Goal: Information Seeking & Learning: Learn about a topic

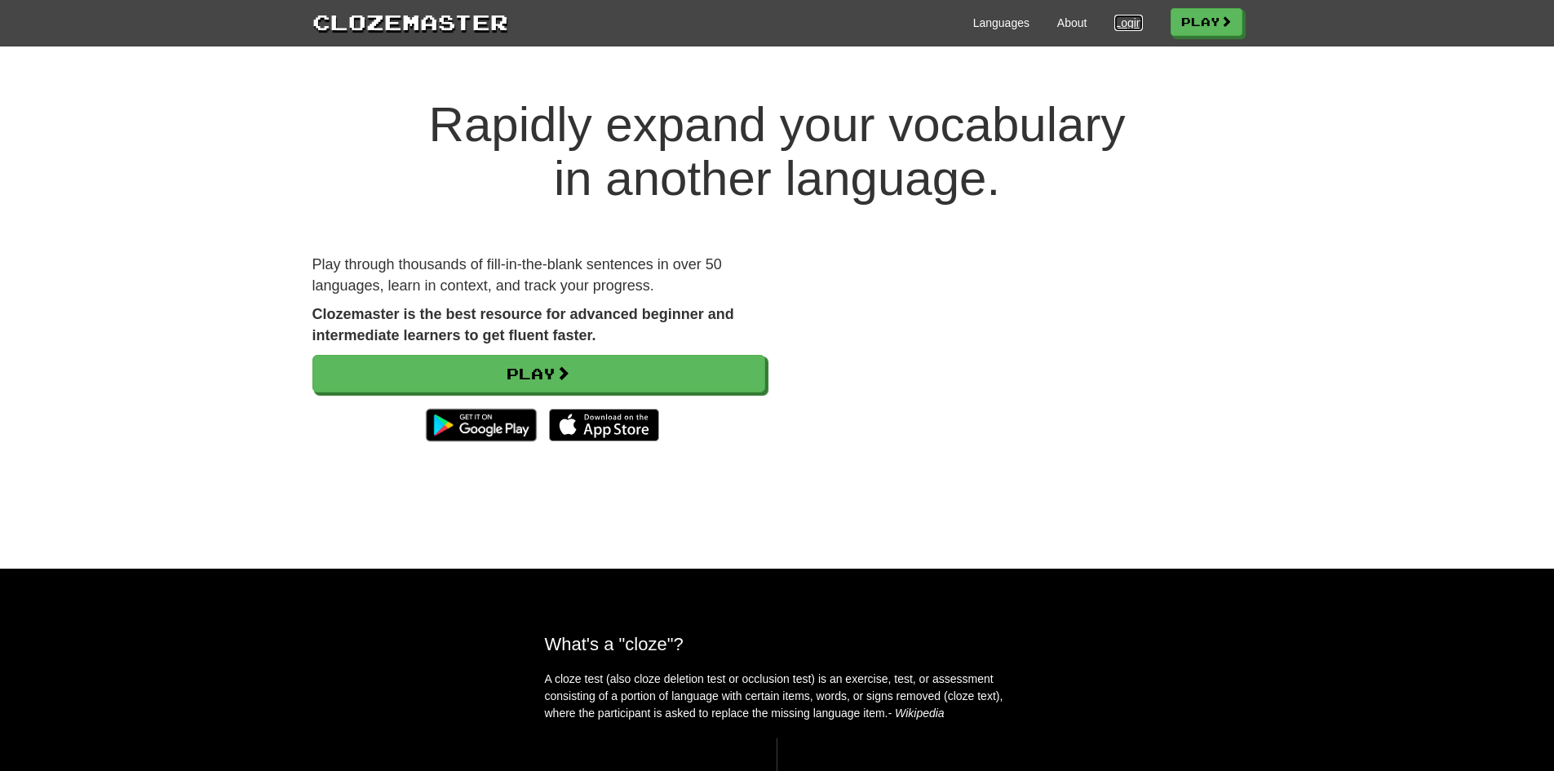
click at [1124, 24] on link "Login" at bounding box center [1128, 23] width 28 height 16
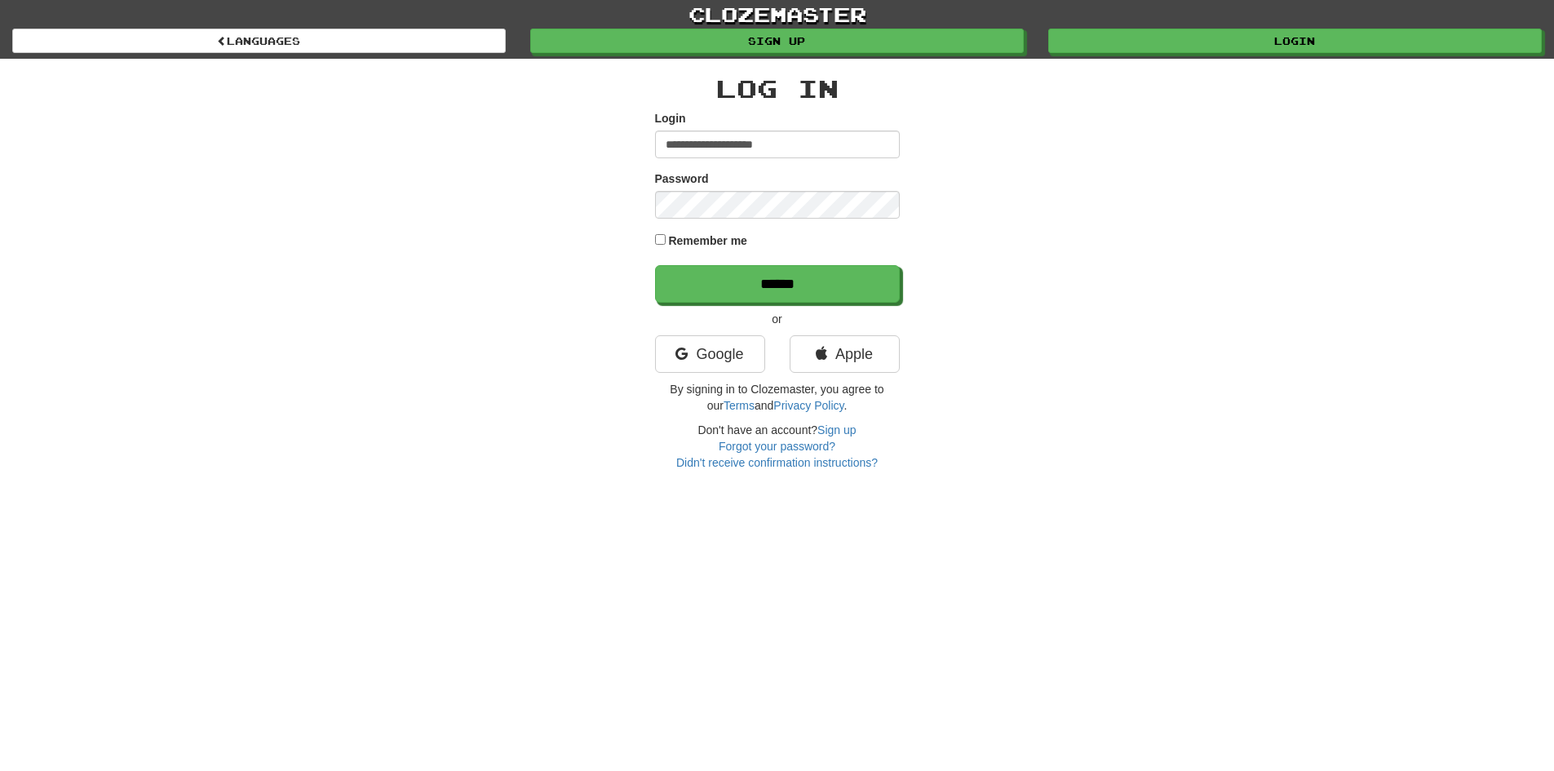
type input "**********"
click at [766, 283] on input "******" at bounding box center [778, 285] width 245 height 38
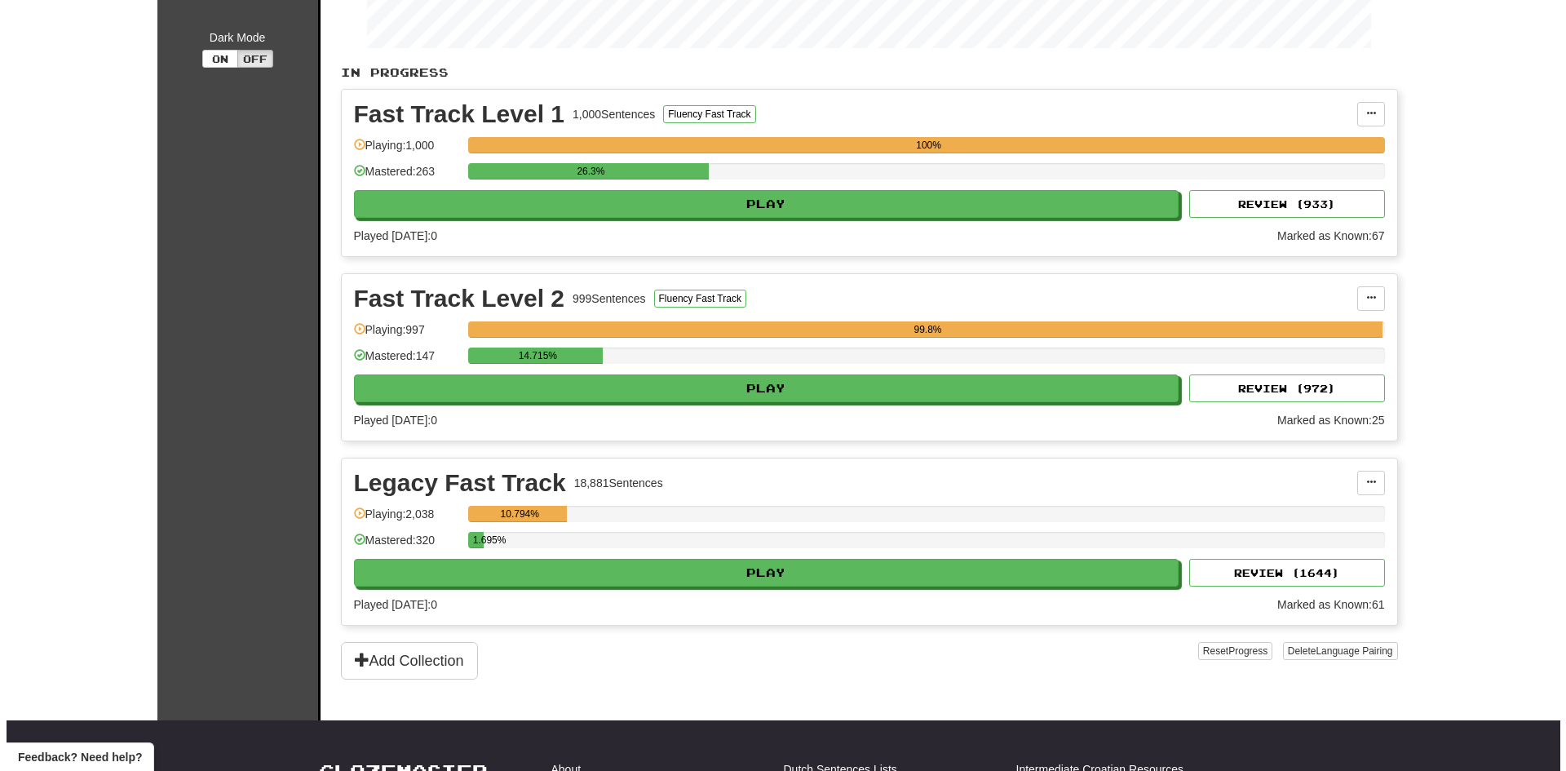
scroll to position [331, 0]
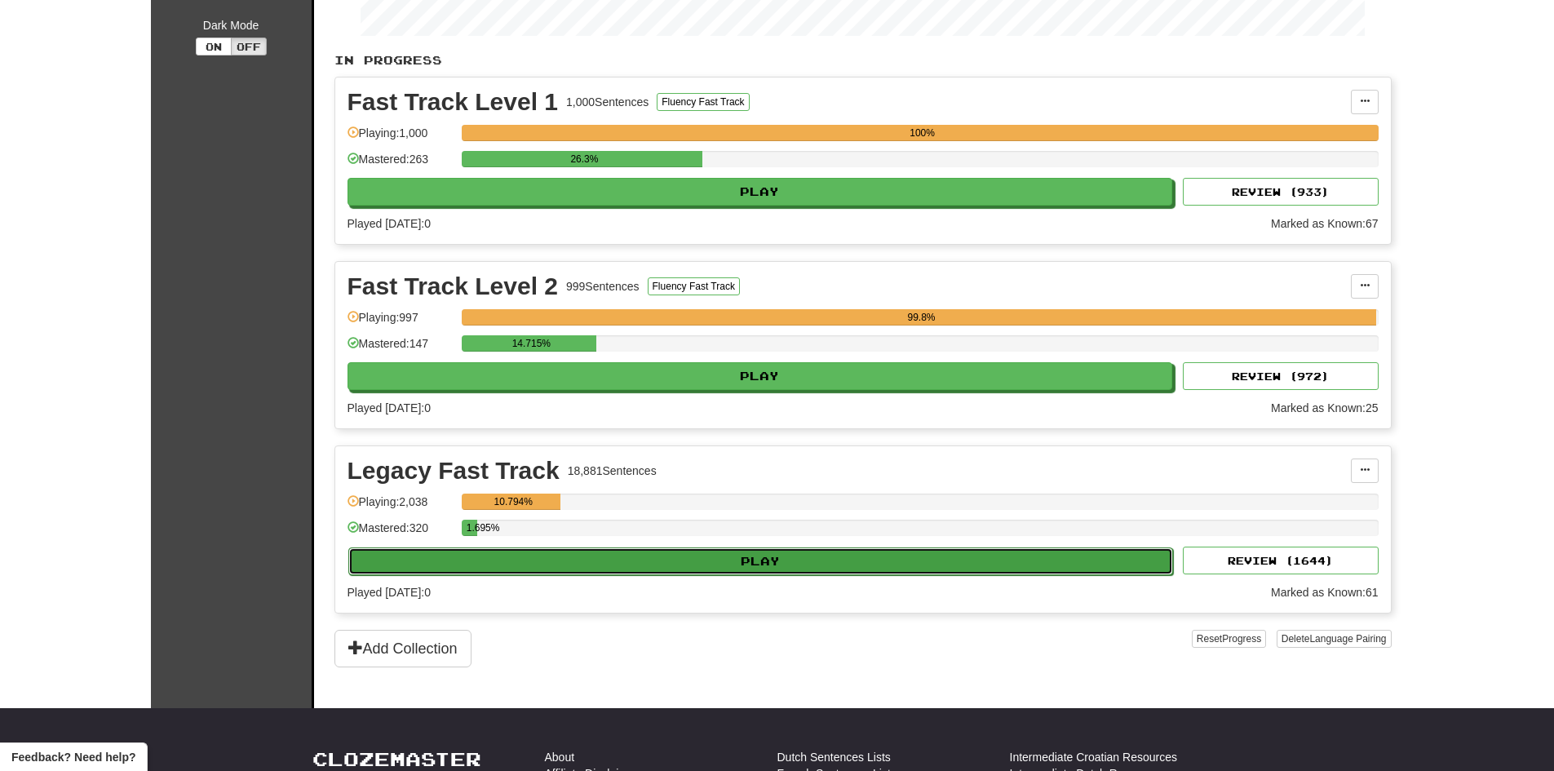
click at [660, 559] on button "Play" at bounding box center [760, 561] width 825 height 28
select select "**"
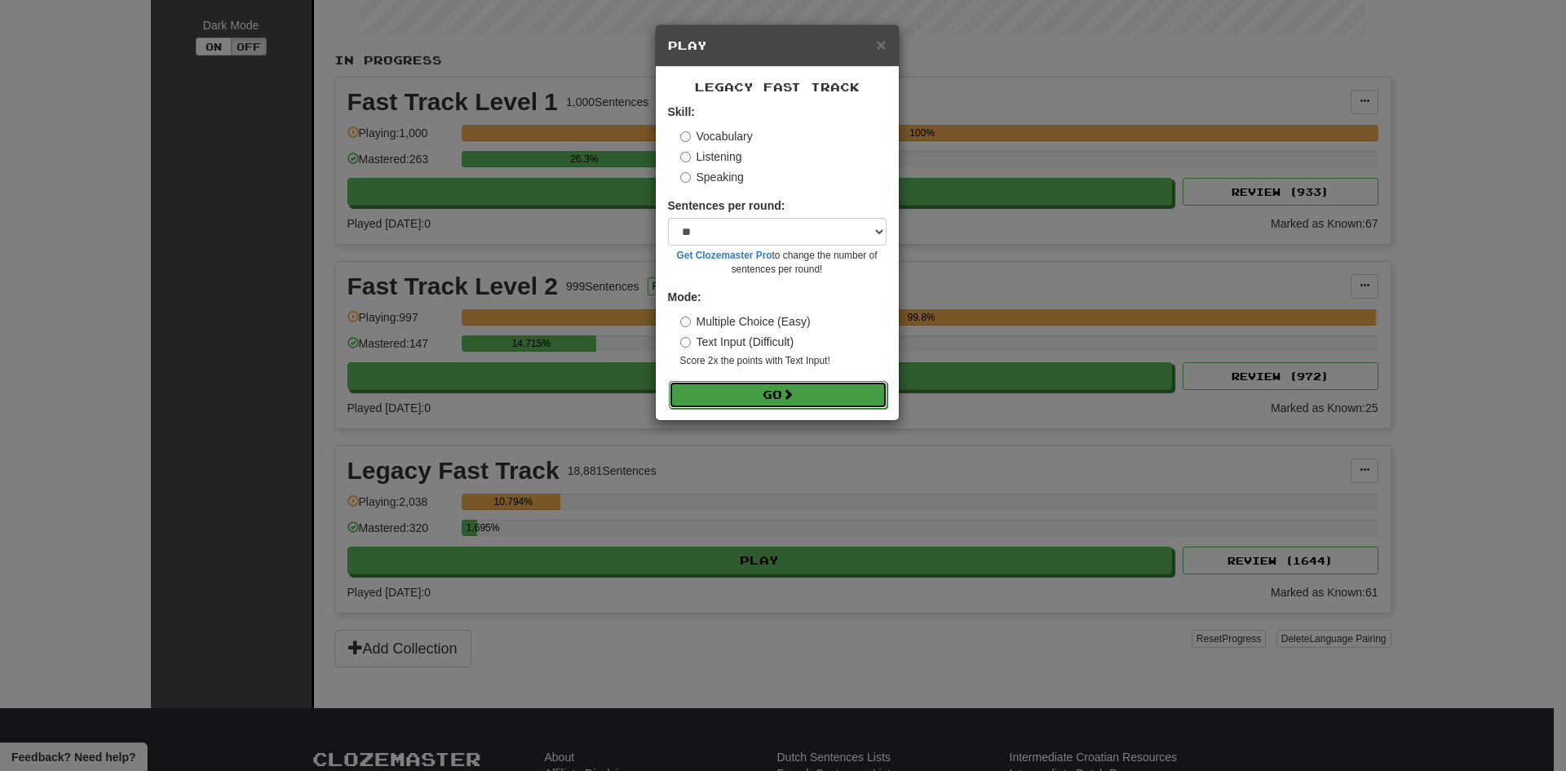
click at [732, 396] on button "Go" at bounding box center [778, 395] width 219 height 28
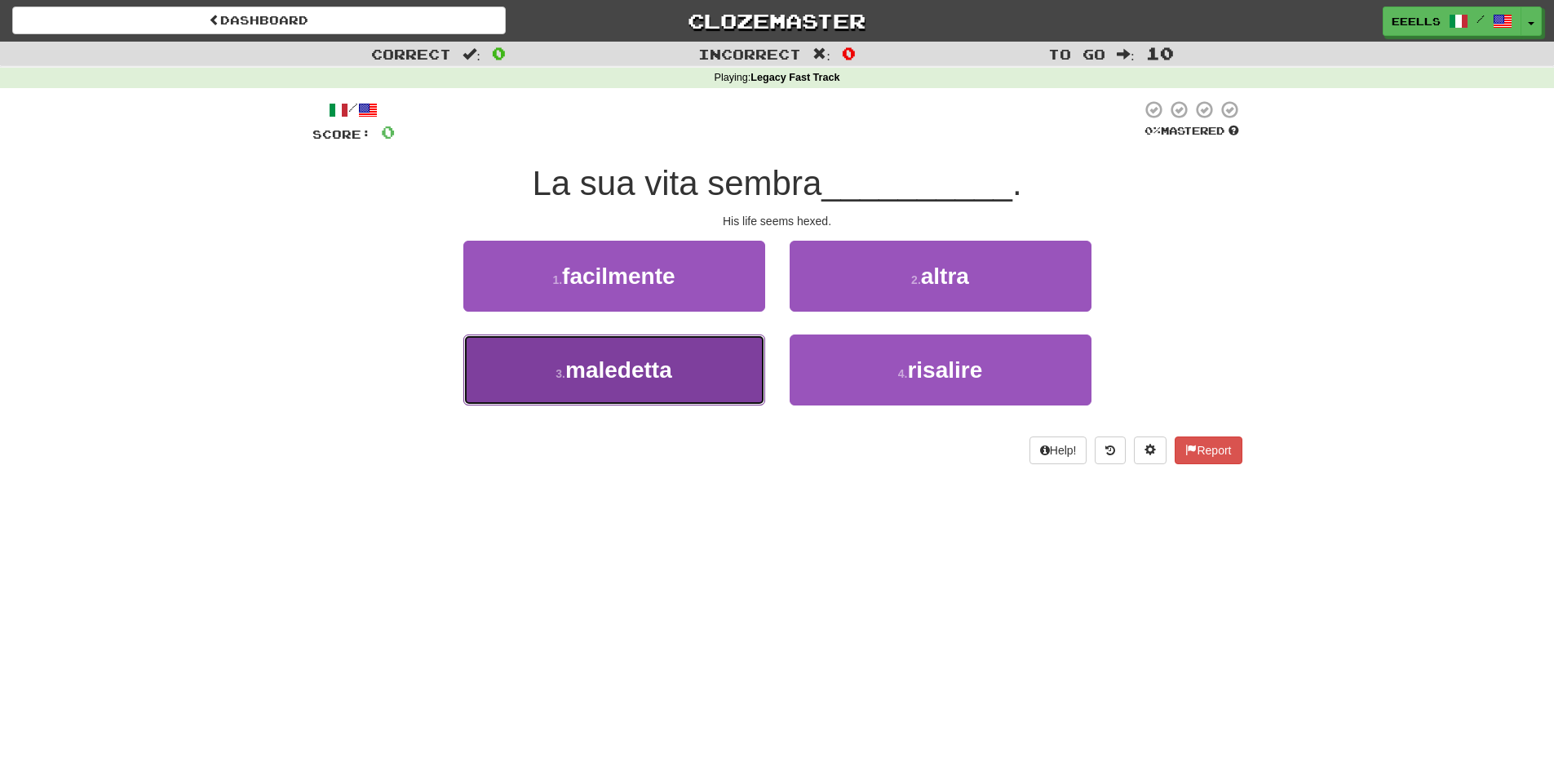
click at [710, 380] on button "3 . maledetta" at bounding box center [614, 369] width 302 height 71
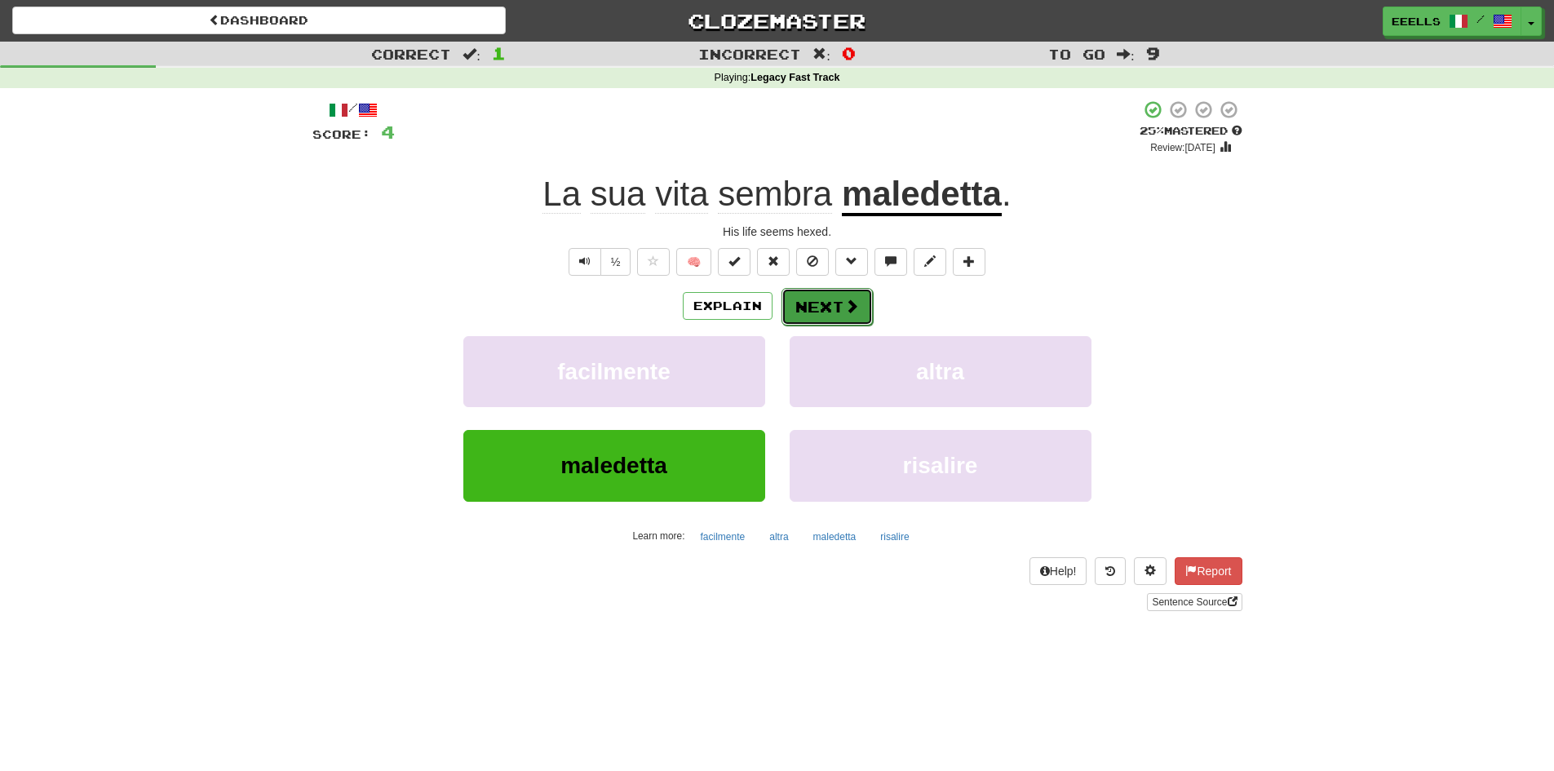
click at [830, 309] on button "Next" at bounding box center [826, 307] width 91 height 38
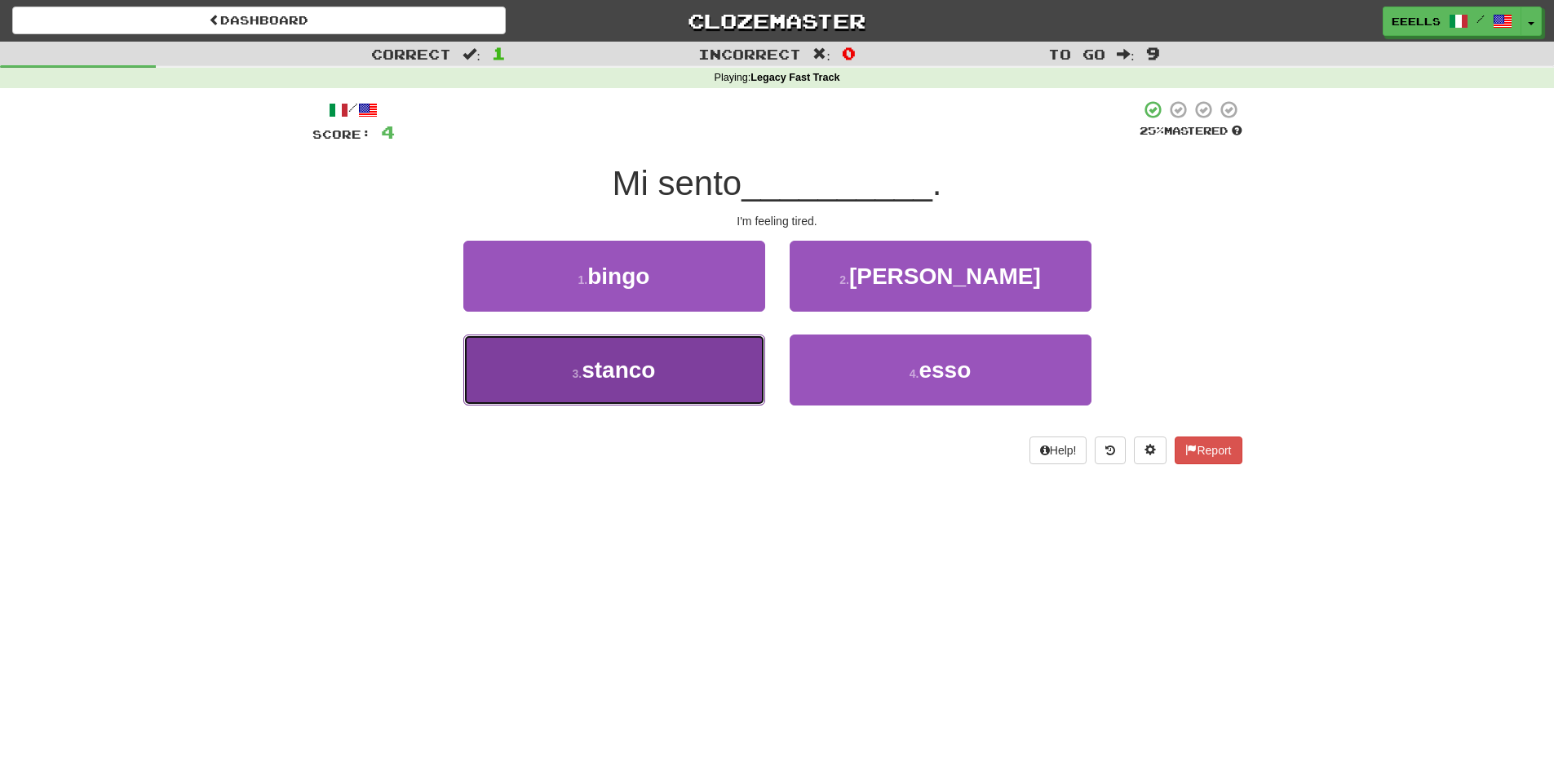
click at [686, 372] on button "3 . stanco" at bounding box center [614, 369] width 302 height 71
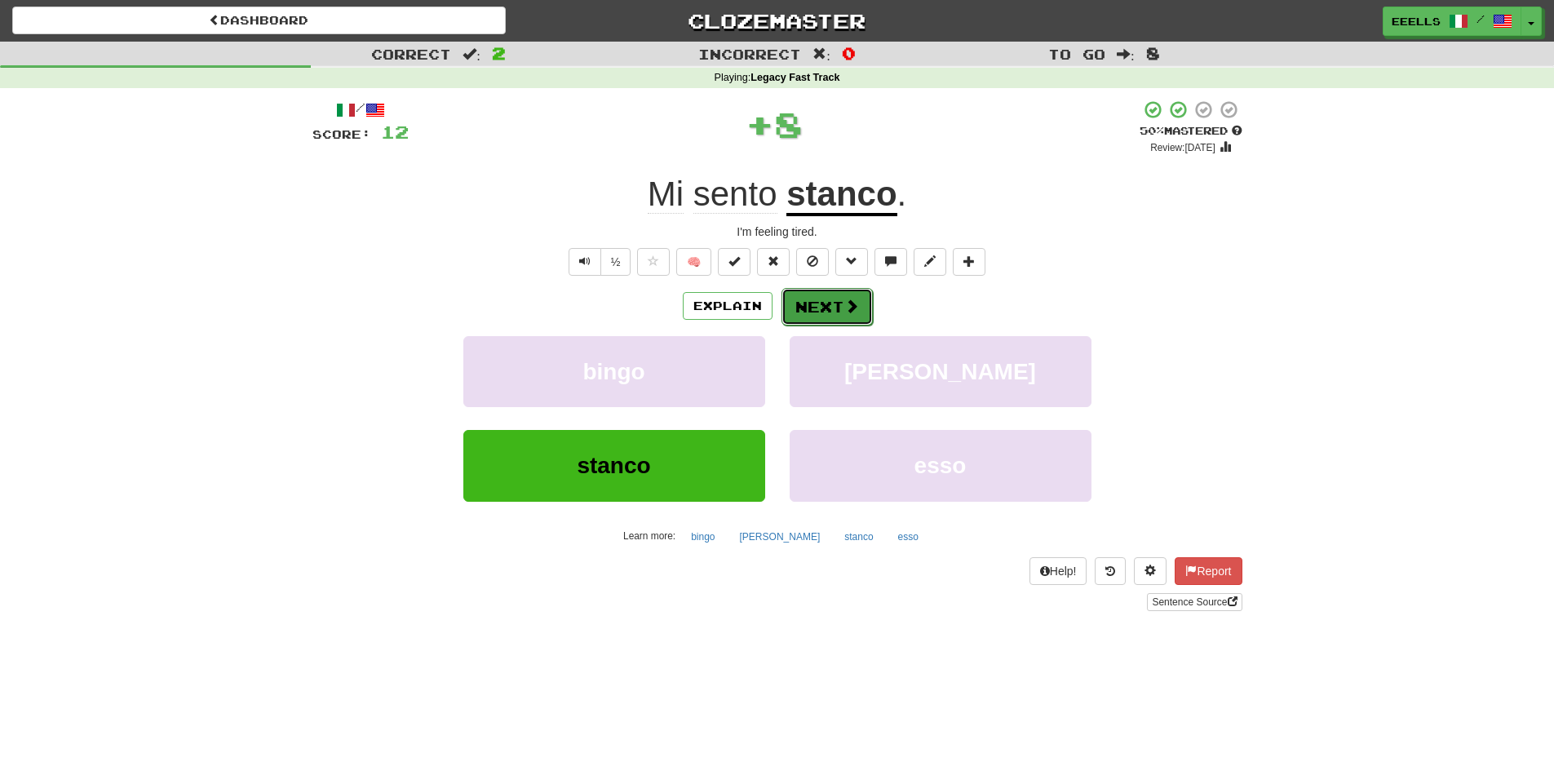
click at [830, 307] on button "Next" at bounding box center [826, 307] width 91 height 38
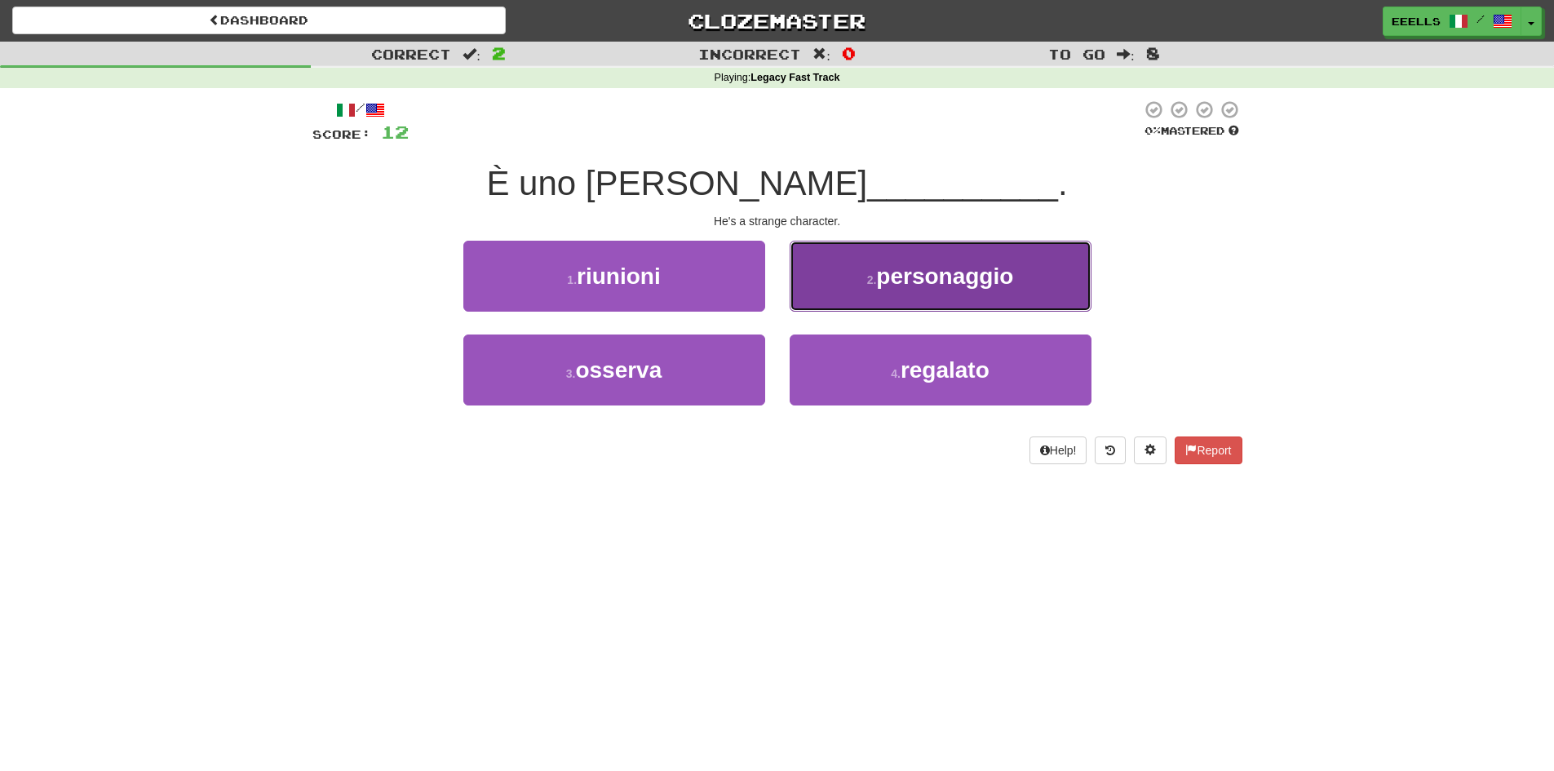
click at [867, 279] on small "2 ." at bounding box center [872, 279] width 10 height 13
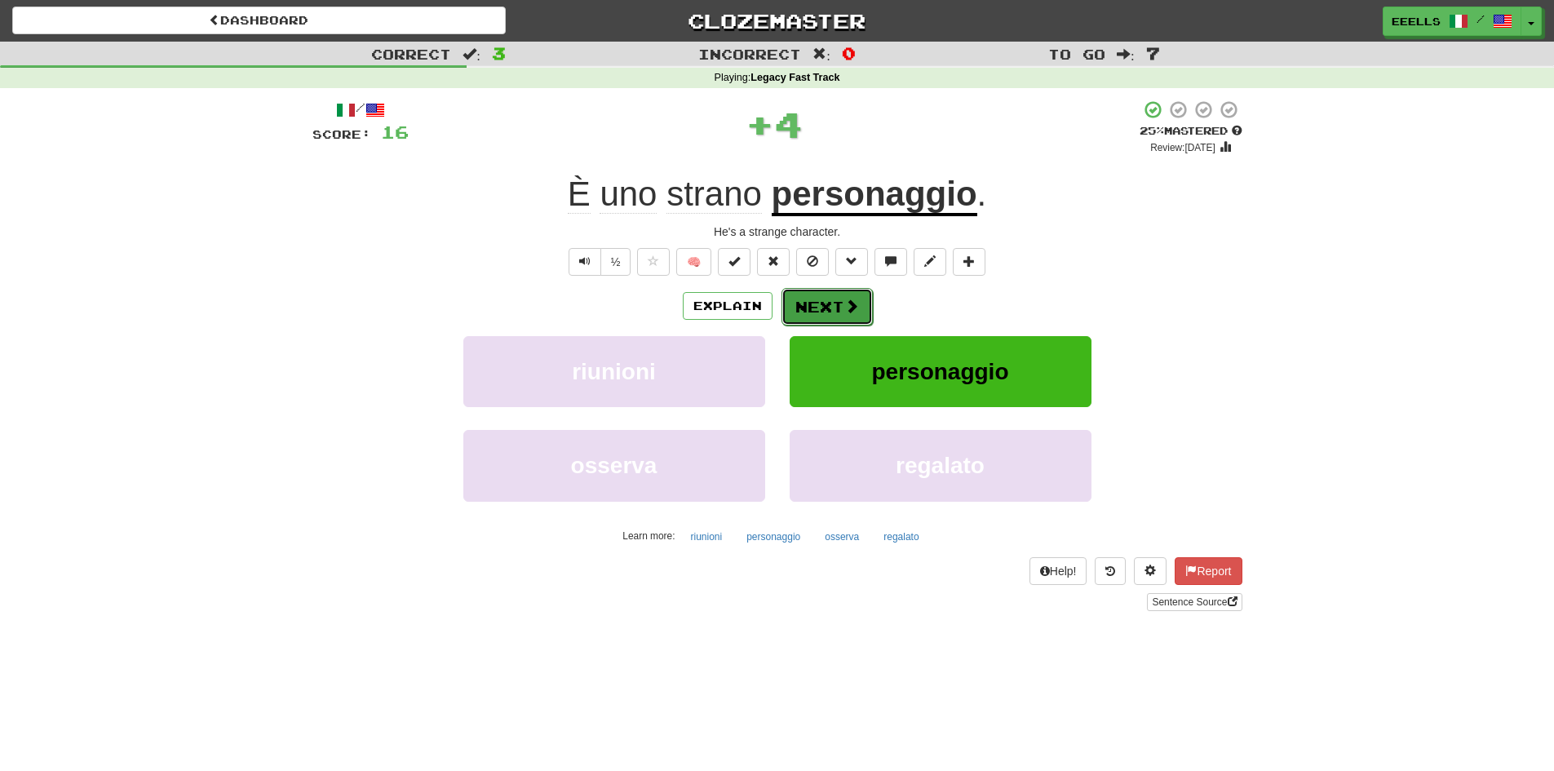
click at [825, 301] on button "Next" at bounding box center [826, 307] width 91 height 38
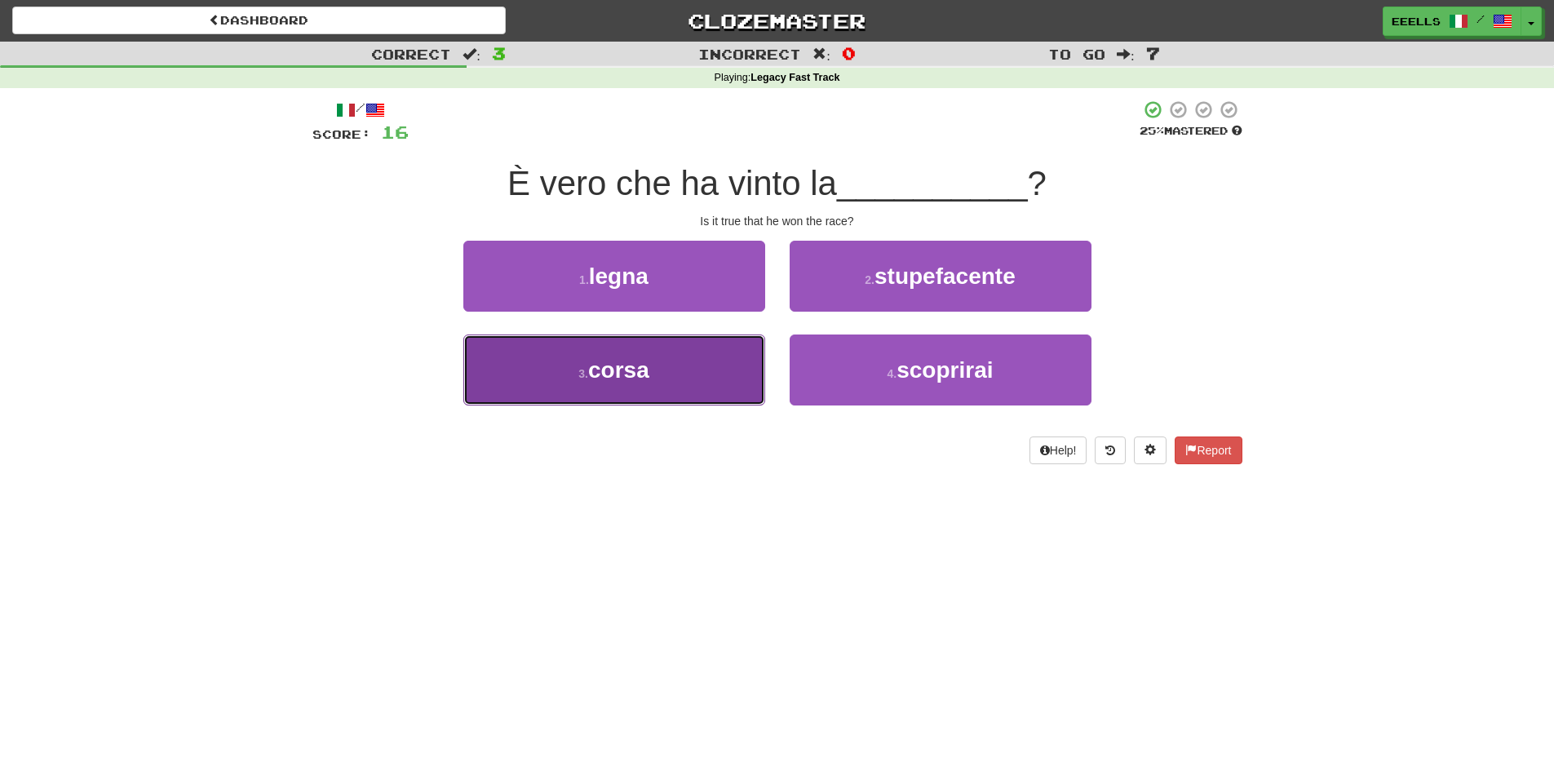
click at [709, 368] on button "3 . corsa" at bounding box center [614, 369] width 302 height 71
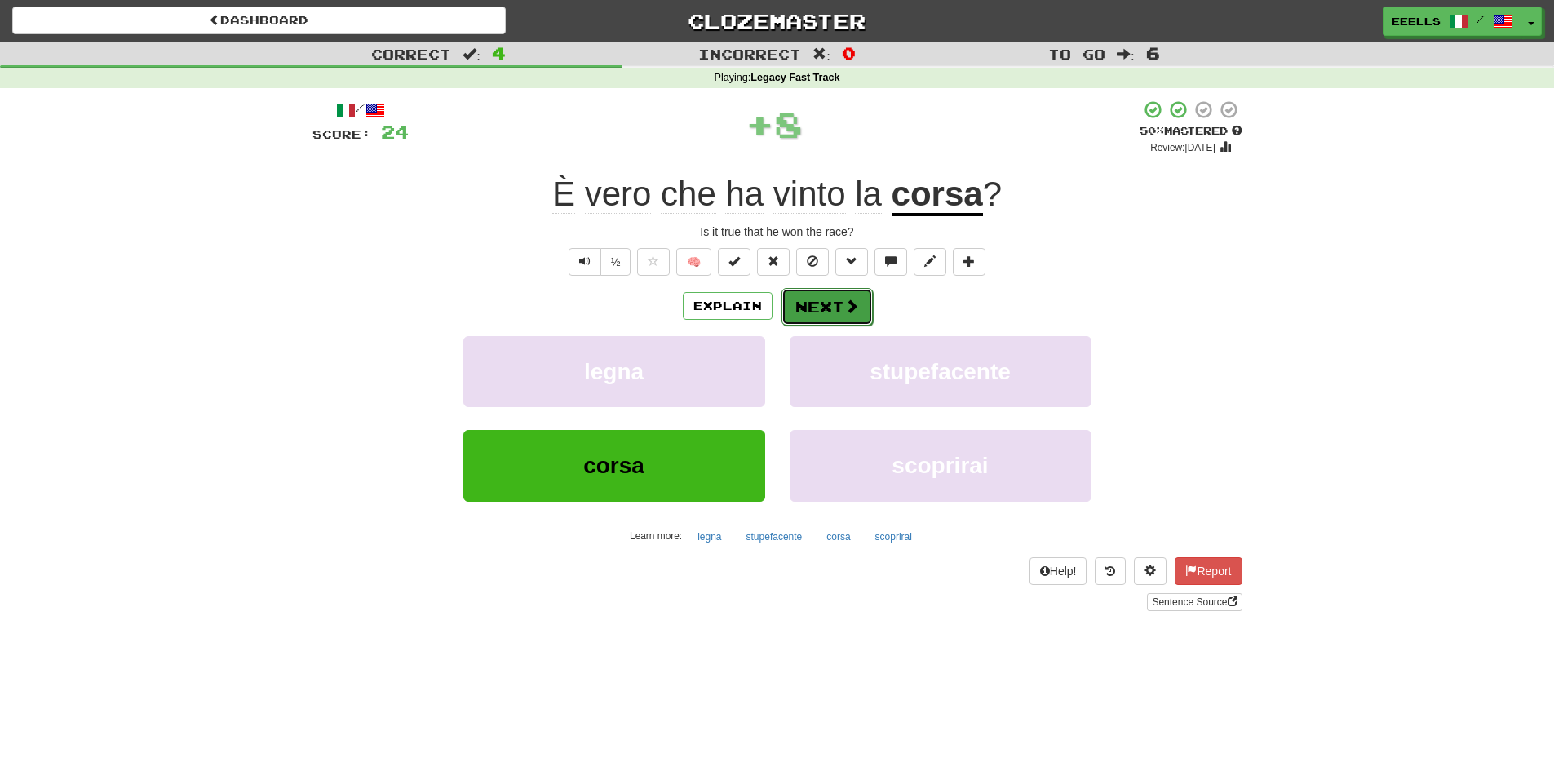
click at [849, 307] on span at bounding box center [851, 306] width 15 height 15
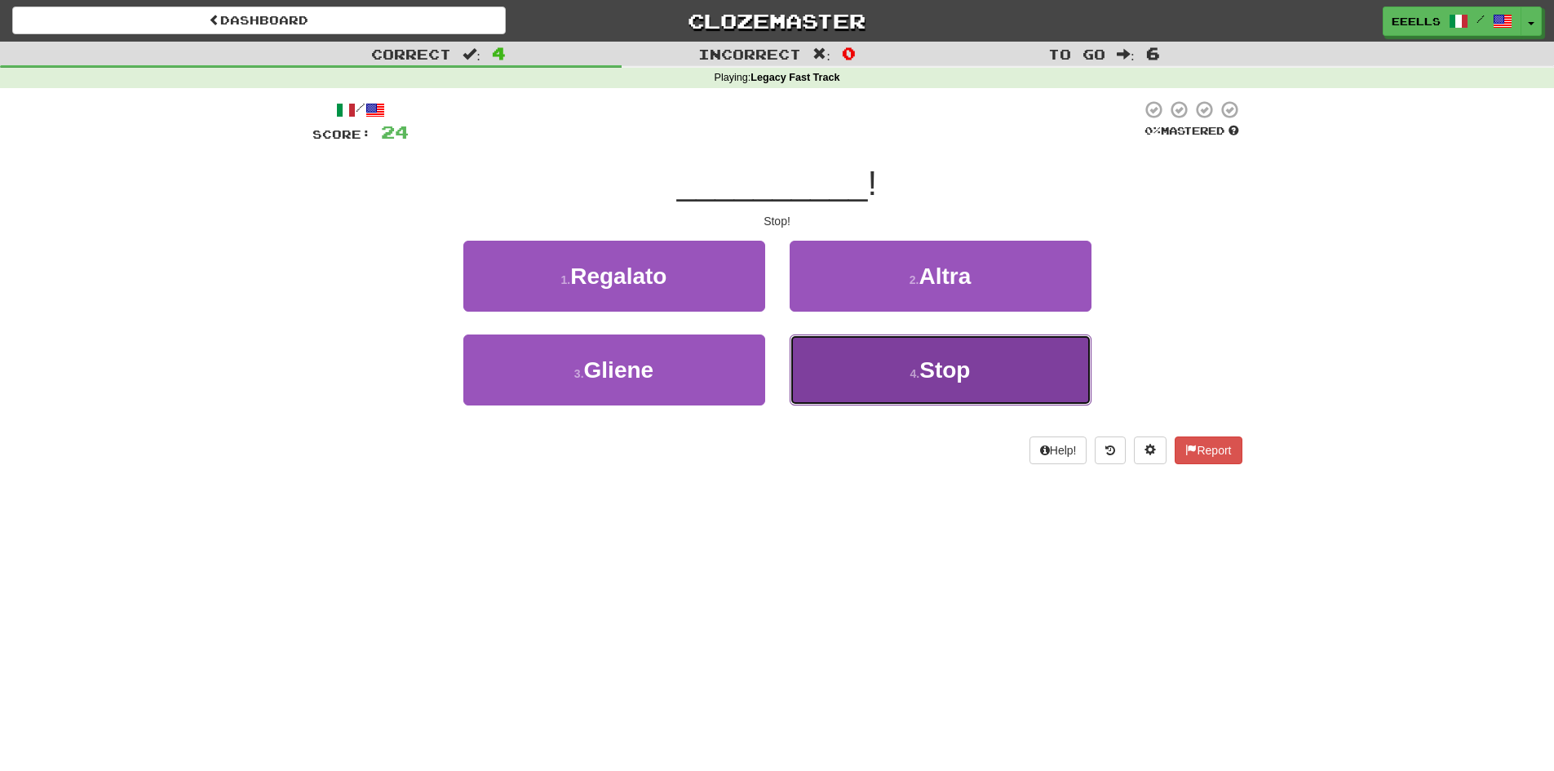
click at [903, 365] on button "4 . Stop" at bounding box center [941, 369] width 302 height 71
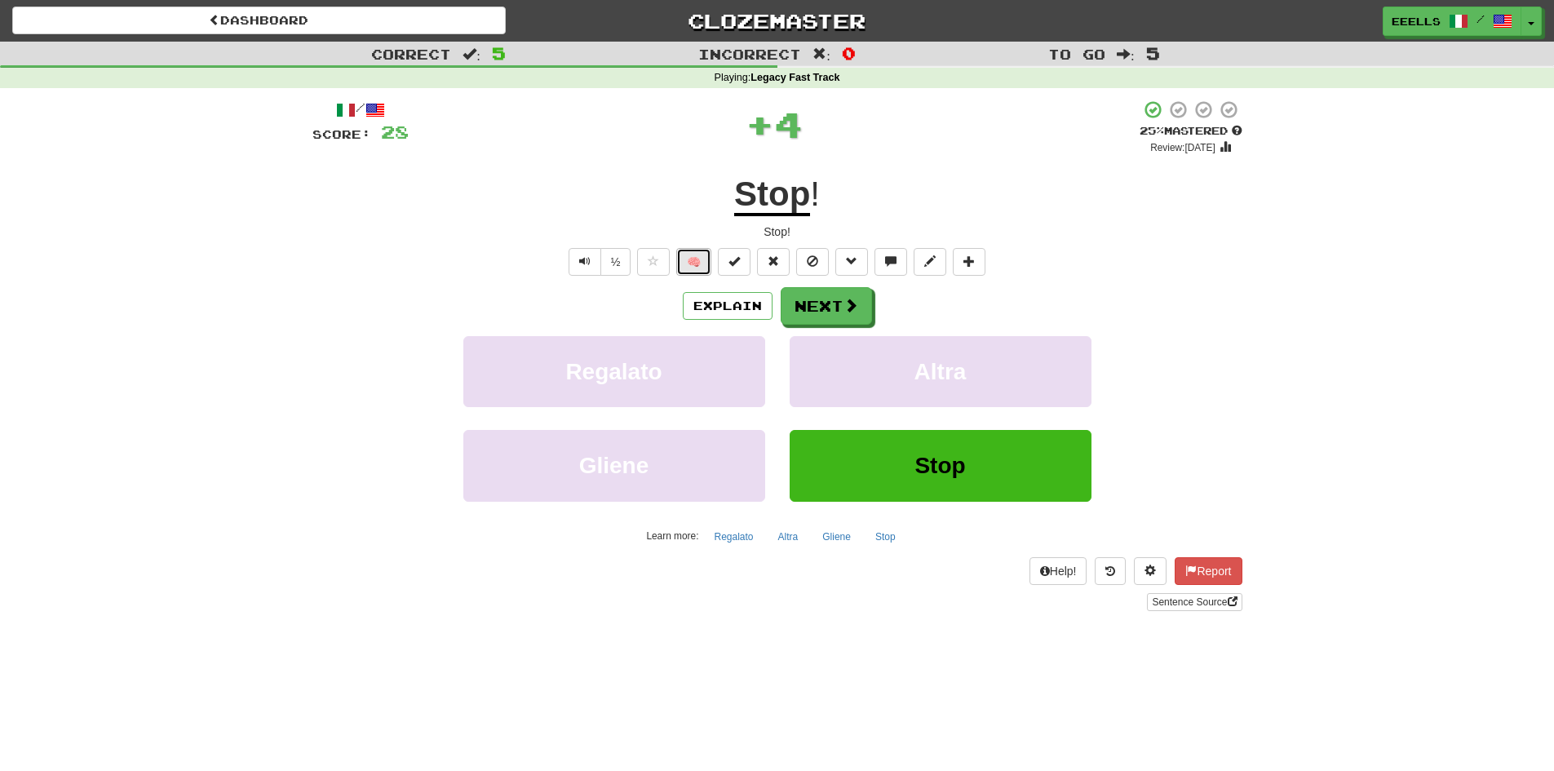
click at [688, 260] on button "🧠" at bounding box center [693, 262] width 35 height 28
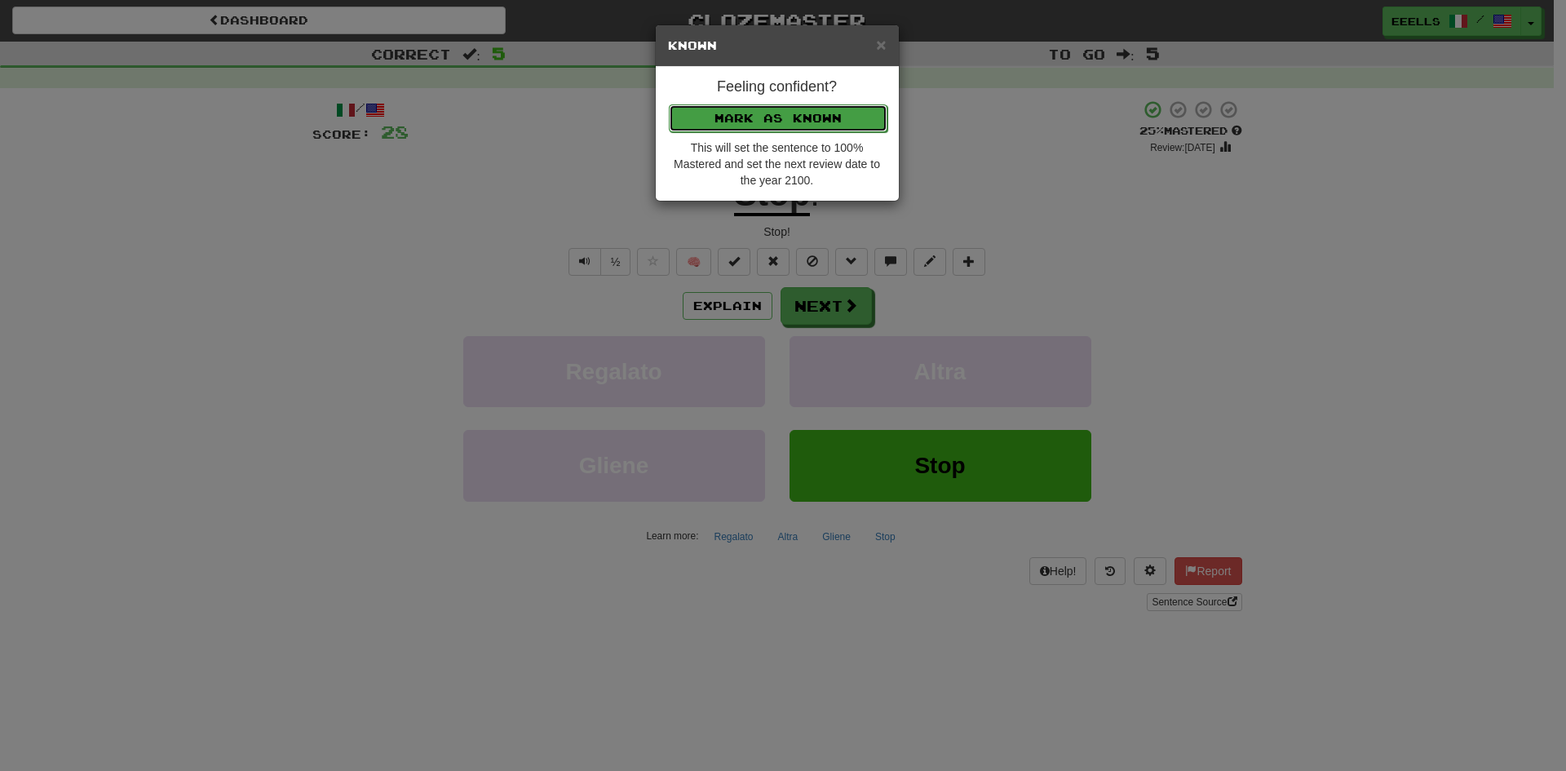
click at [794, 119] on button "Mark as Known" at bounding box center [778, 118] width 219 height 28
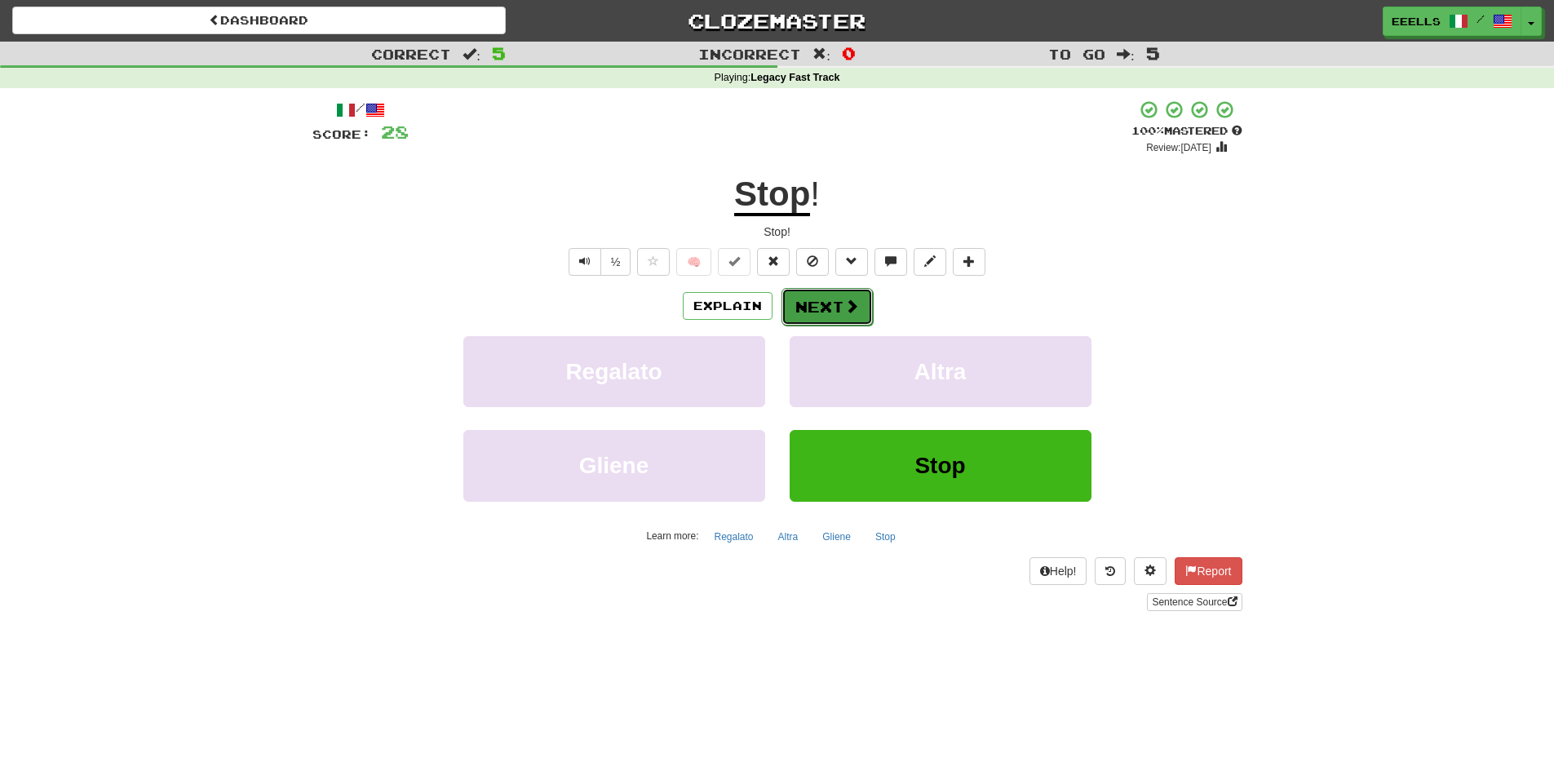
click at [826, 302] on button "Next" at bounding box center [826, 307] width 91 height 38
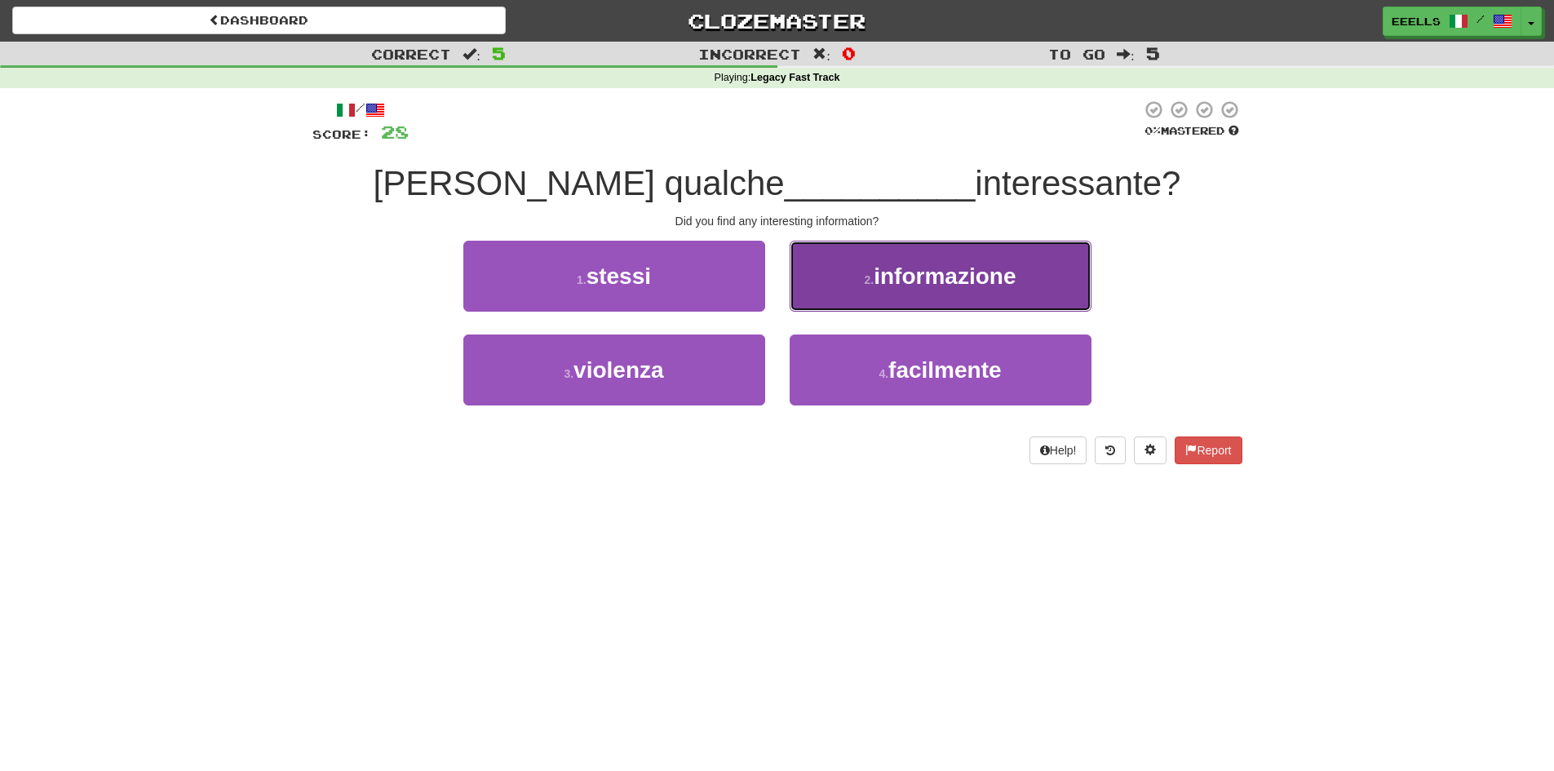
click at [889, 279] on span "informazione" at bounding box center [945, 275] width 142 height 25
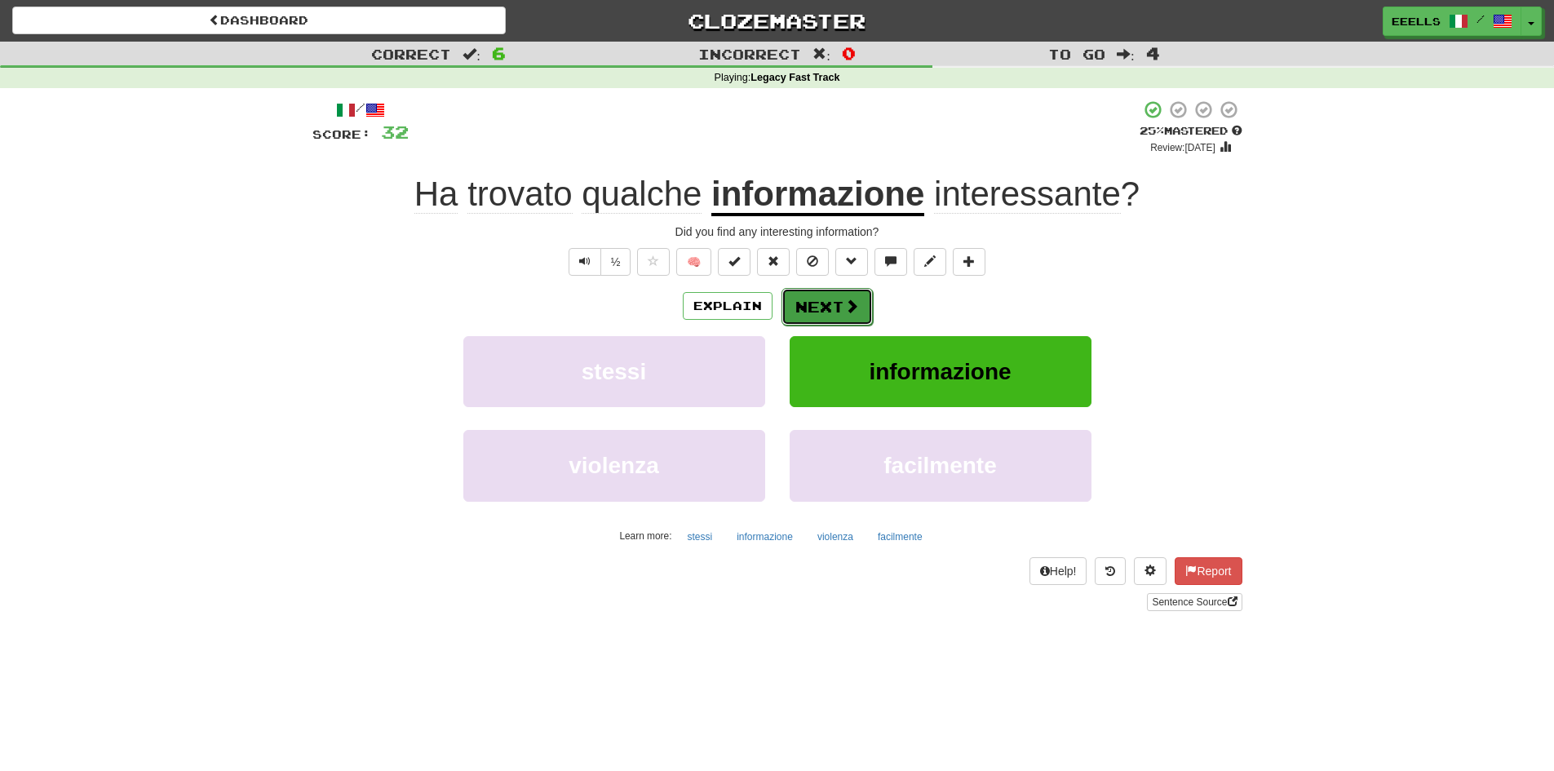
click at [844, 307] on span at bounding box center [851, 306] width 15 height 15
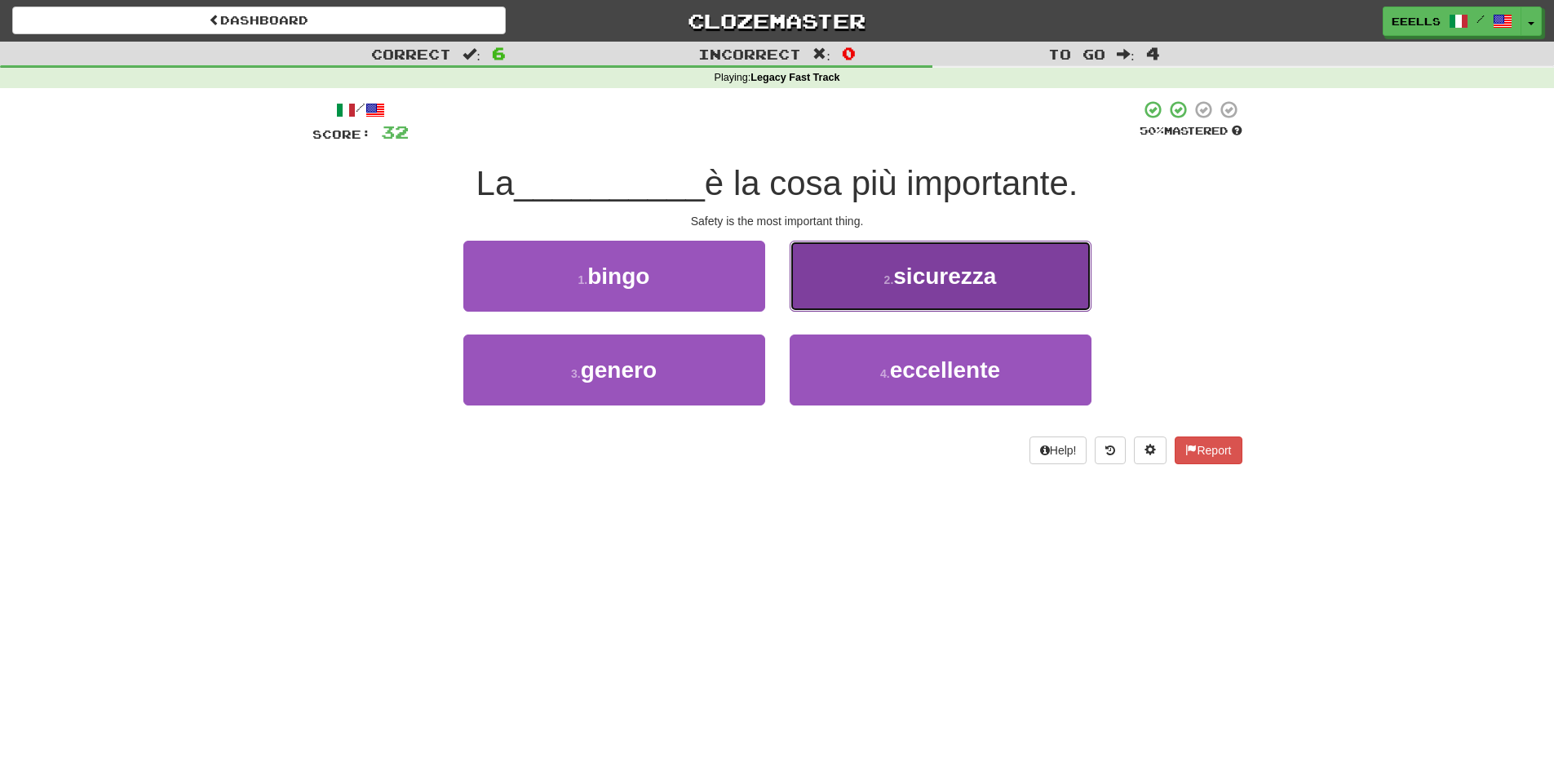
click at [918, 280] on span "sicurezza" at bounding box center [944, 275] width 103 height 25
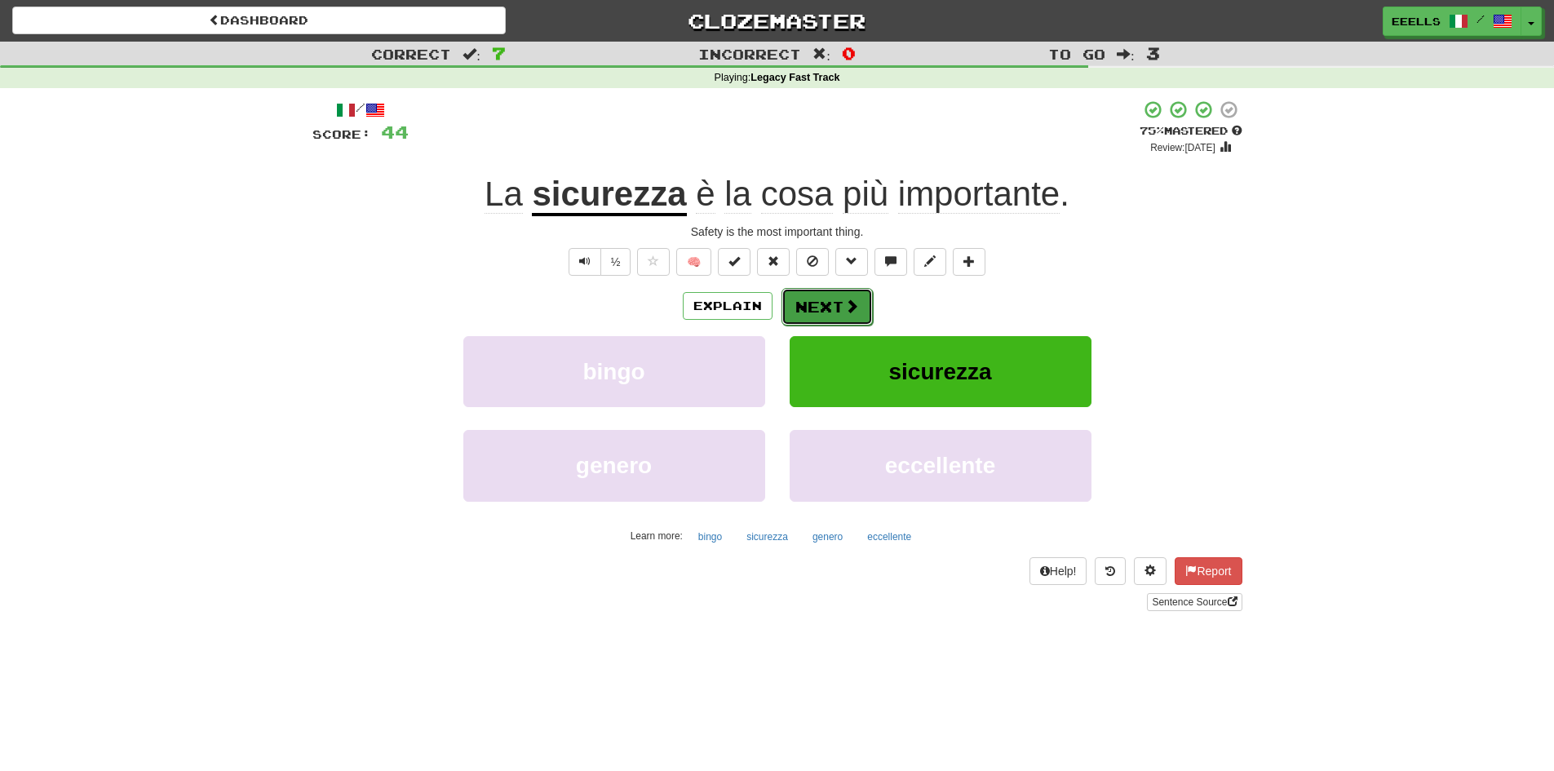
click at [821, 305] on button "Next" at bounding box center [826, 307] width 91 height 38
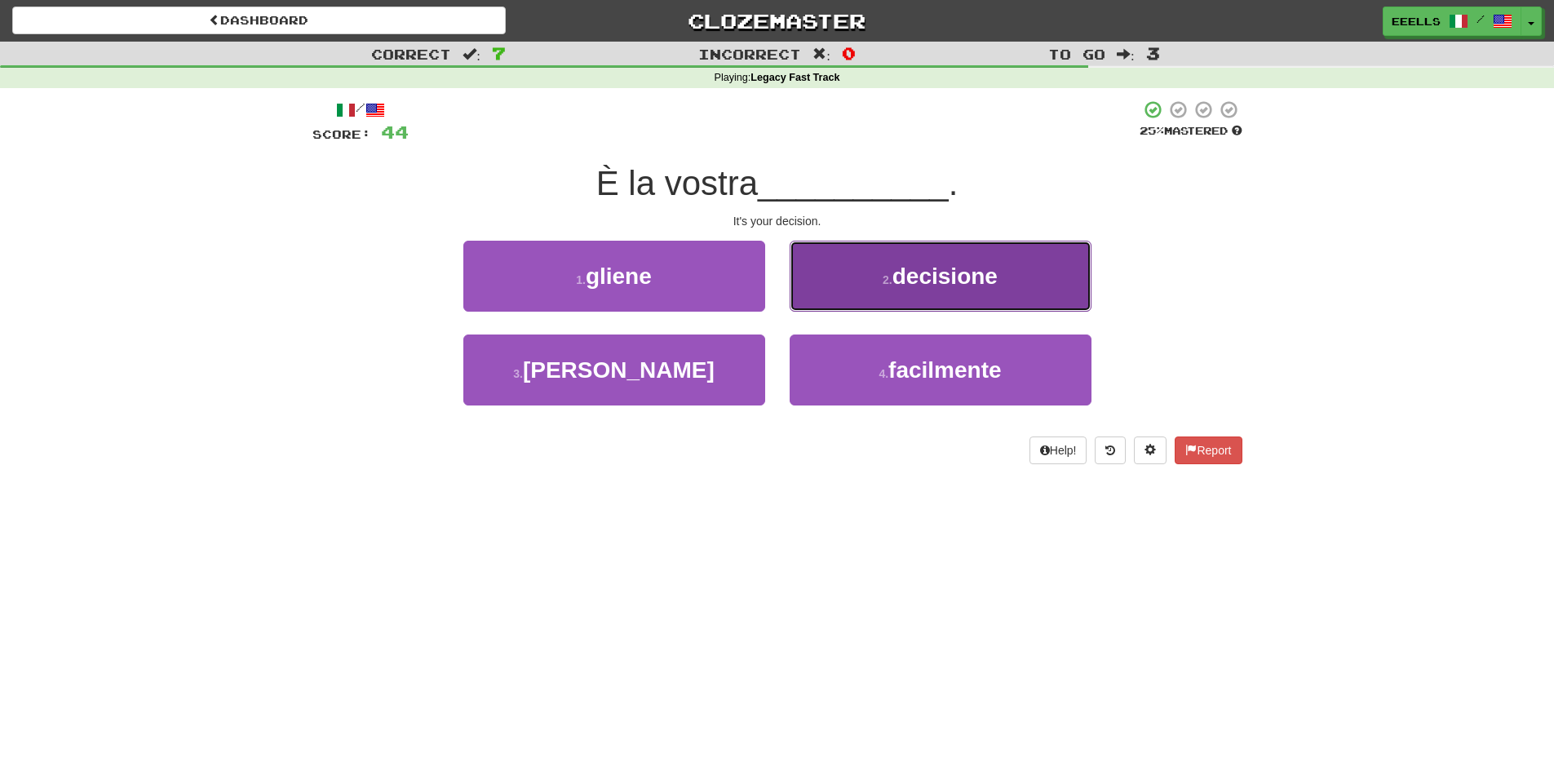
click at [905, 274] on span "decisione" at bounding box center [944, 275] width 105 height 25
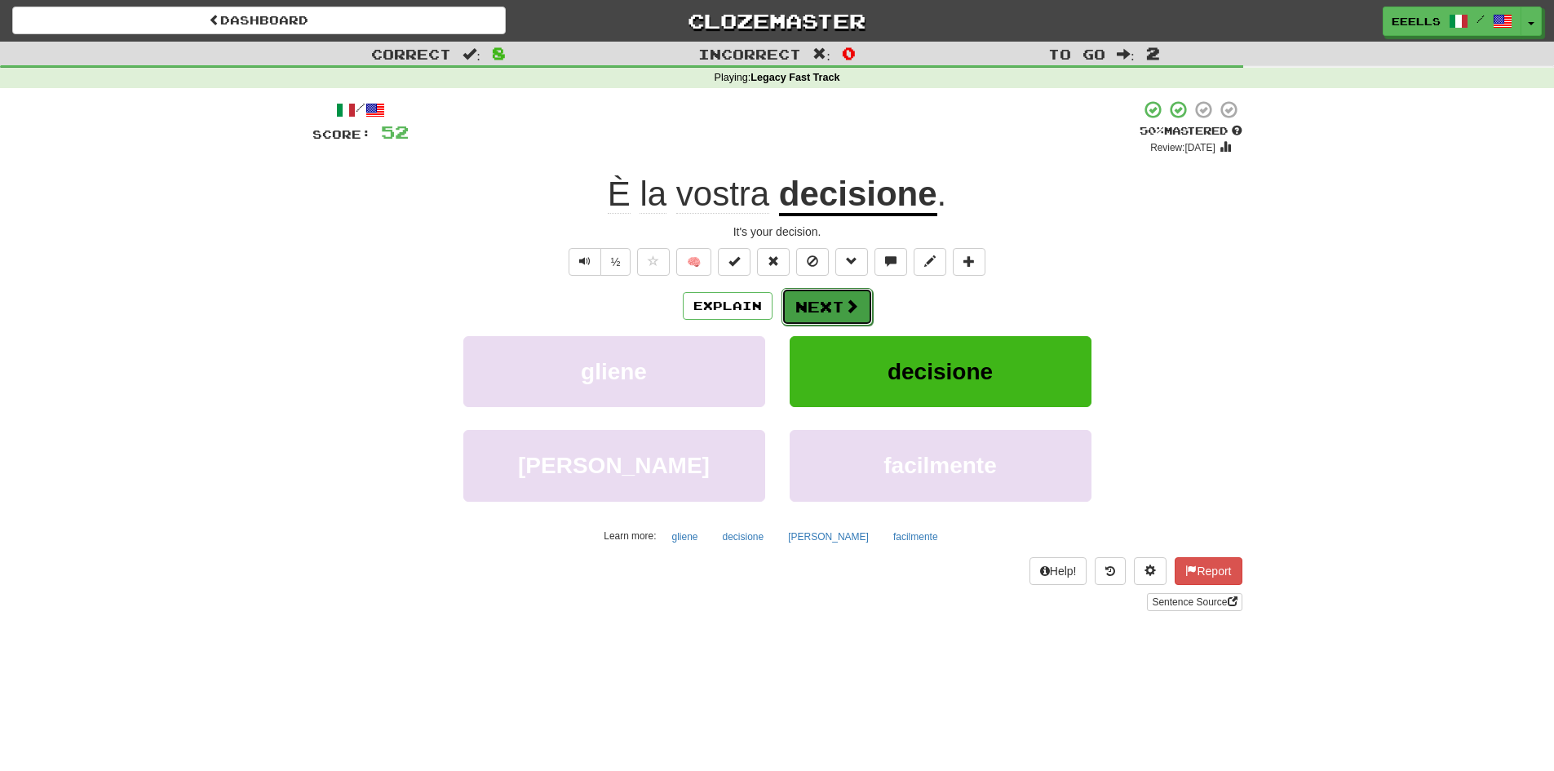
click at [830, 310] on button "Next" at bounding box center [826, 307] width 91 height 38
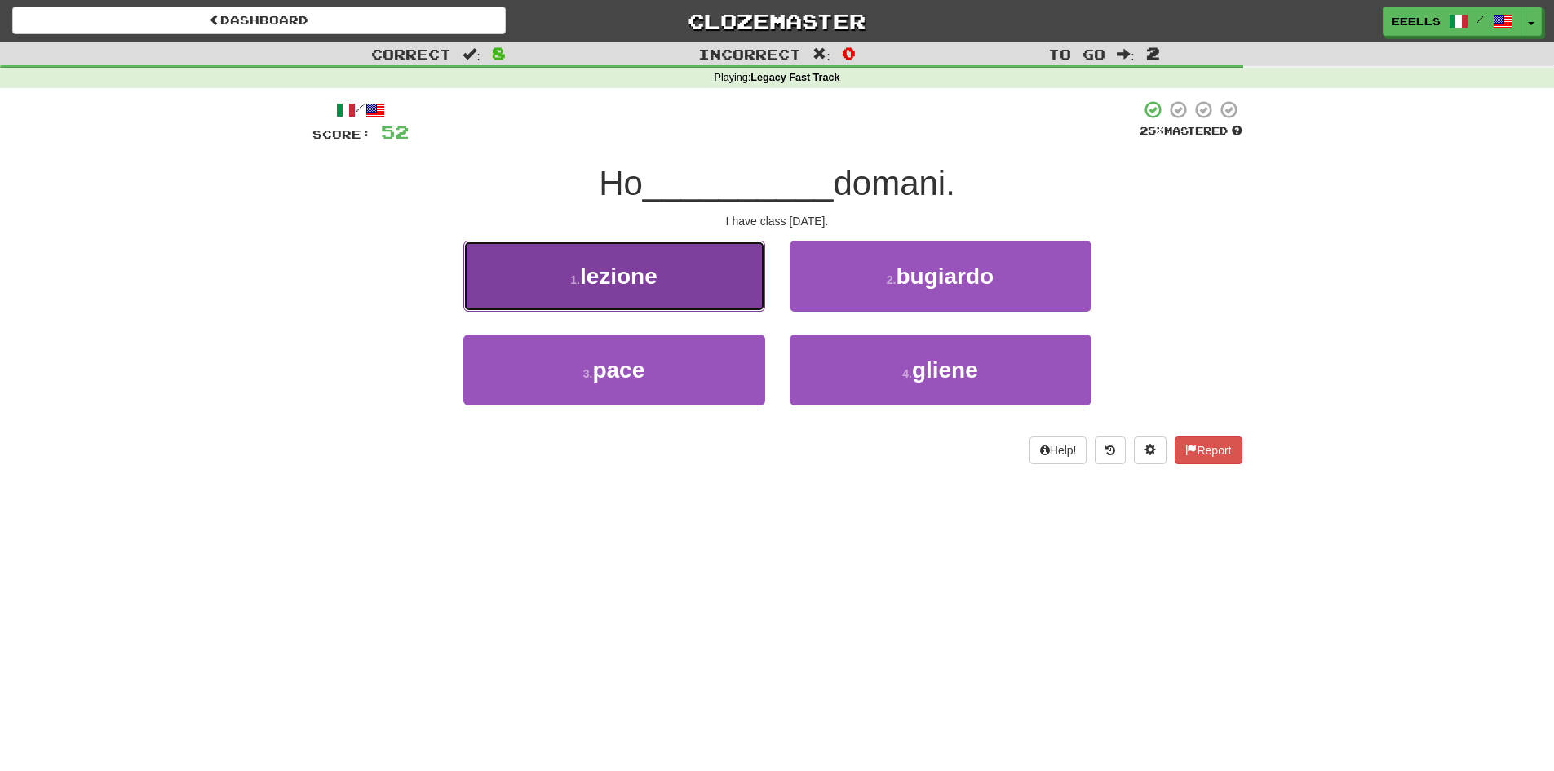
click at [708, 290] on button "1 . lezione" at bounding box center [614, 276] width 302 height 71
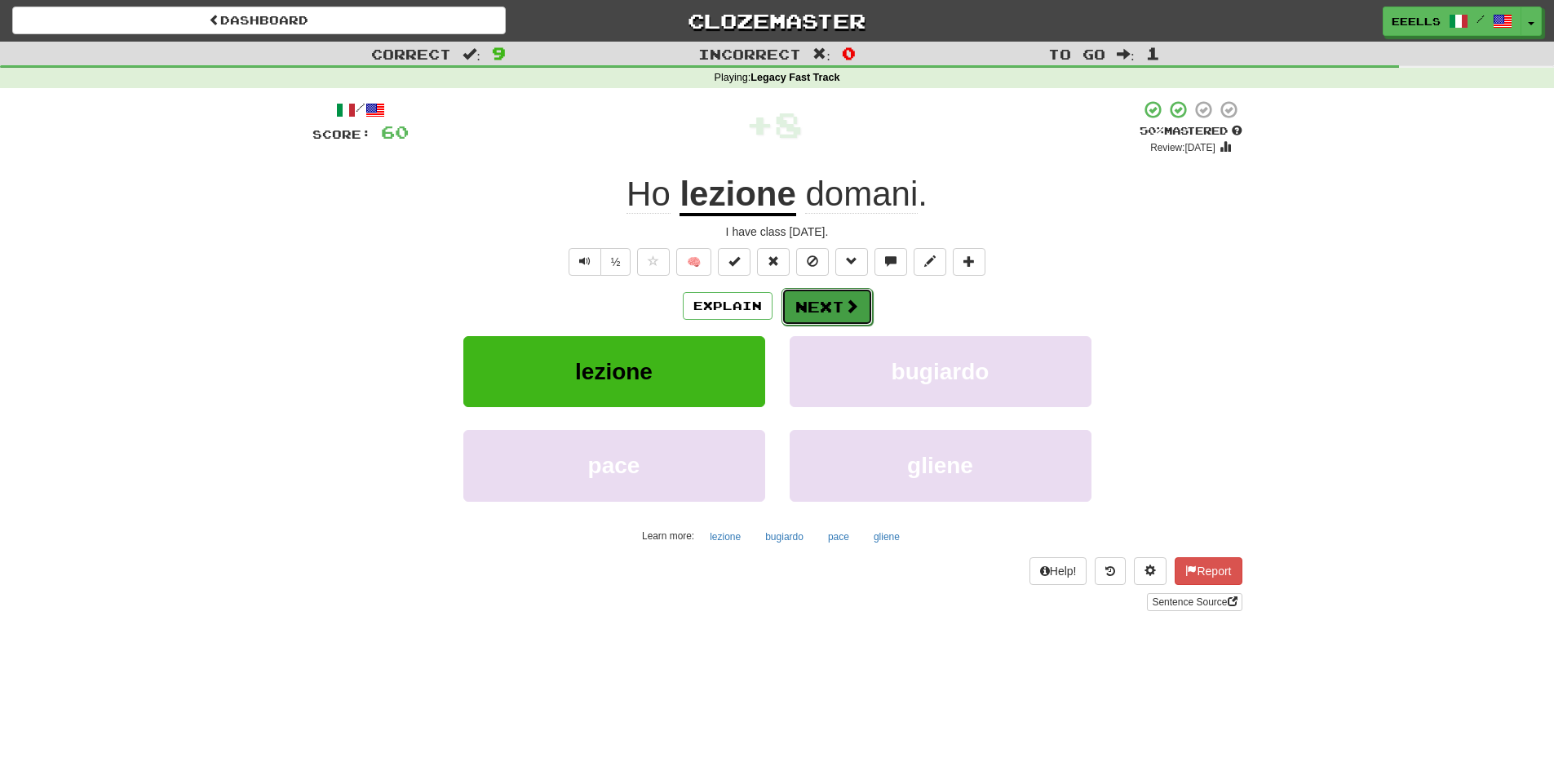
click at [825, 306] on button "Next" at bounding box center [826, 307] width 91 height 38
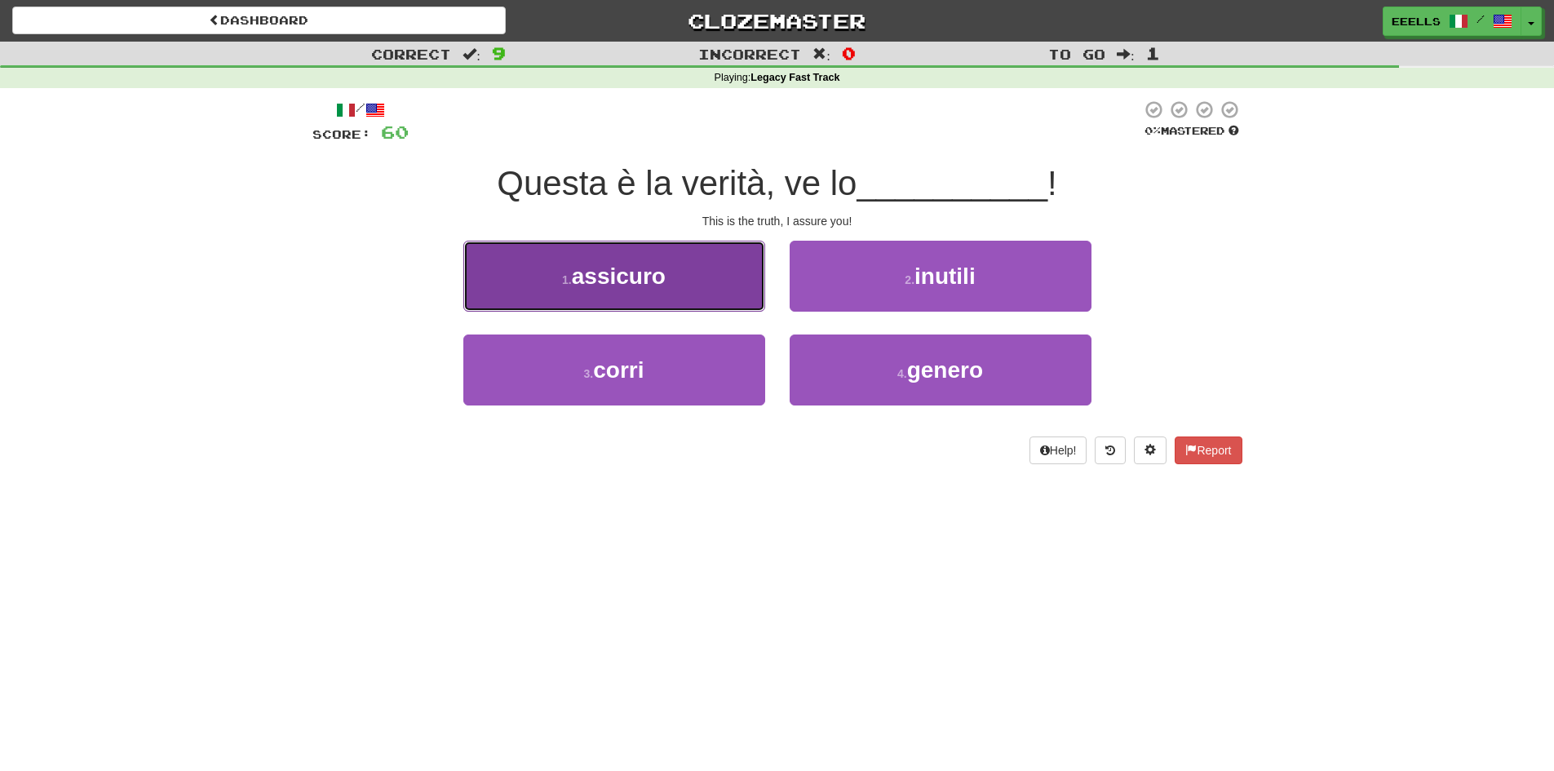
click at [696, 285] on button "1 . assicuro" at bounding box center [614, 276] width 302 height 71
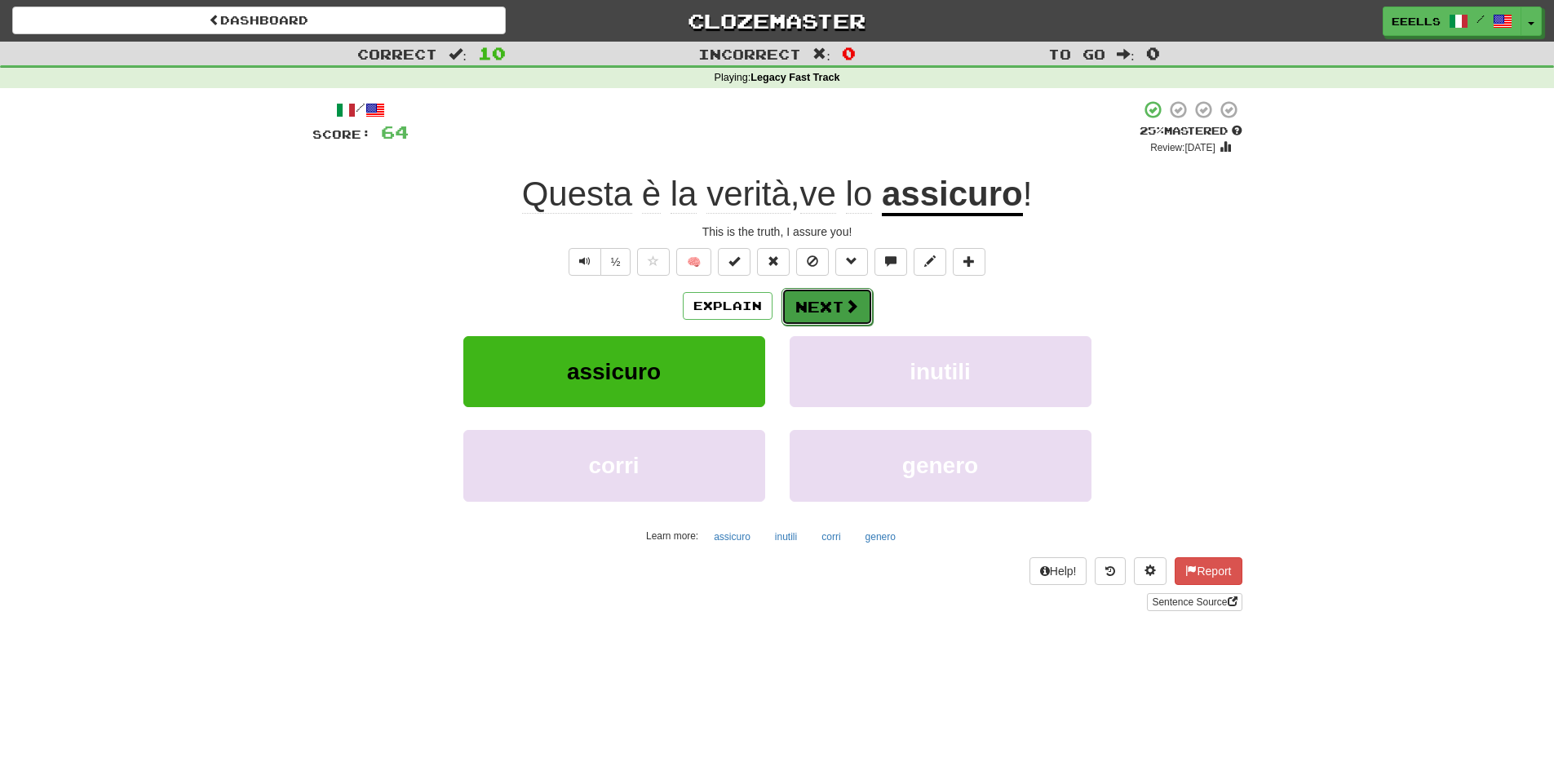
click at [814, 301] on button "Next" at bounding box center [826, 307] width 91 height 38
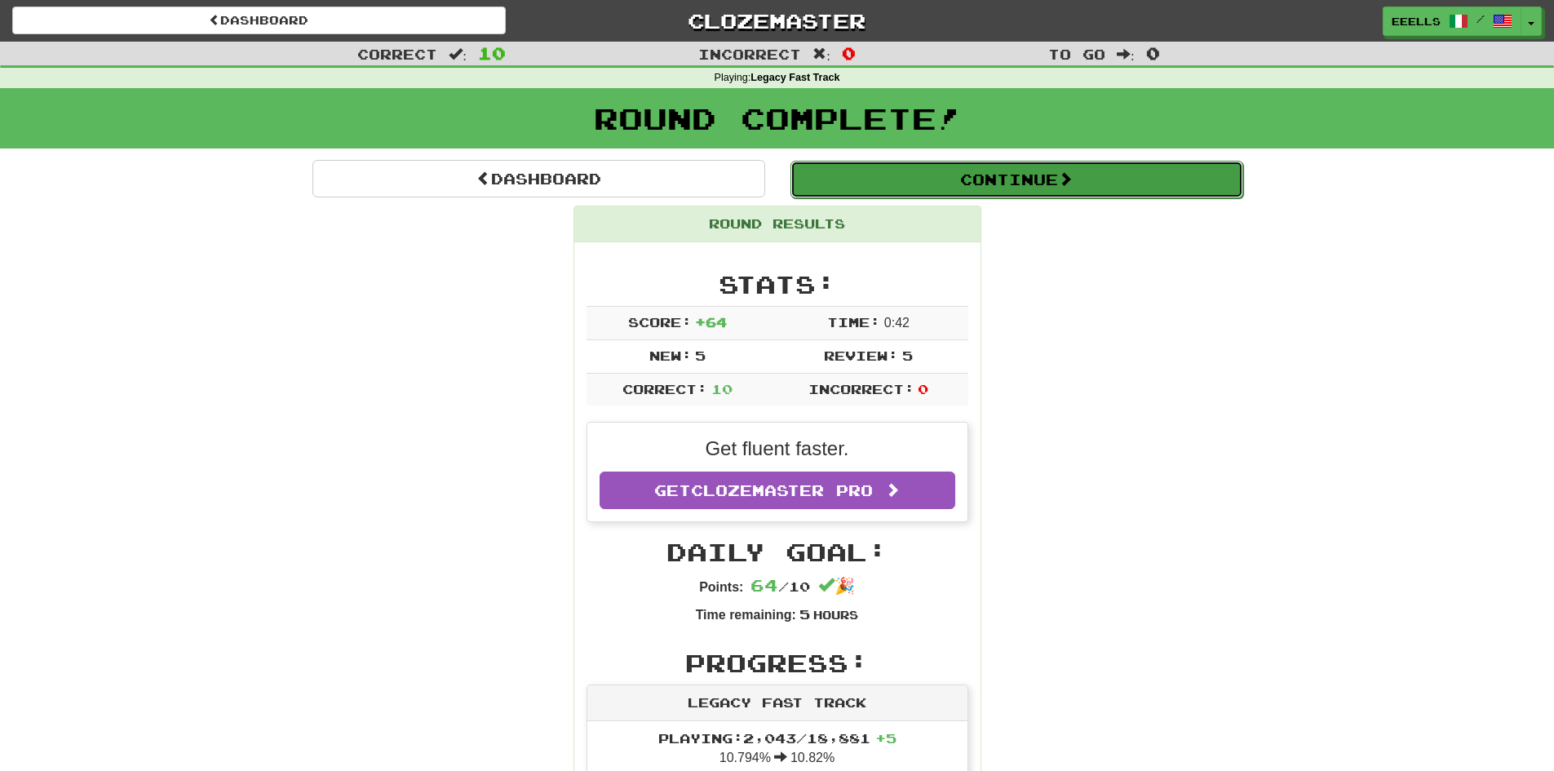
click at [937, 177] on button "Continue" at bounding box center [1016, 180] width 453 height 38
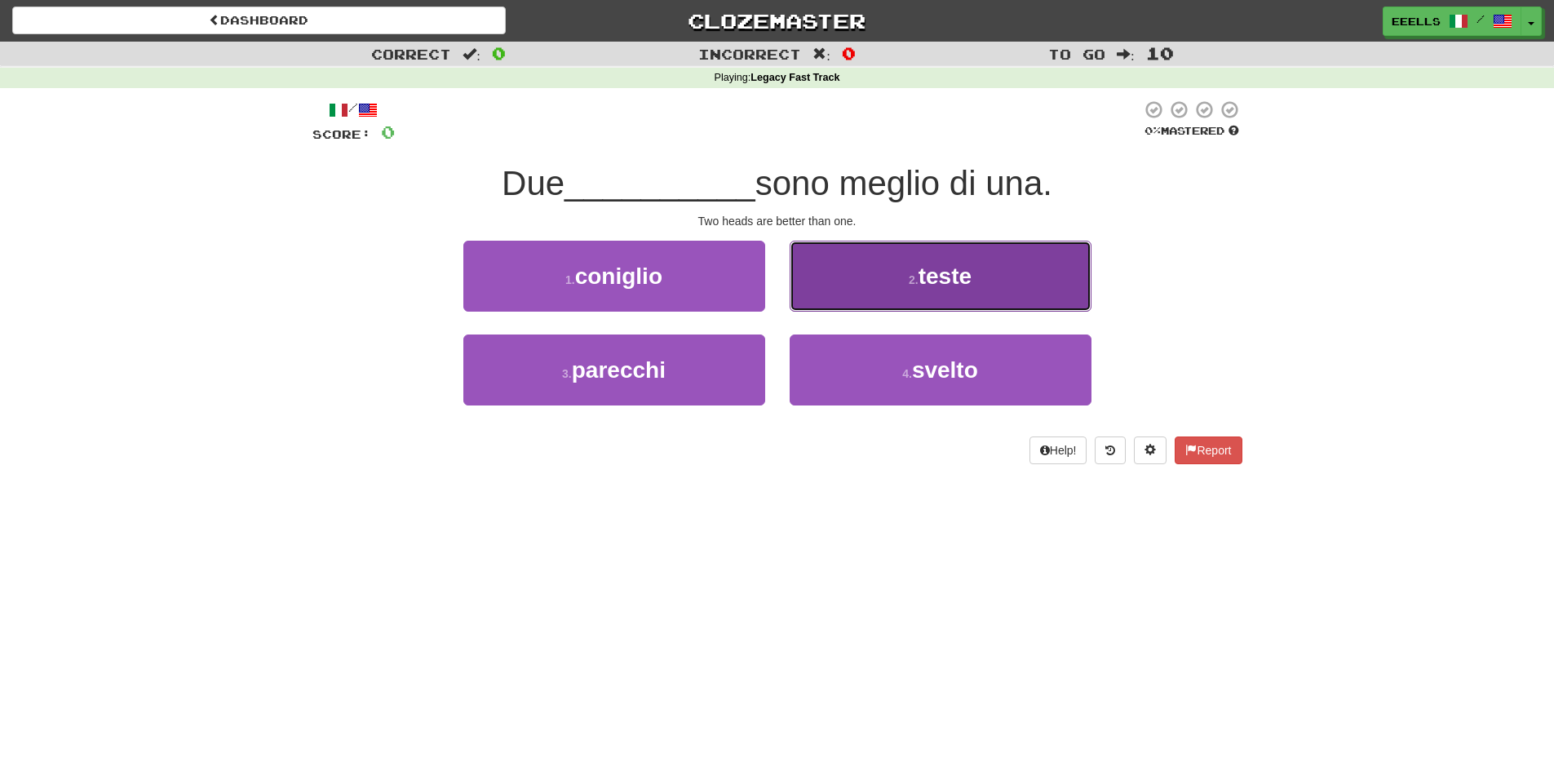
click at [910, 285] on small "2 ." at bounding box center [914, 279] width 10 height 13
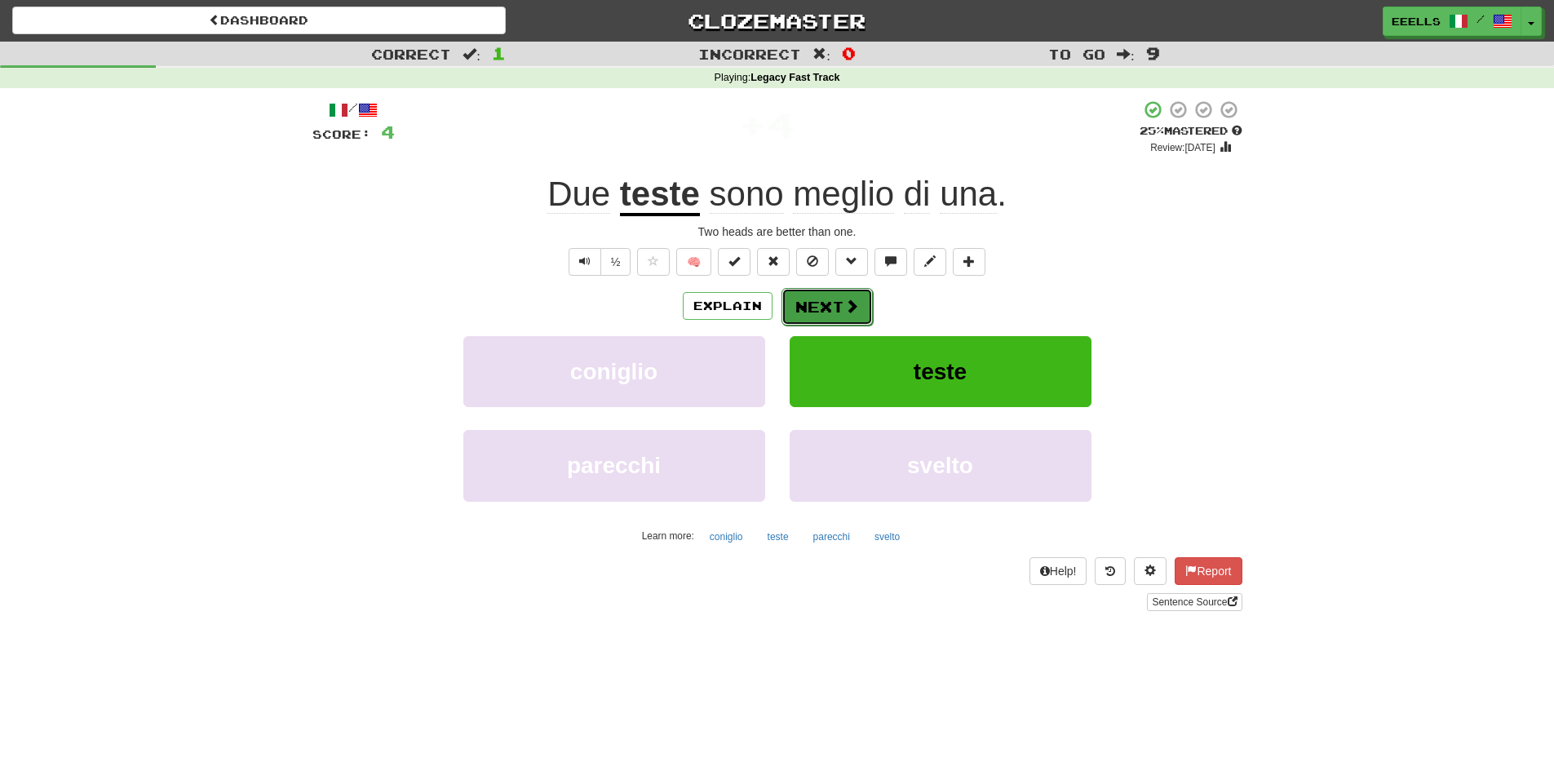
click at [816, 310] on button "Next" at bounding box center [826, 307] width 91 height 38
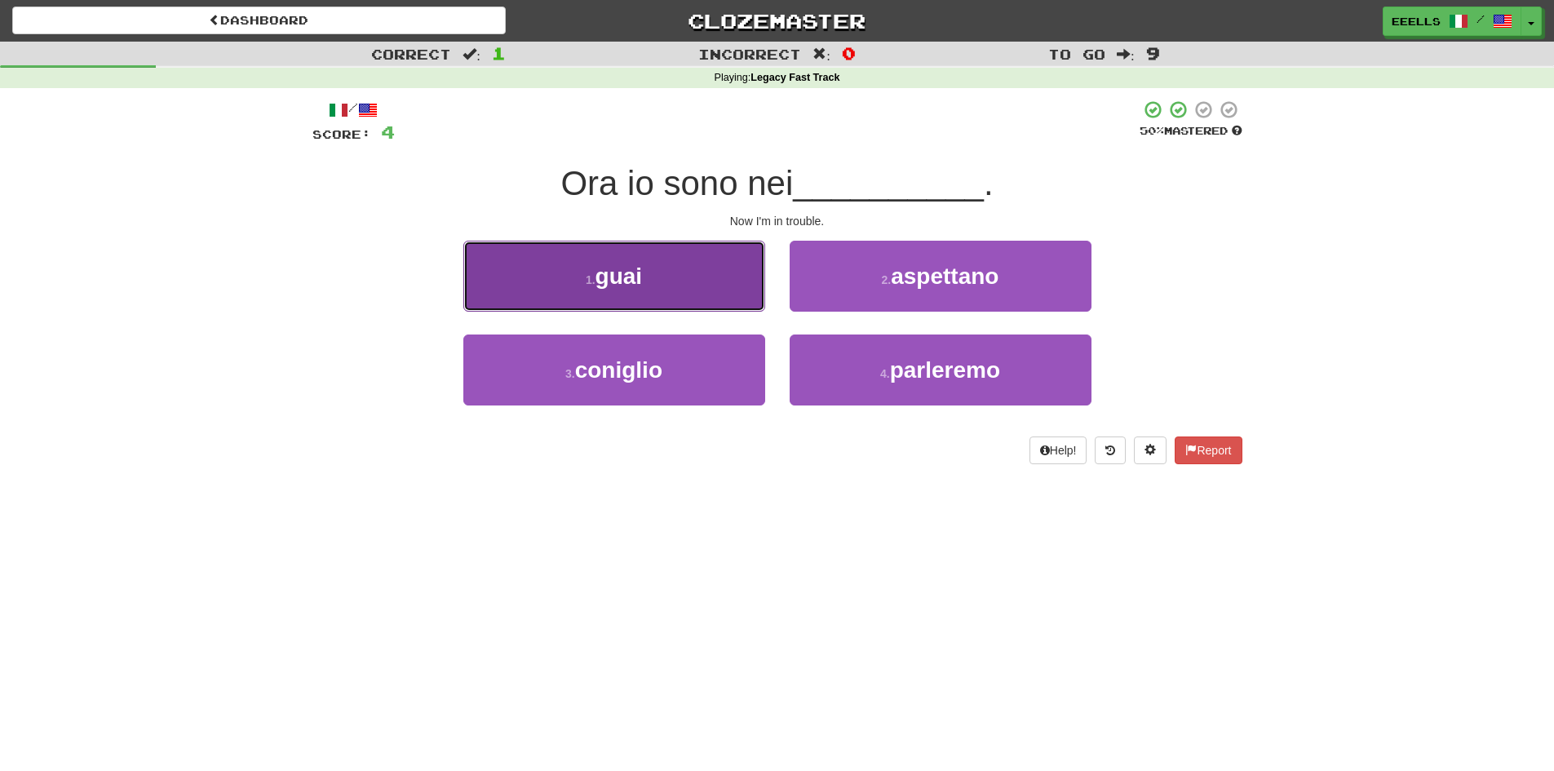
click at [731, 285] on button "1 . guai" at bounding box center [614, 276] width 302 height 71
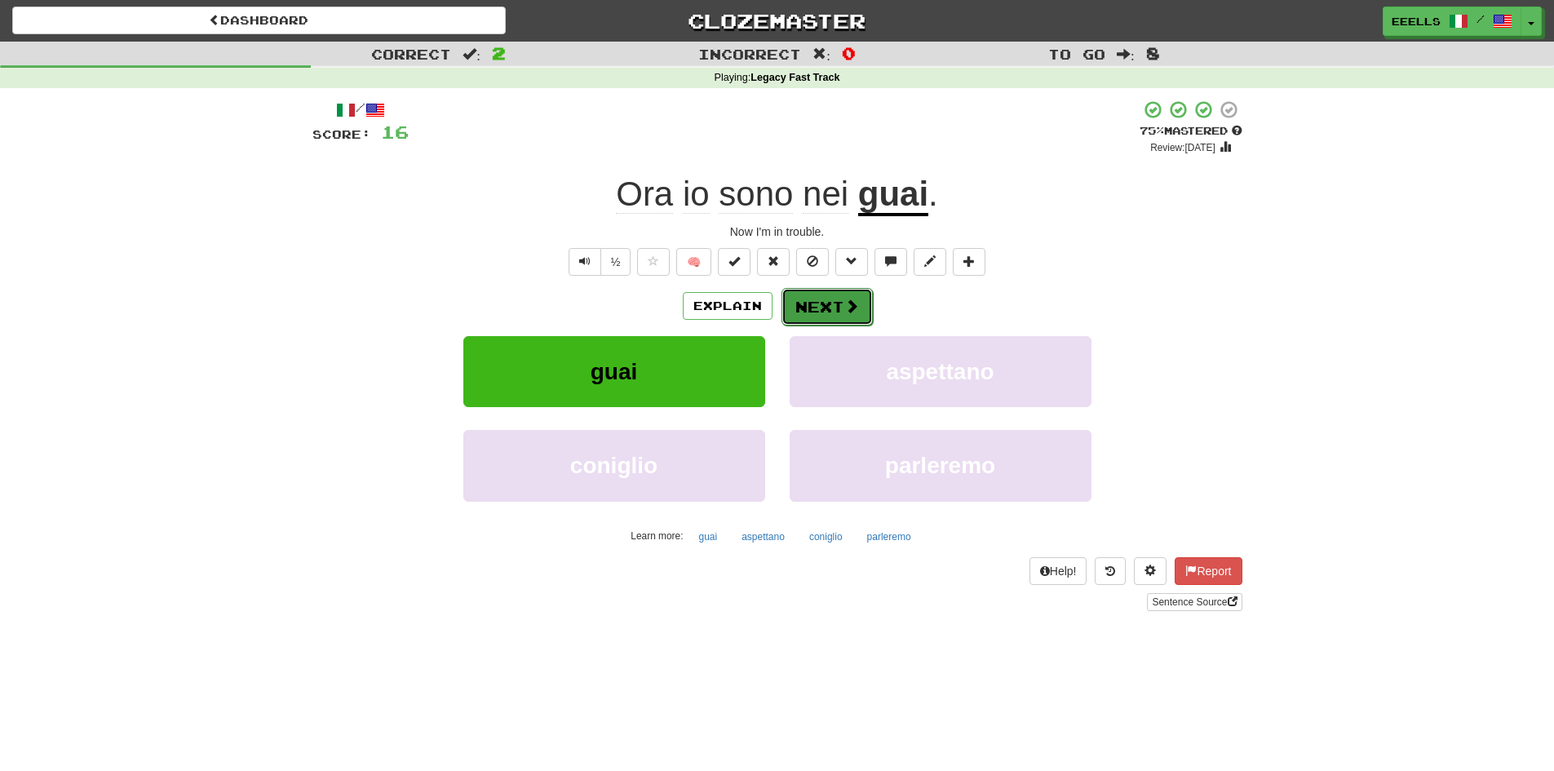
click at [822, 304] on button "Next" at bounding box center [826, 307] width 91 height 38
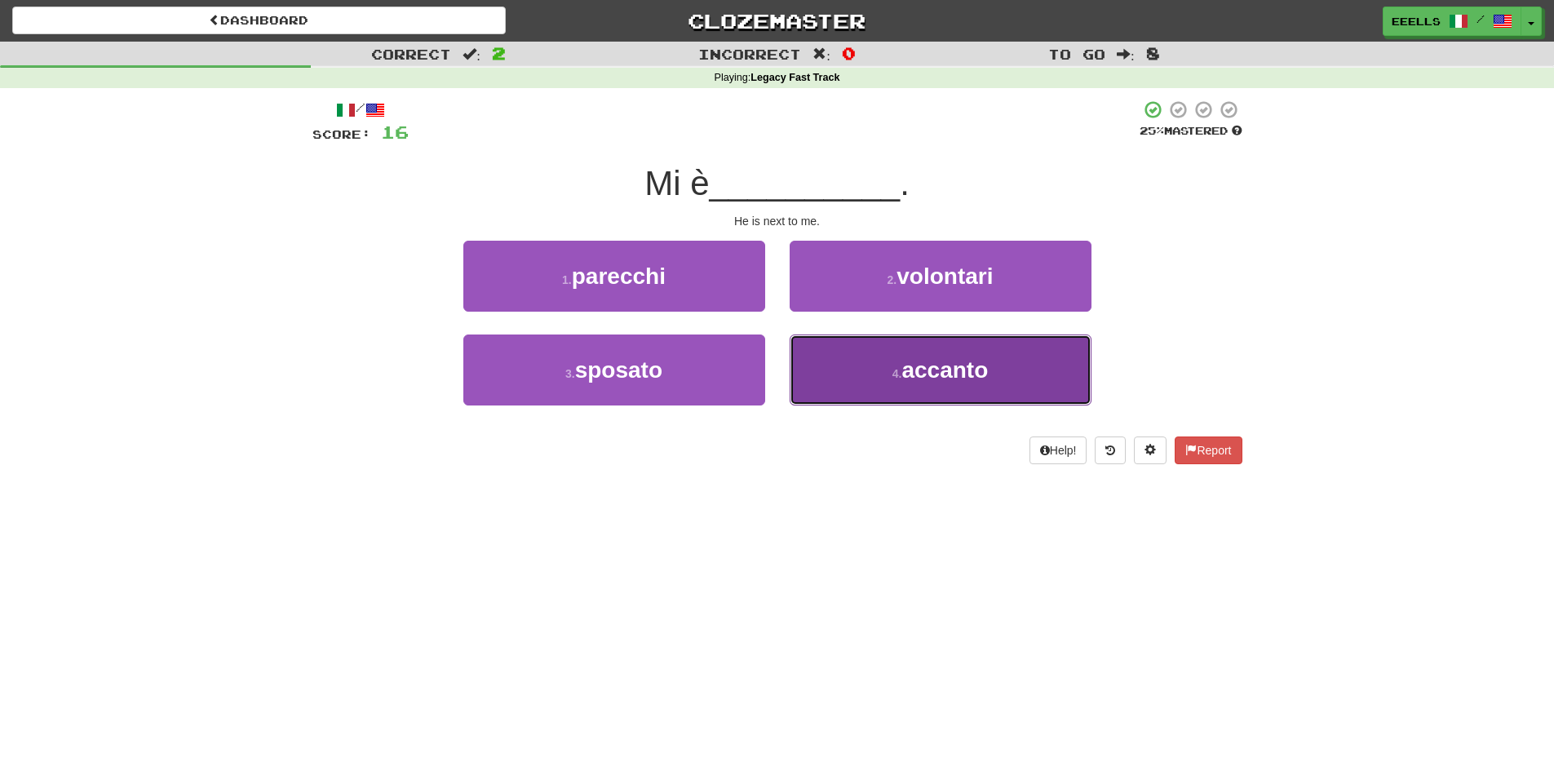
click at [909, 365] on span "accanto" at bounding box center [944, 369] width 86 height 25
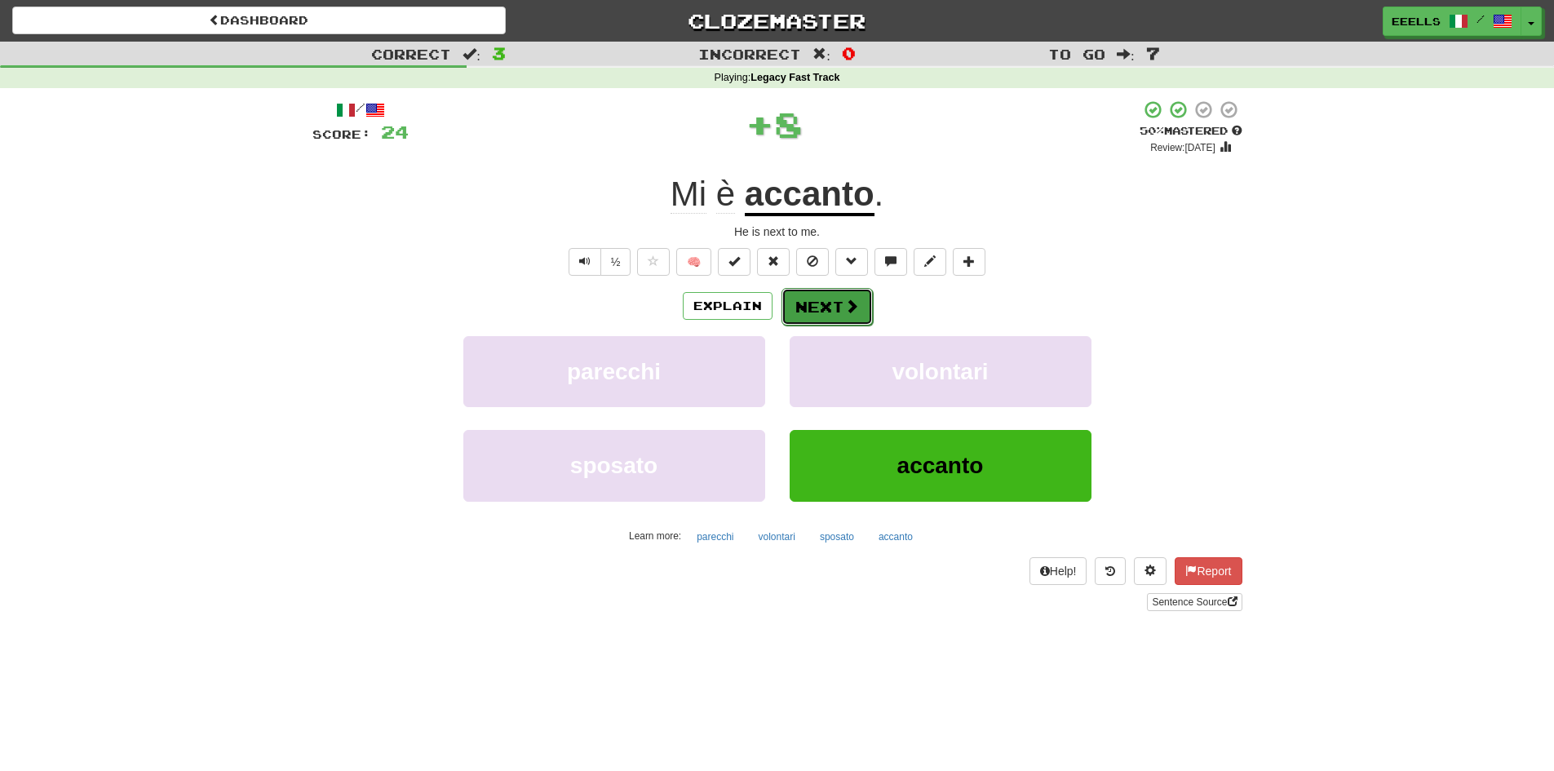
click at [827, 304] on button "Next" at bounding box center [826, 307] width 91 height 38
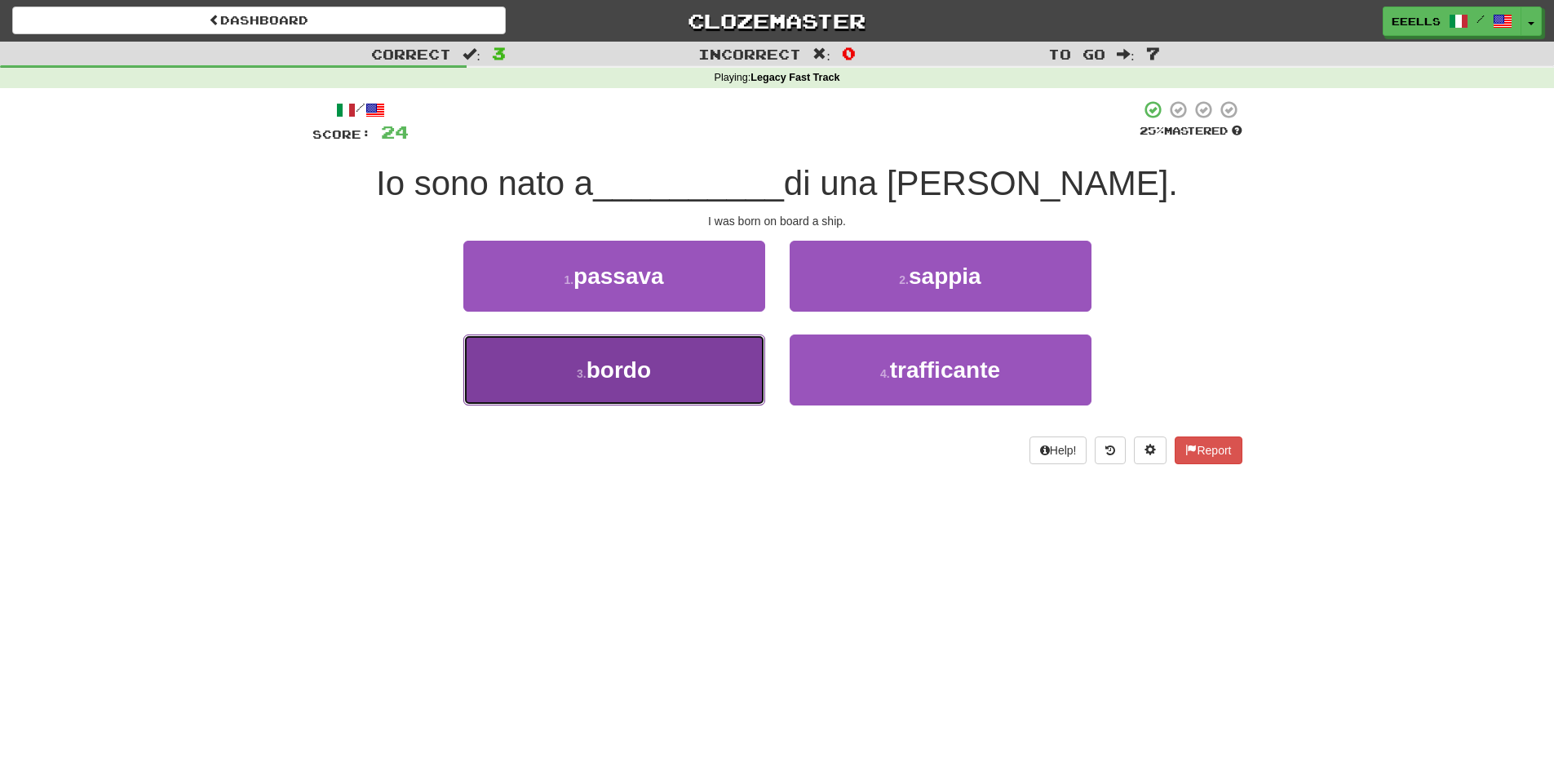
click at [679, 371] on button "3 . bordo" at bounding box center [614, 369] width 302 height 71
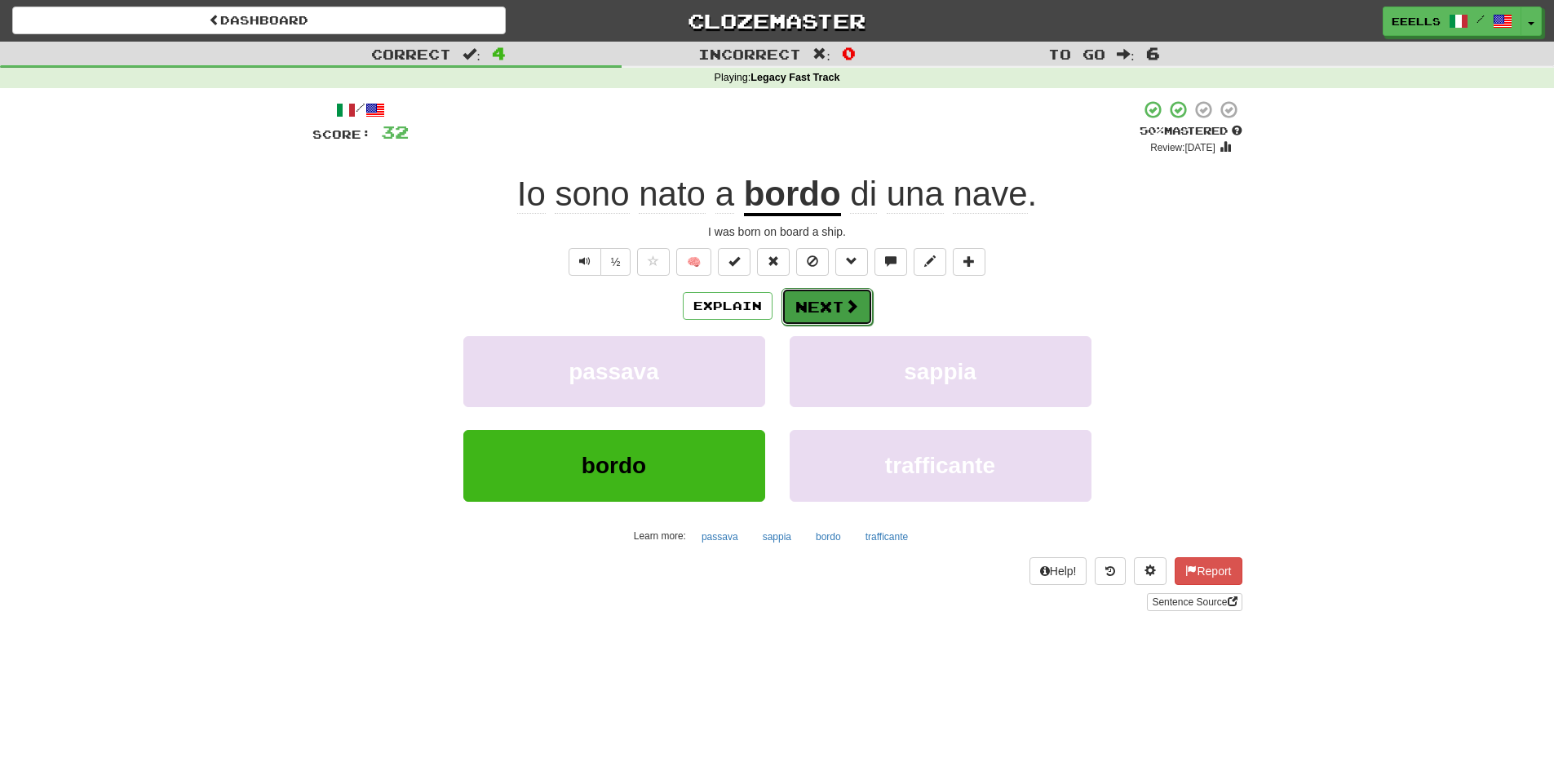
click at [816, 304] on button "Next" at bounding box center [826, 307] width 91 height 38
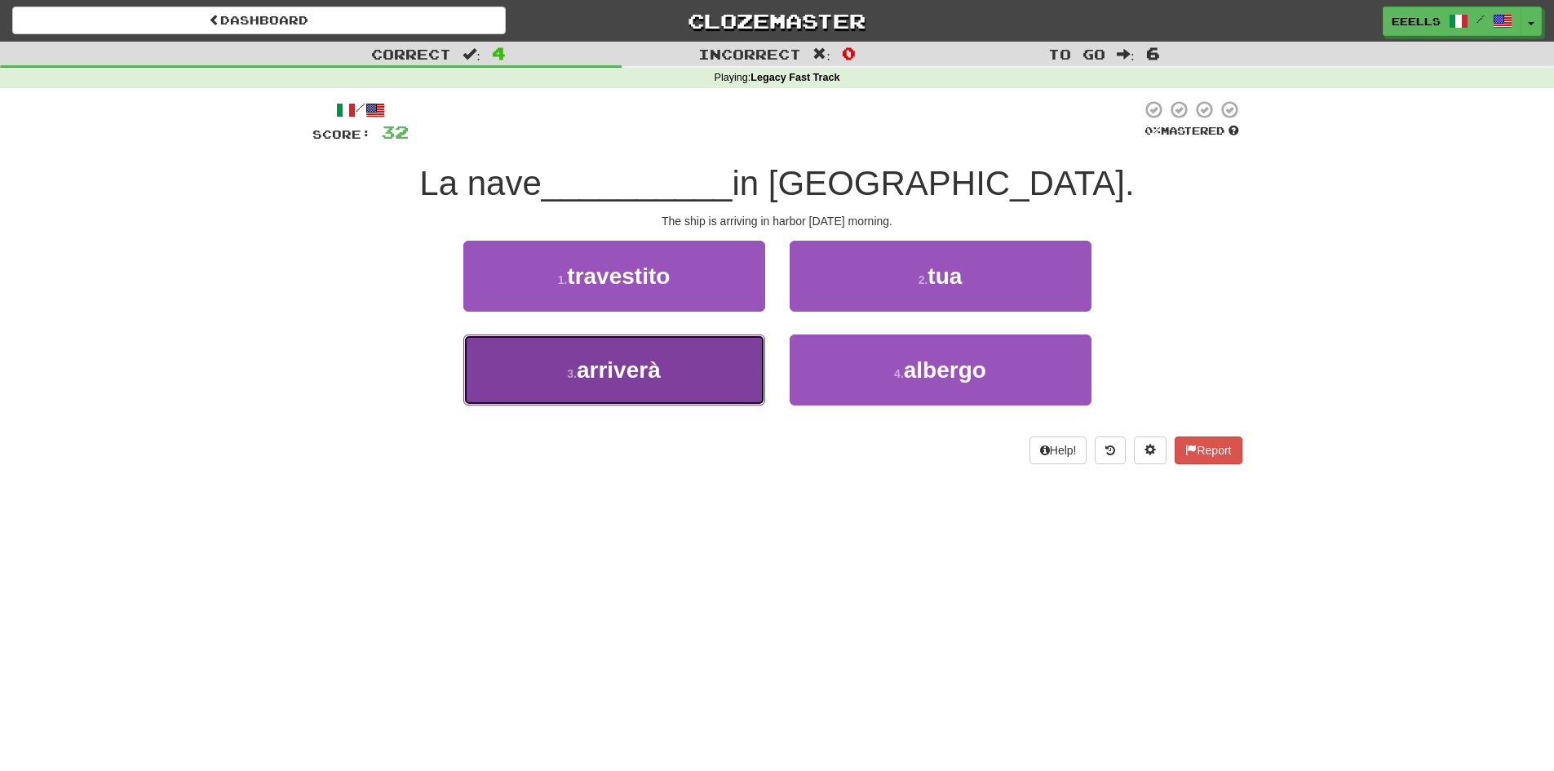
click at [721, 375] on button "3 . arriverà" at bounding box center [614, 369] width 302 height 71
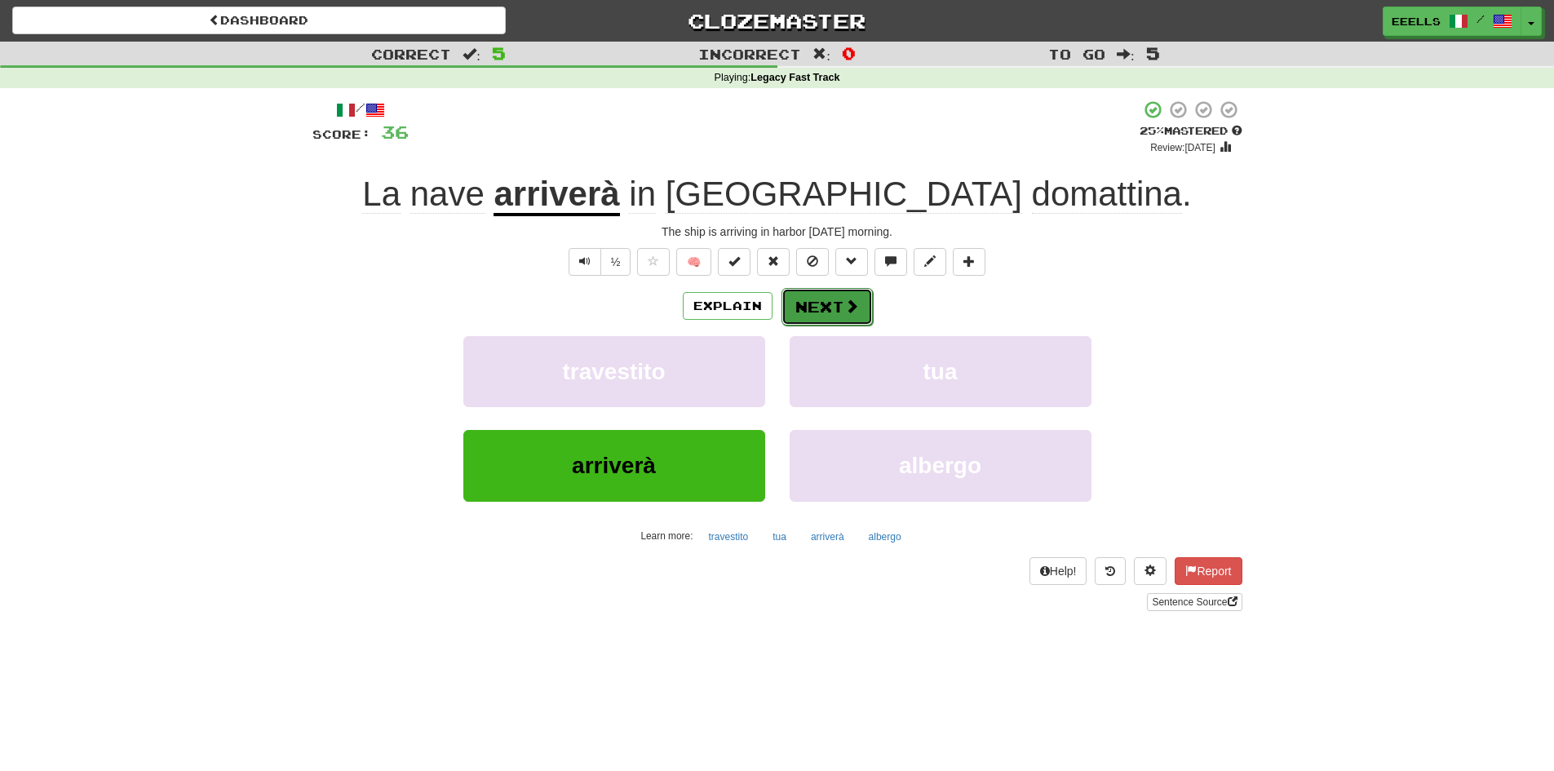
click at [821, 299] on button "Next" at bounding box center [826, 307] width 91 height 38
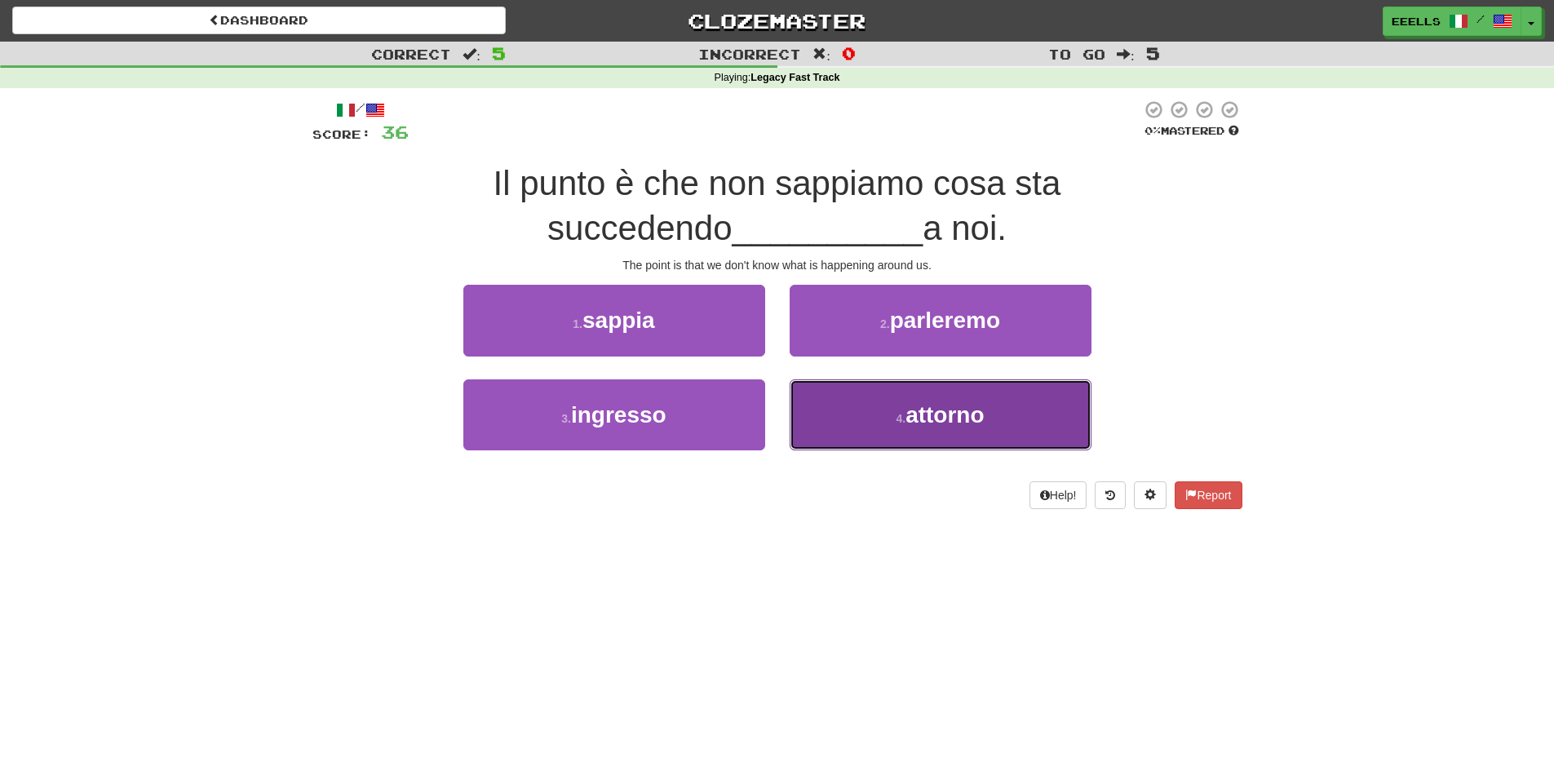
click at [923, 403] on span "attorno" at bounding box center [944, 414] width 78 height 25
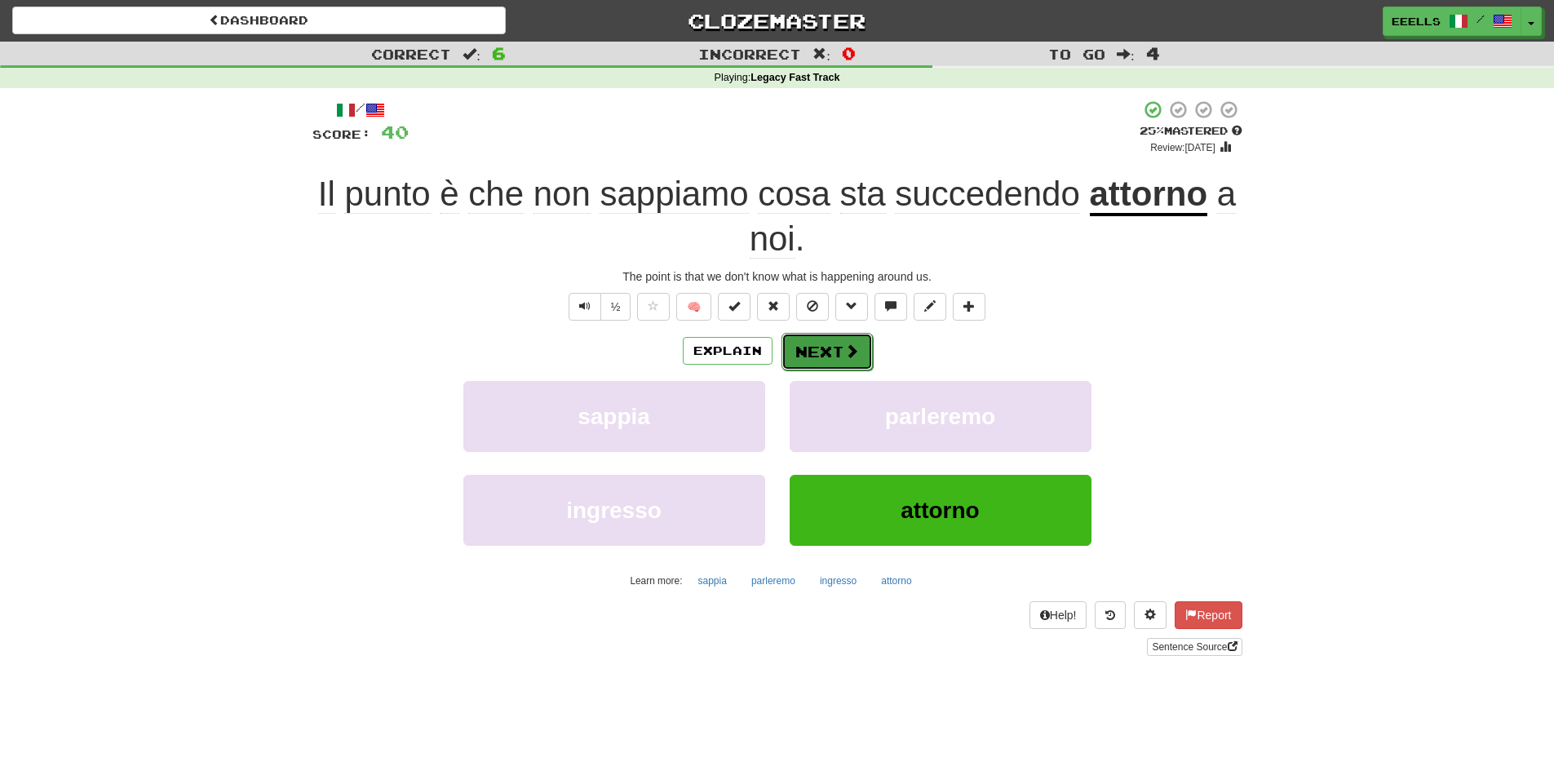
click at [839, 345] on button "Next" at bounding box center [826, 352] width 91 height 38
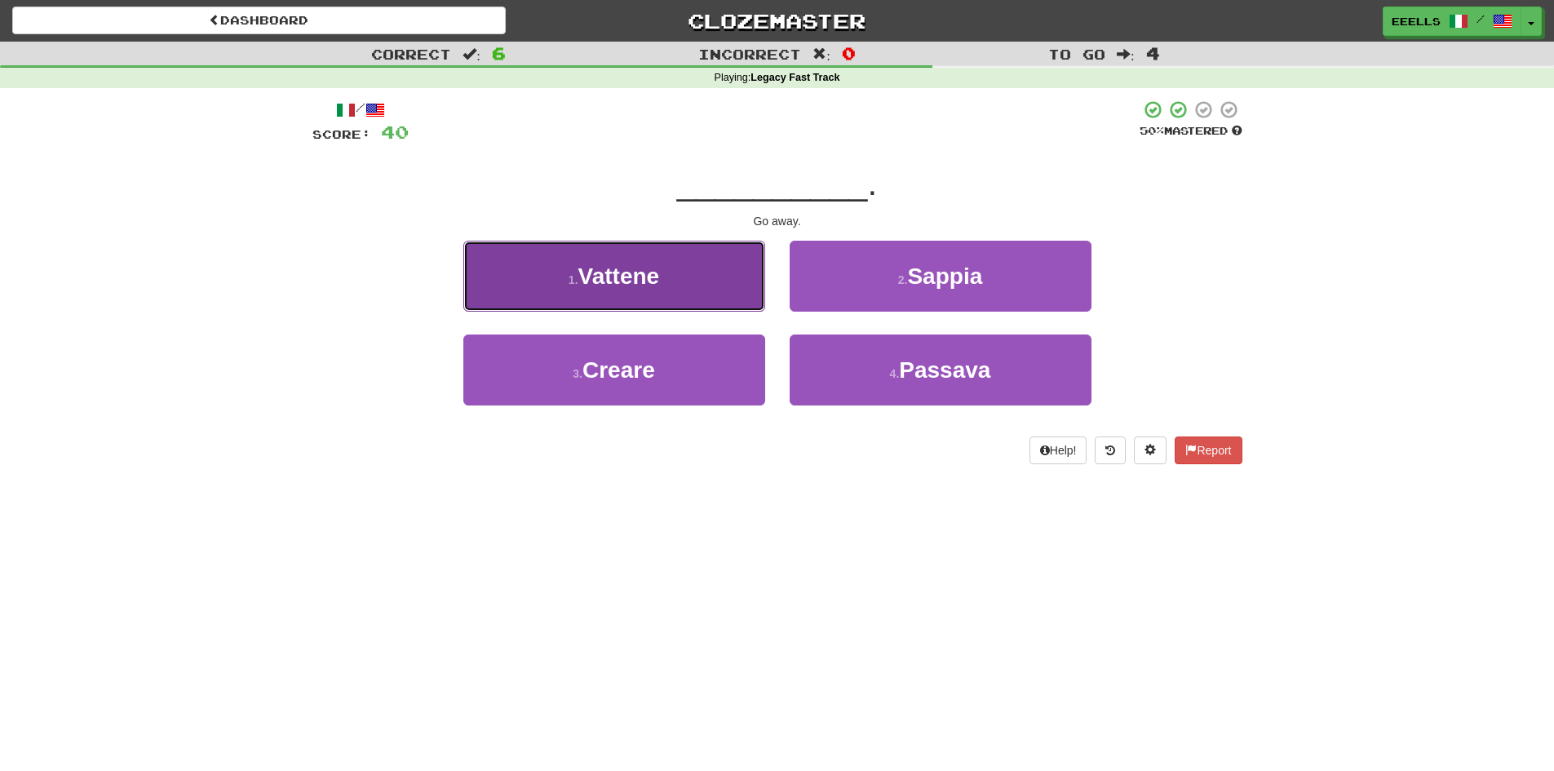
click at [703, 271] on button "1 . Vattene" at bounding box center [614, 276] width 302 height 71
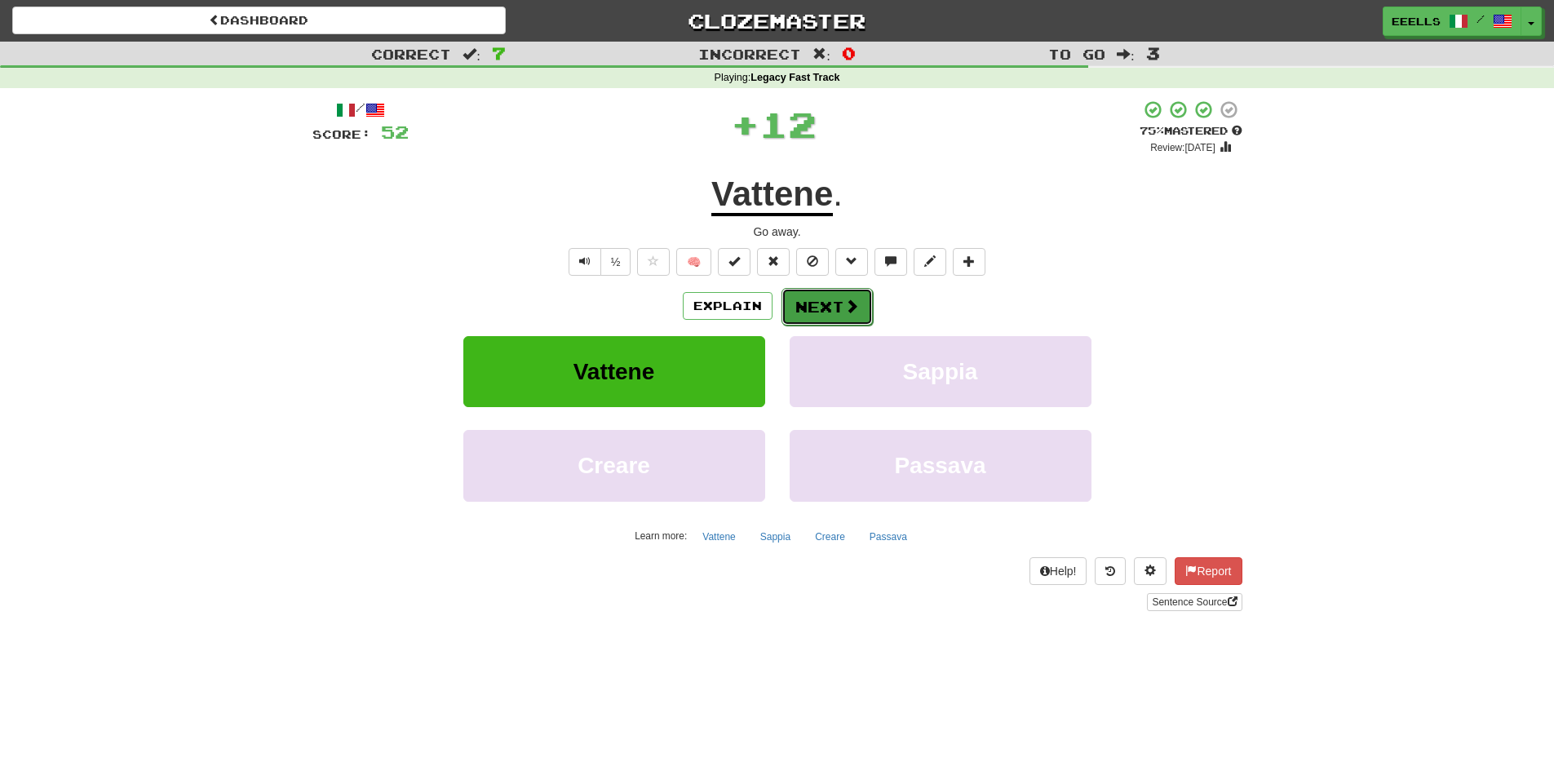
click at [810, 304] on button "Next" at bounding box center [826, 307] width 91 height 38
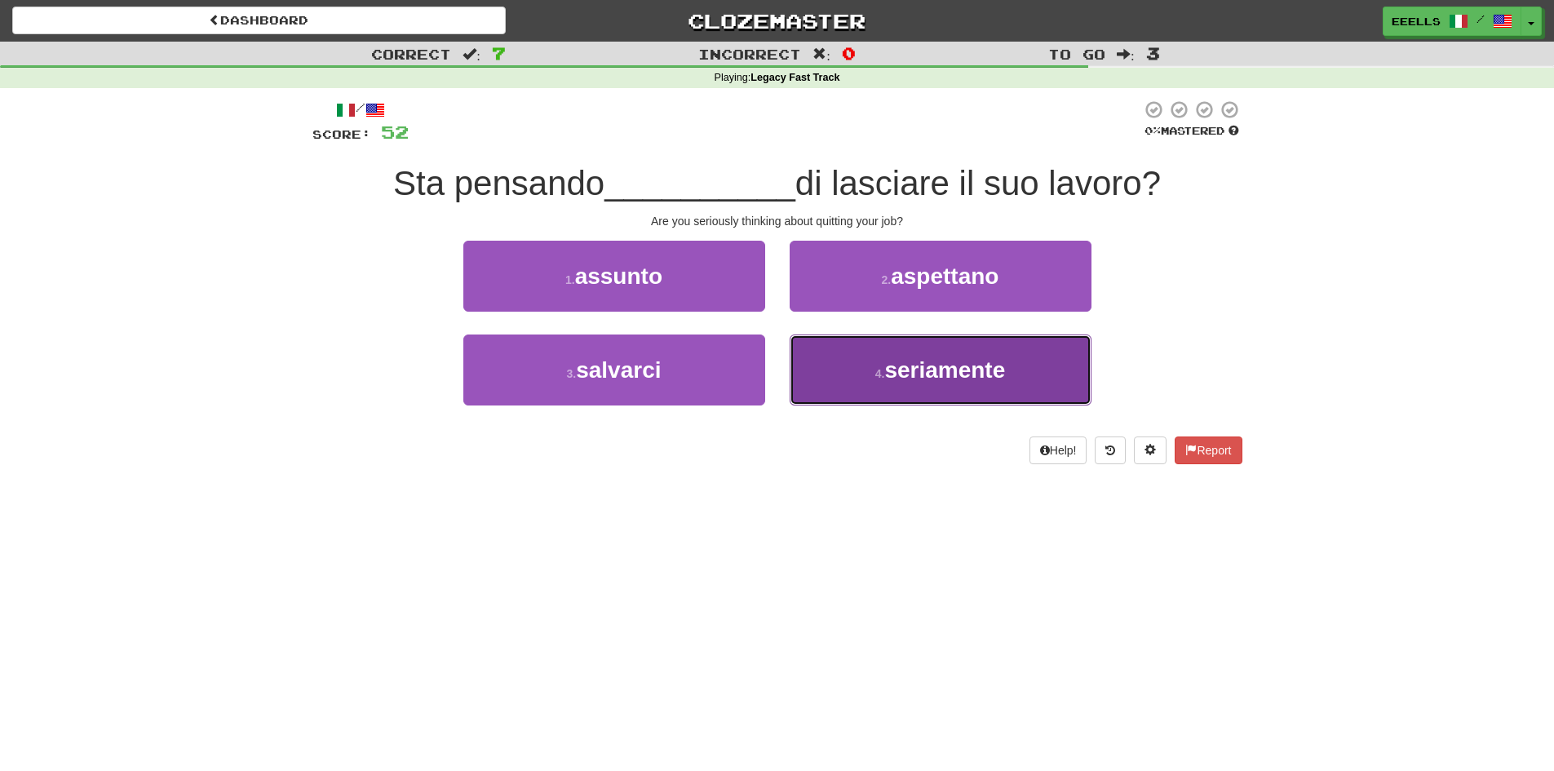
click at [951, 372] on span "seriamente" at bounding box center [944, 369] width 121 height 25
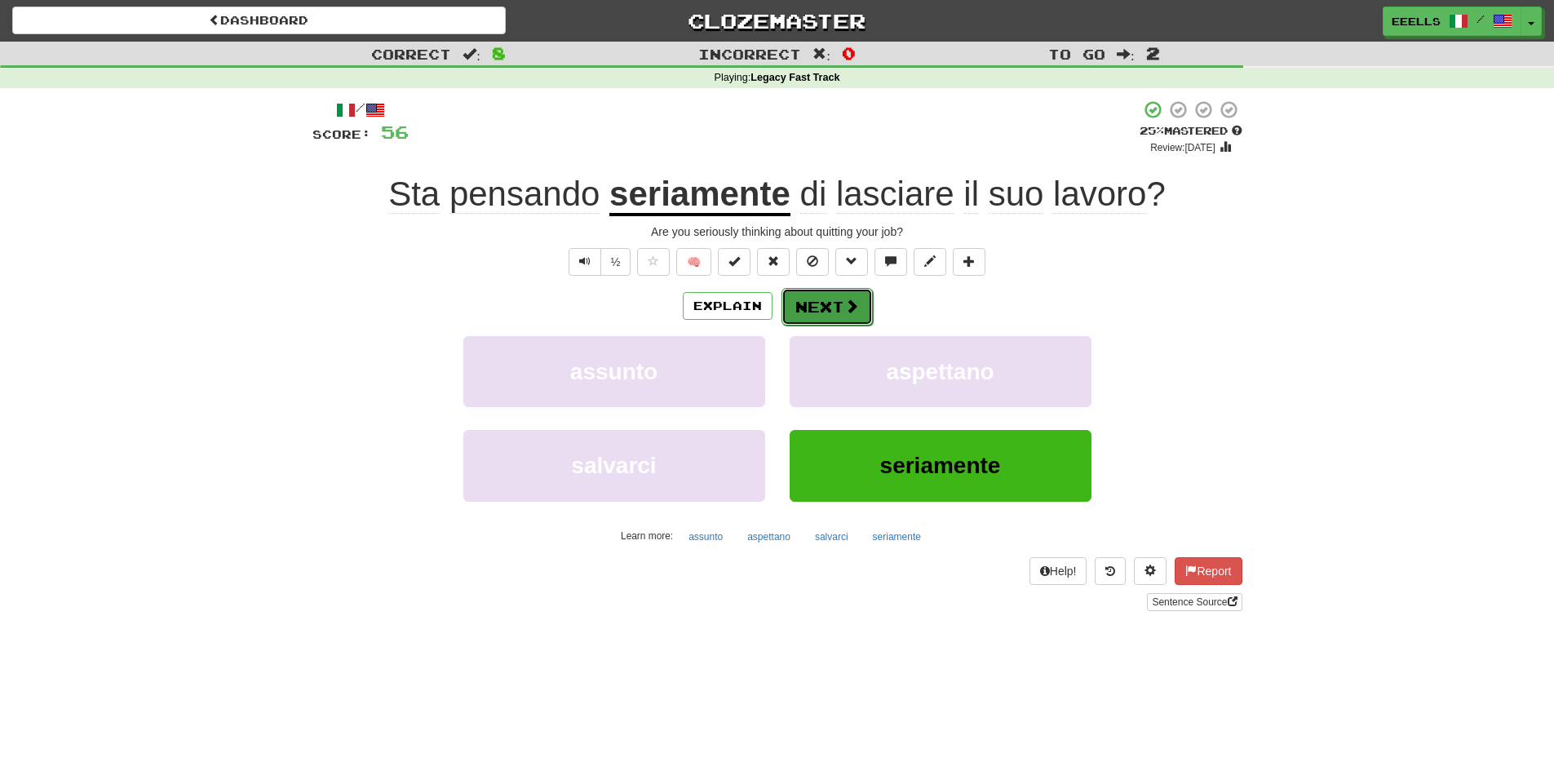
click at [832, 309] on button "Next" at bounding box center [826, 307] width 91 height 38
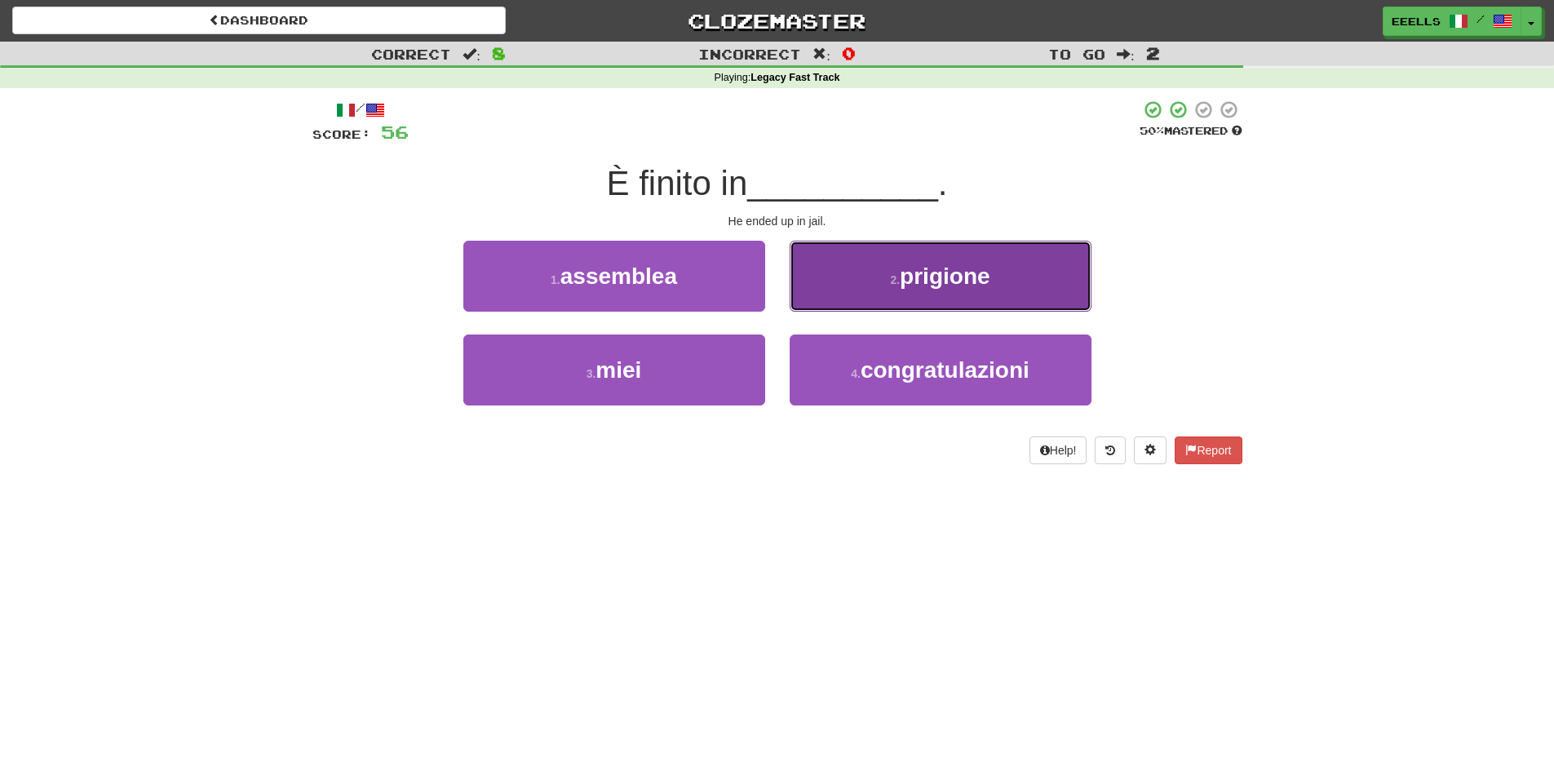
click at [892, 285] on small "2 ." at bounding box center [895, 279] width 10 height 13
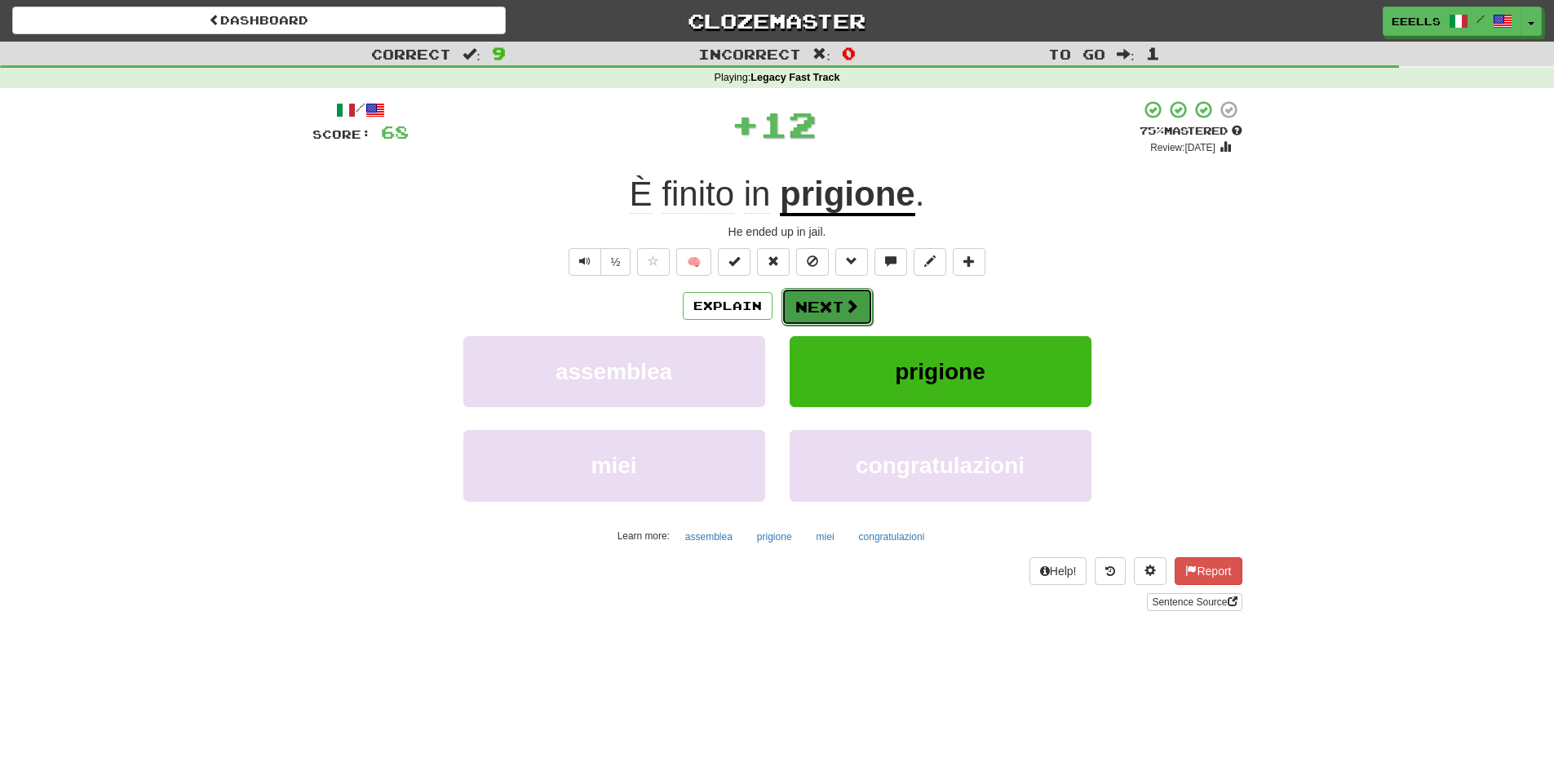
click at [834, 309] on button "Next" at bounding box center [826, 307] width 91 height 38
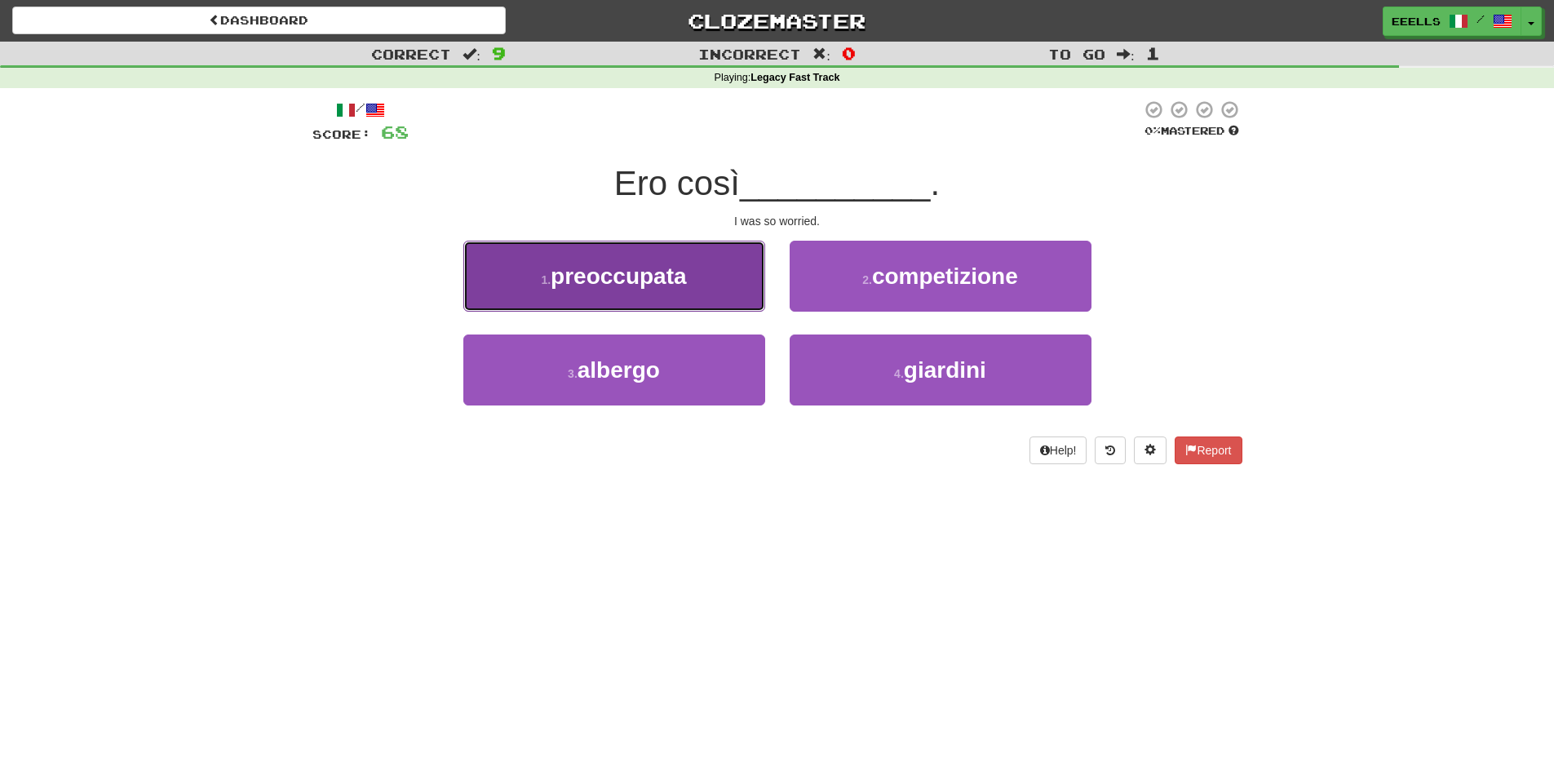
click at [711, 290] on button "1 . preoccupata" at bounding box center [614, 276] width 302 height 71
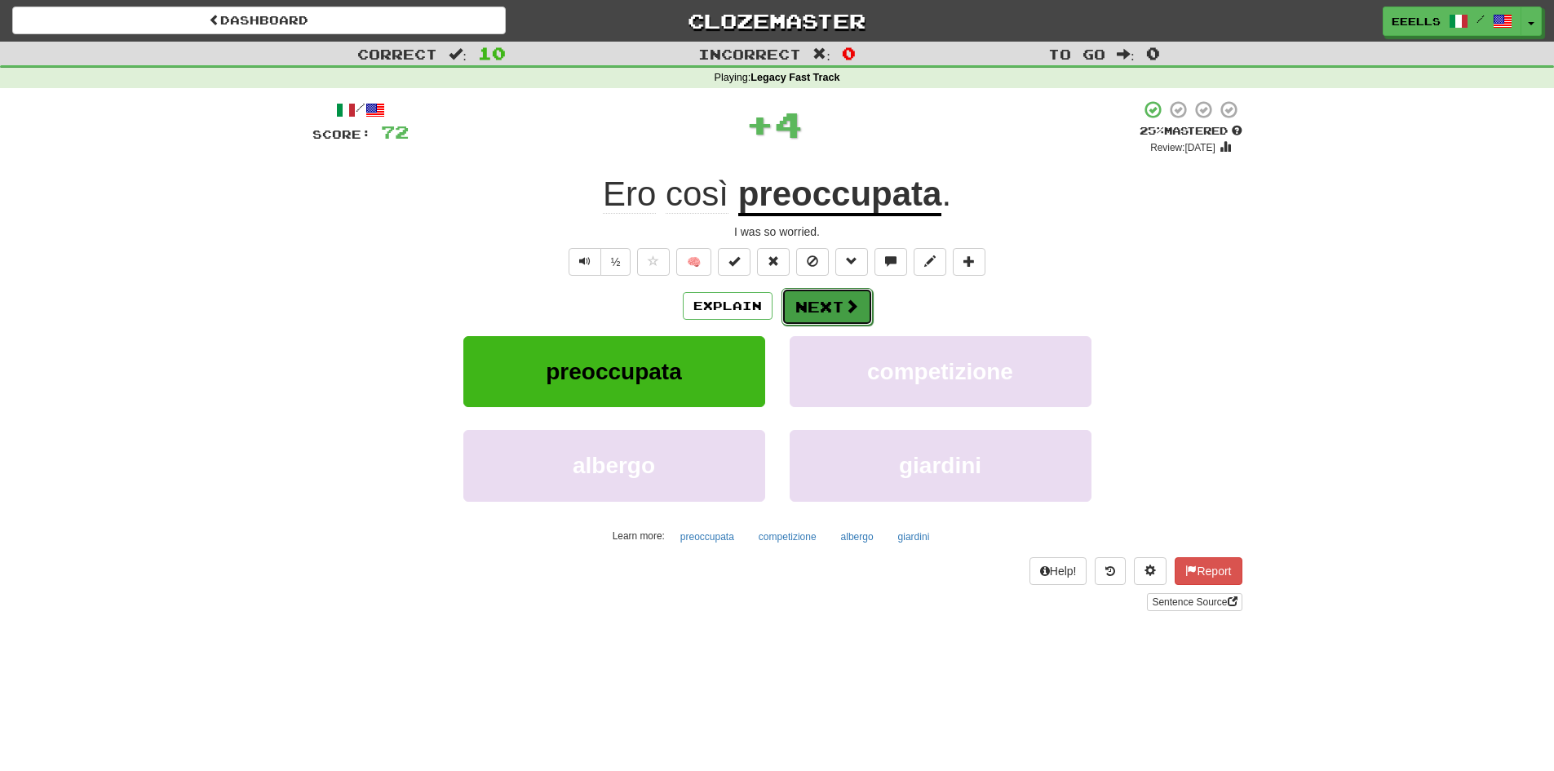
click at [825, 307] on button "Next" at bounding box center [826, 307] width 91 height 38
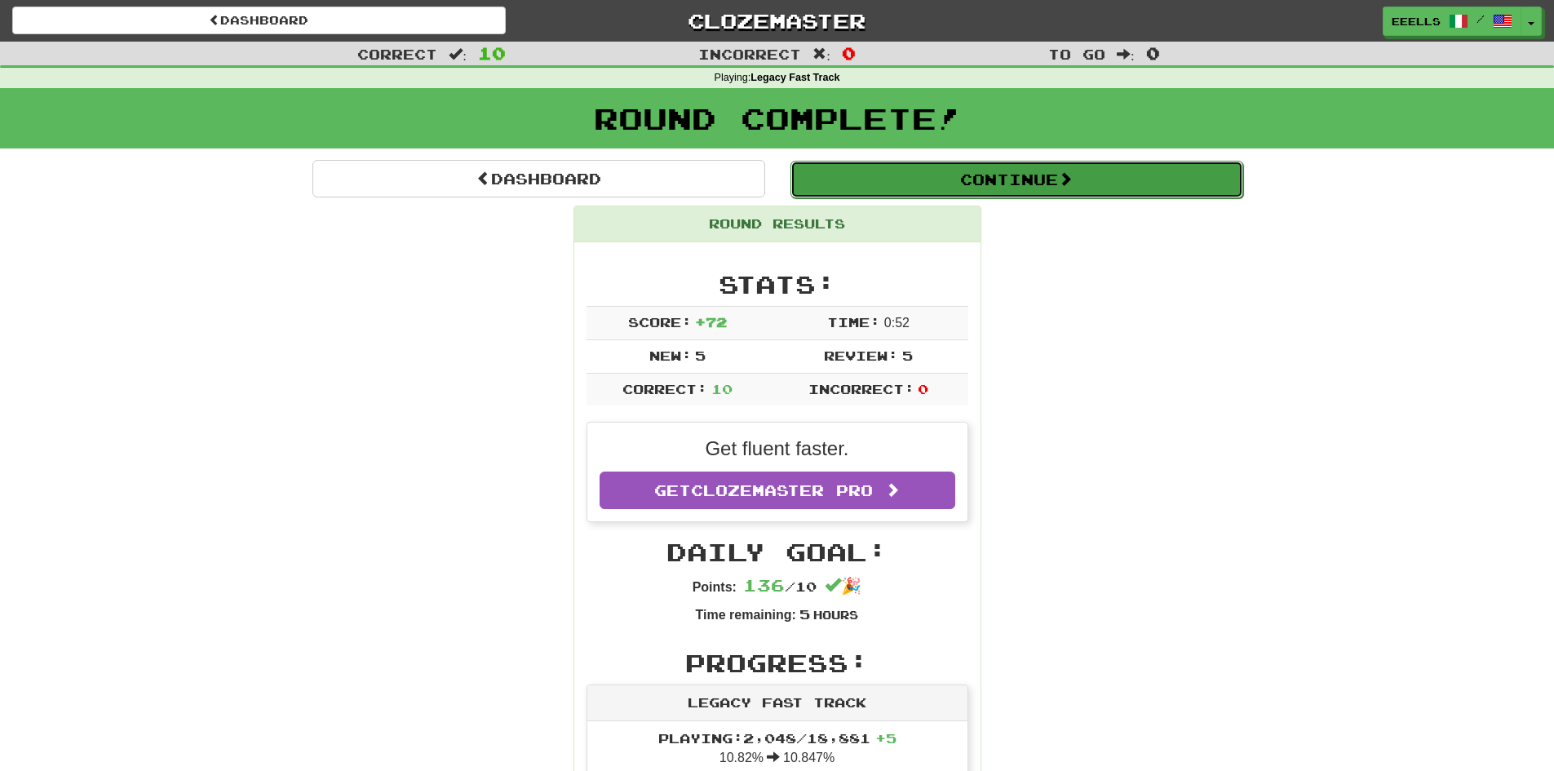
click at [985, 179] on button "Continue" at bounding box center [1016, 180] width 453 height 38
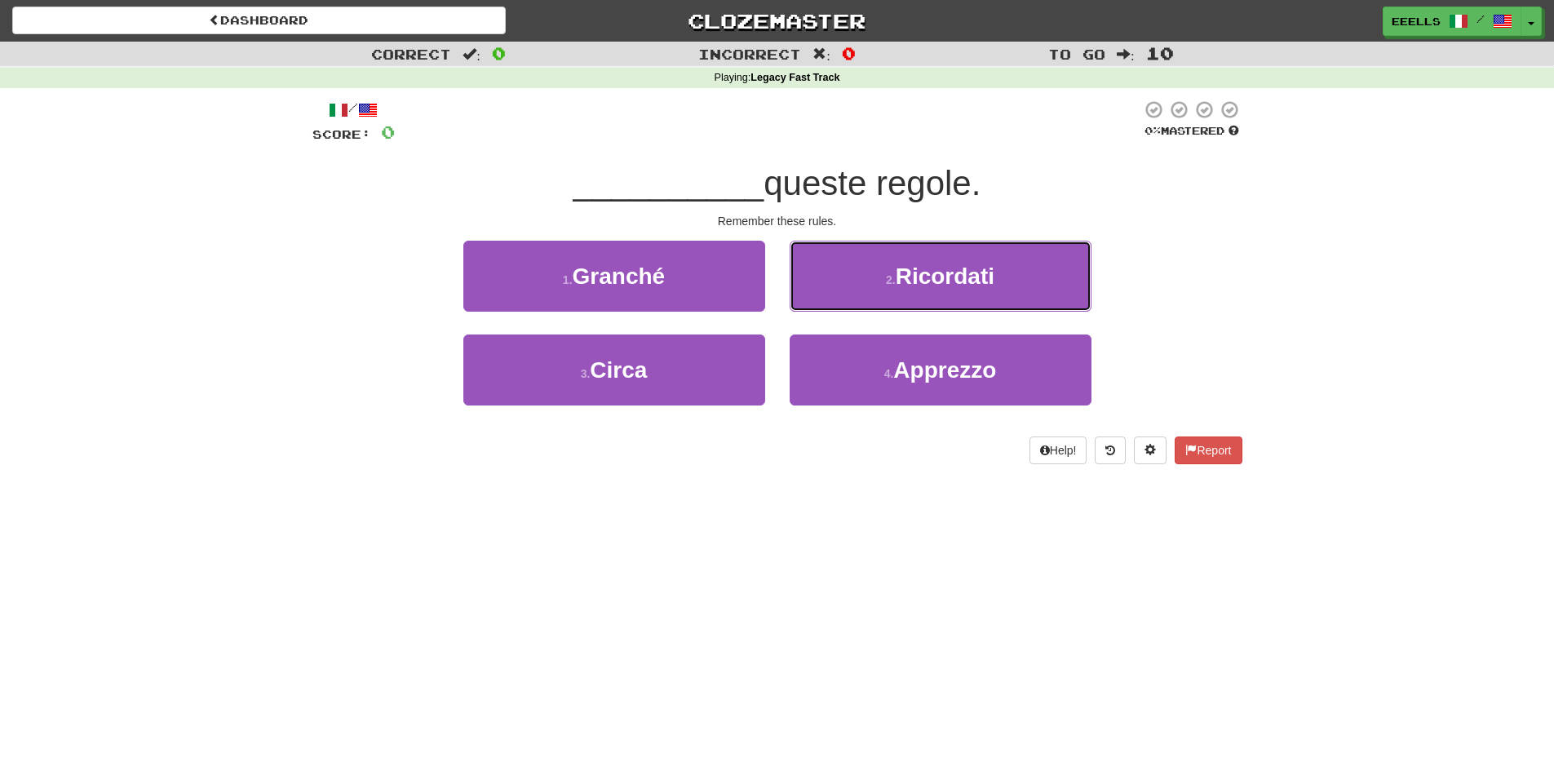
click at [901, 277] on span "Ricordati" at bounding box center [945, 275] width 99 height 25
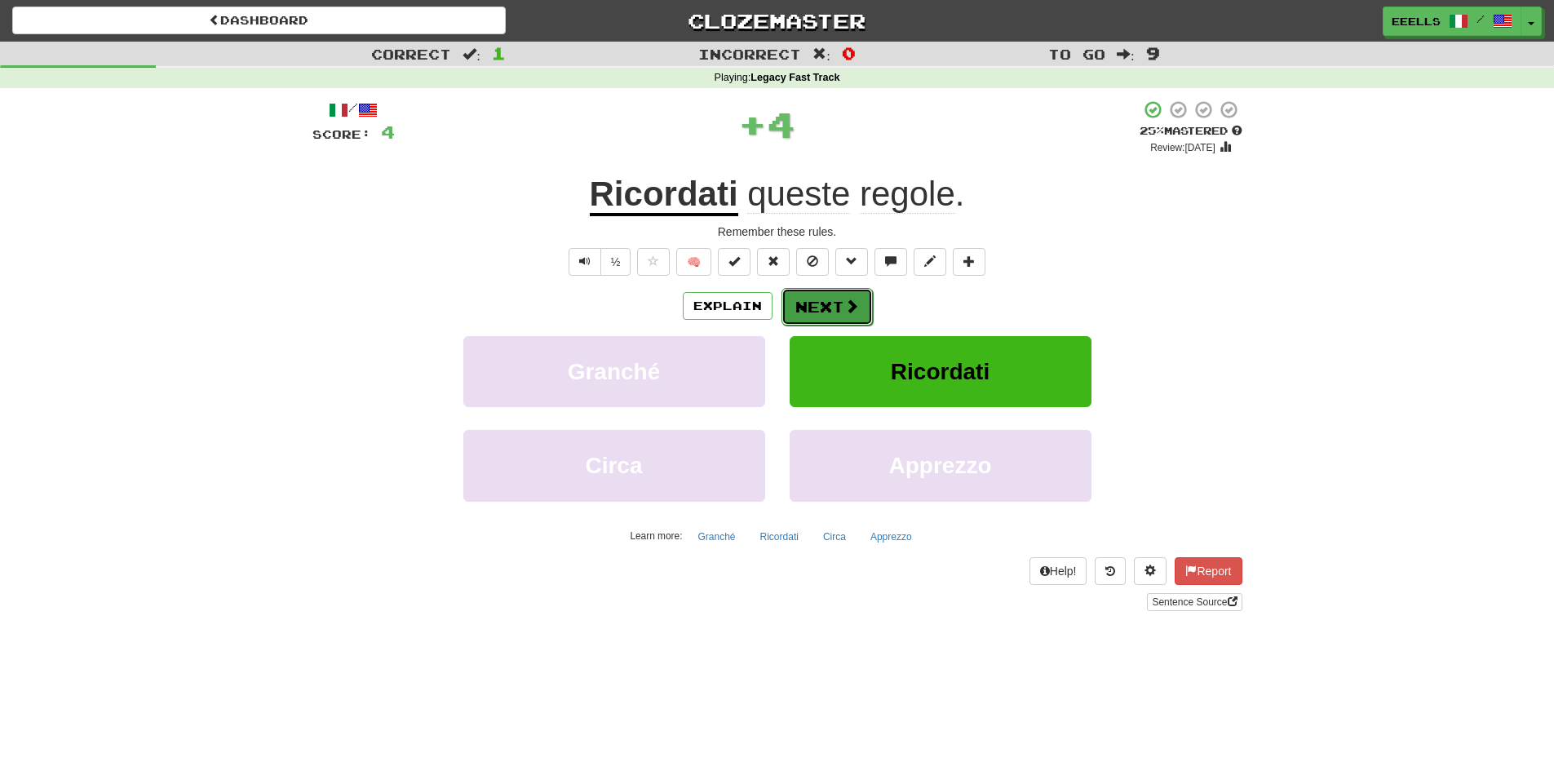
click at [824, 306] on button "Next" at bounding box center [826, 307] width 91 height 38
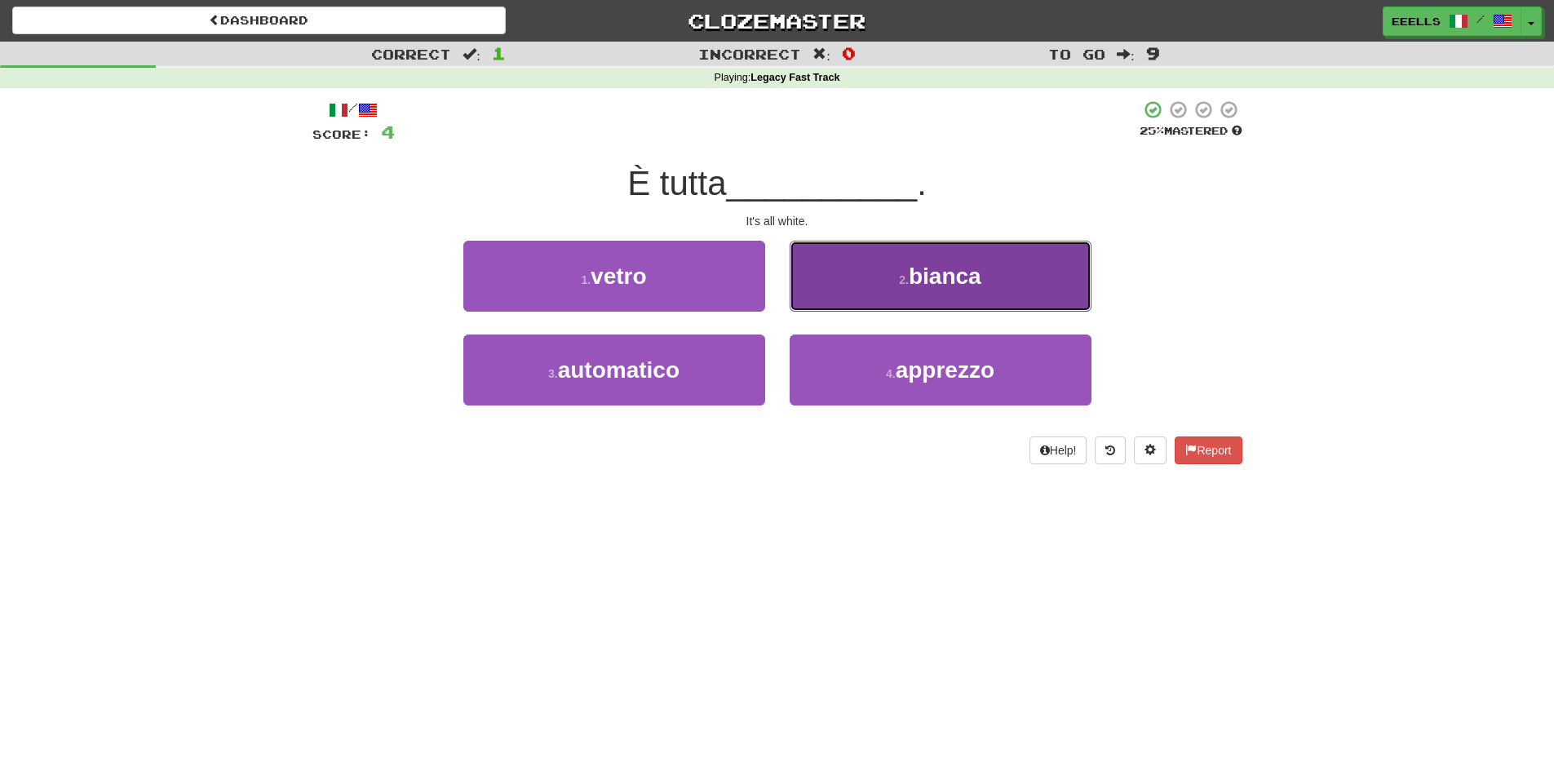
click at [880, 289] on button "2 . bianca" at bounding box center [941, 276] width 302 height 71
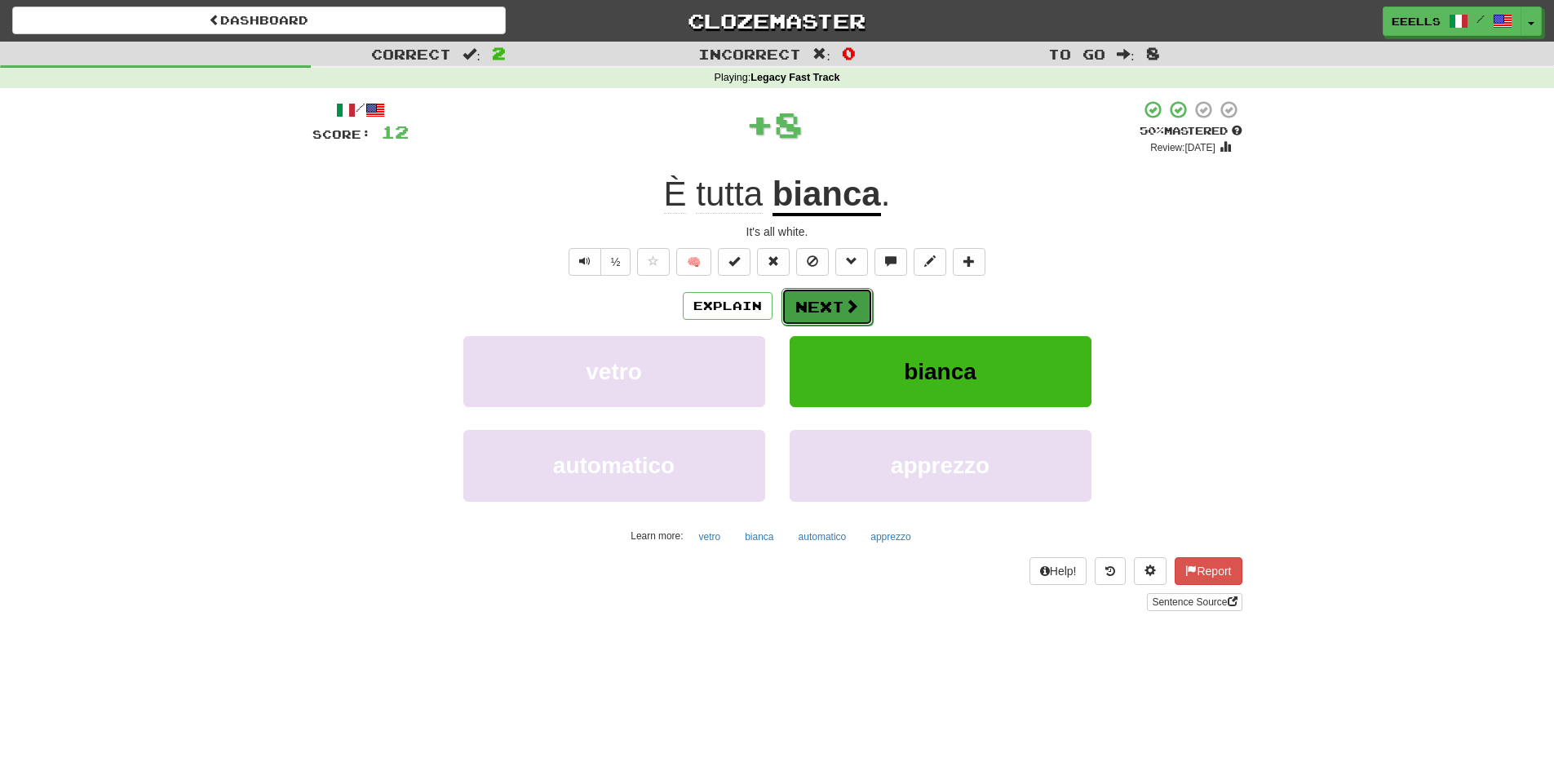
click at [831, 310] on button "Next" at bounding box center [826, 307] width 91 height 38
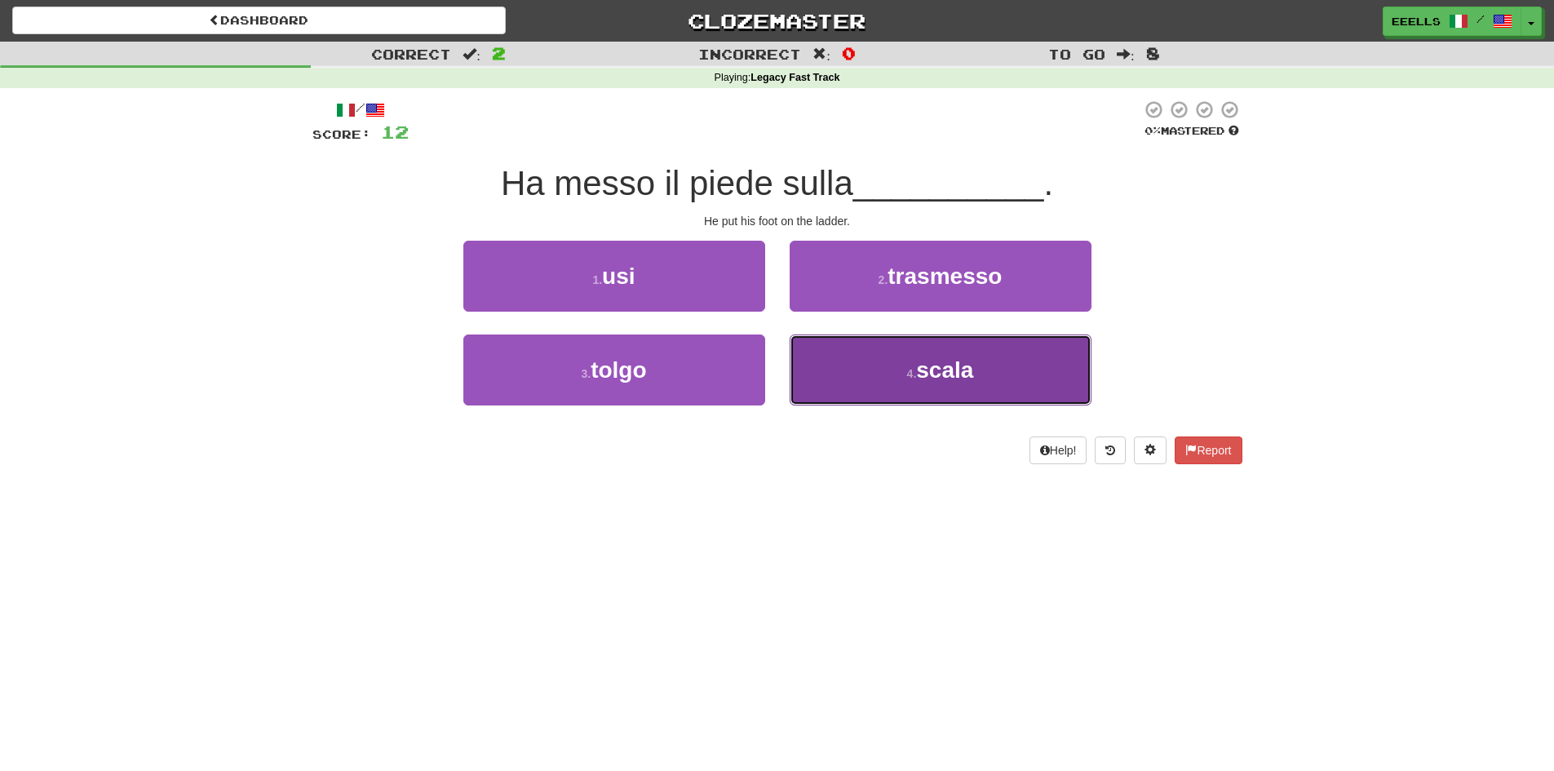
click at [902, 366] on button "4 . scala" at bounding box center [941, 369] width 302 height 71
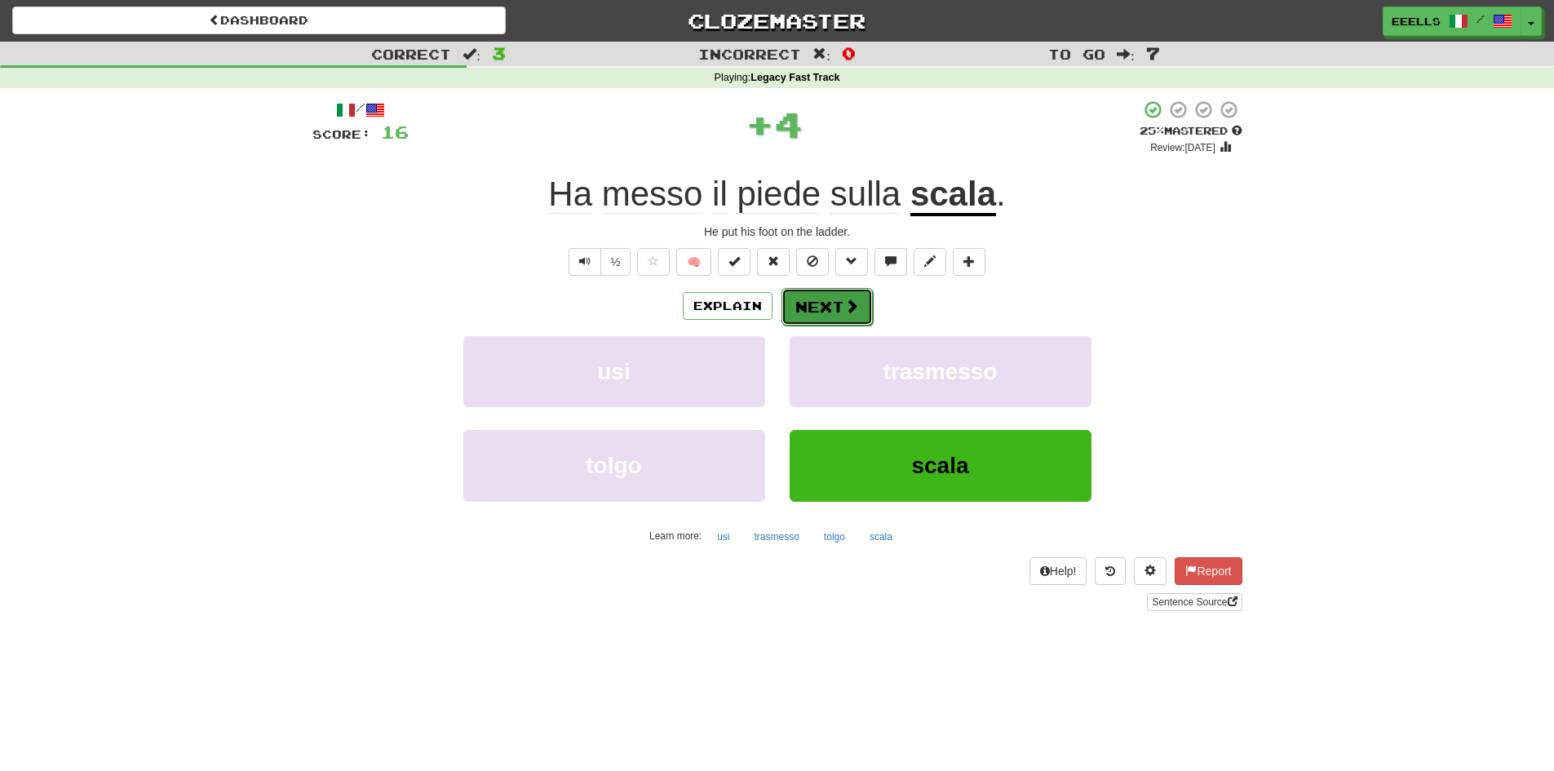
click at [823, 304] on button "Next" at bounding box center [826, 307] width 91 height 38
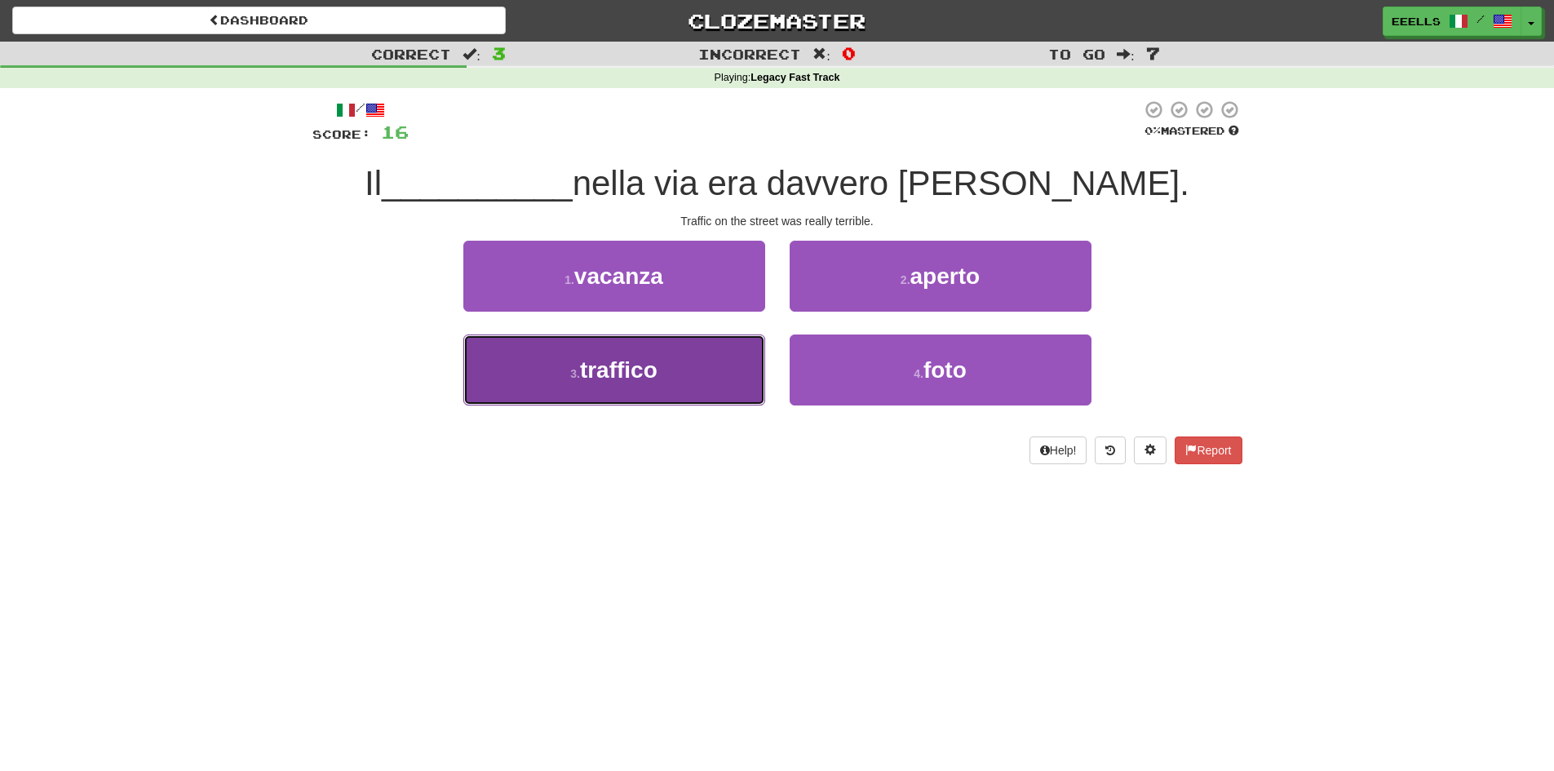
click at [688, 374] on button "3 . traffico" at bounding box center [614, 369] width 302 height 71
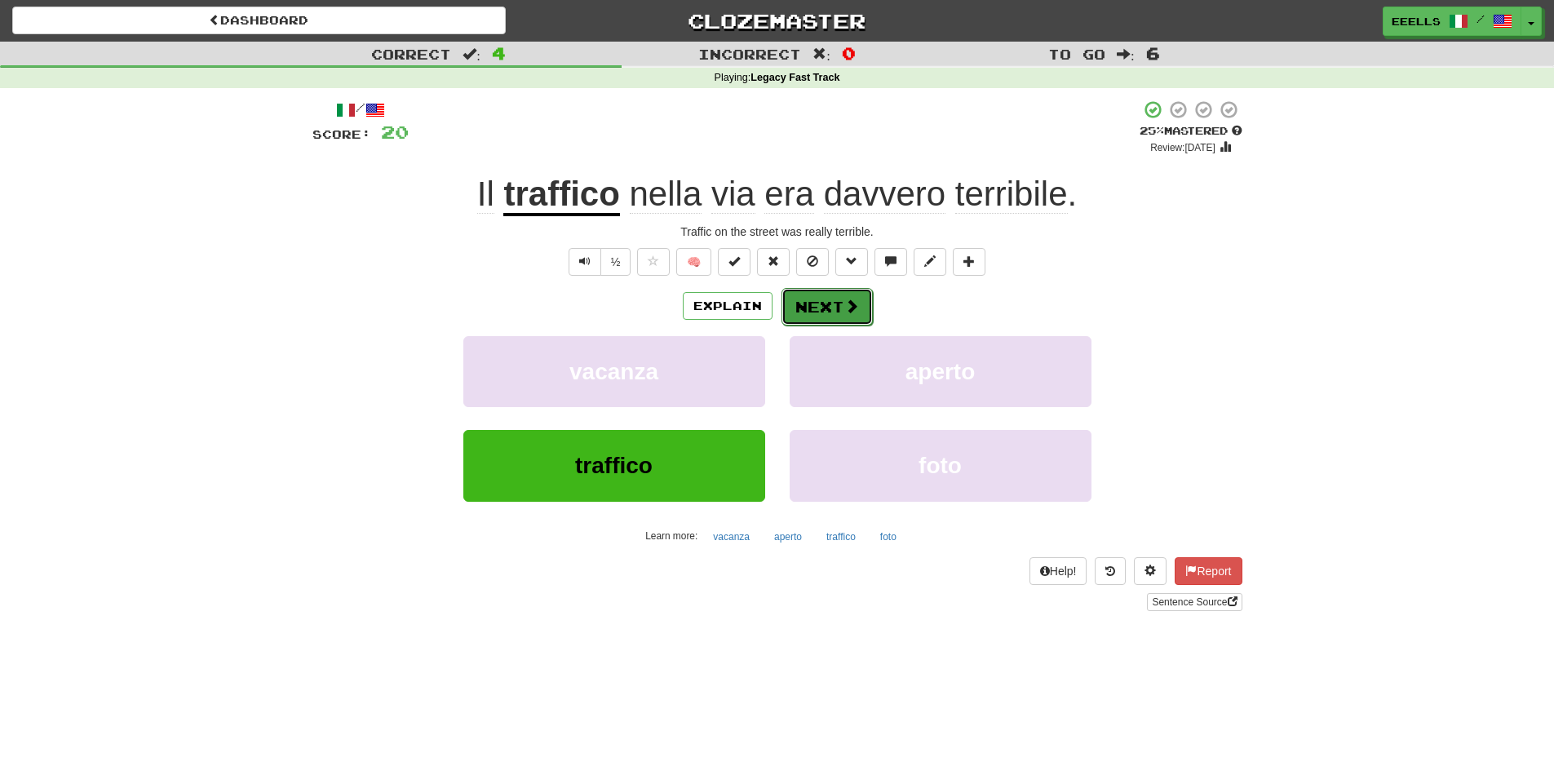
click at [837, 304] on button "Next" at bounding box center [826, 307] width 91 height 38
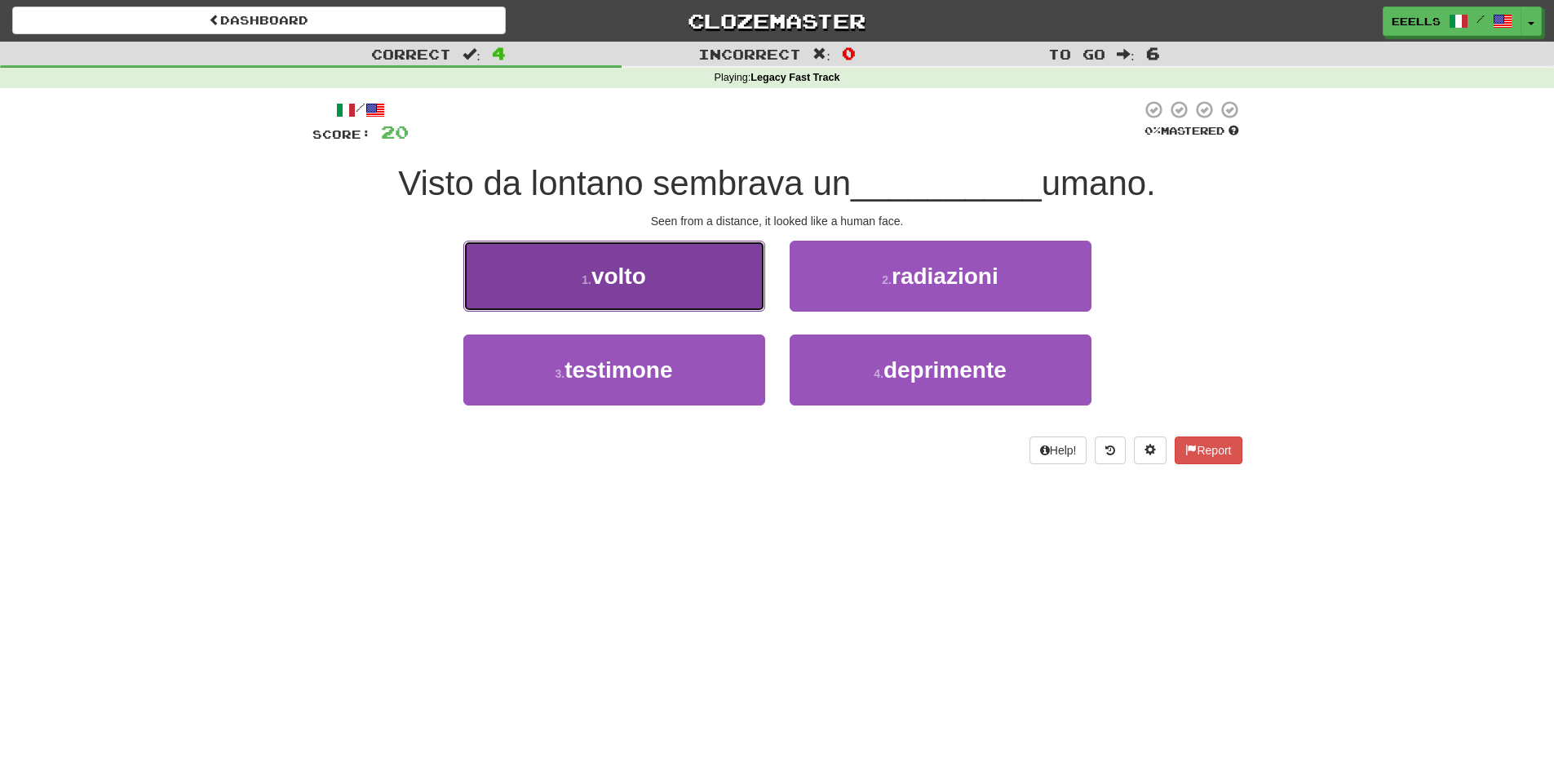
click at [692, 287] on button "1 . volto" at bounding box center [614, 276] width 302 height 71
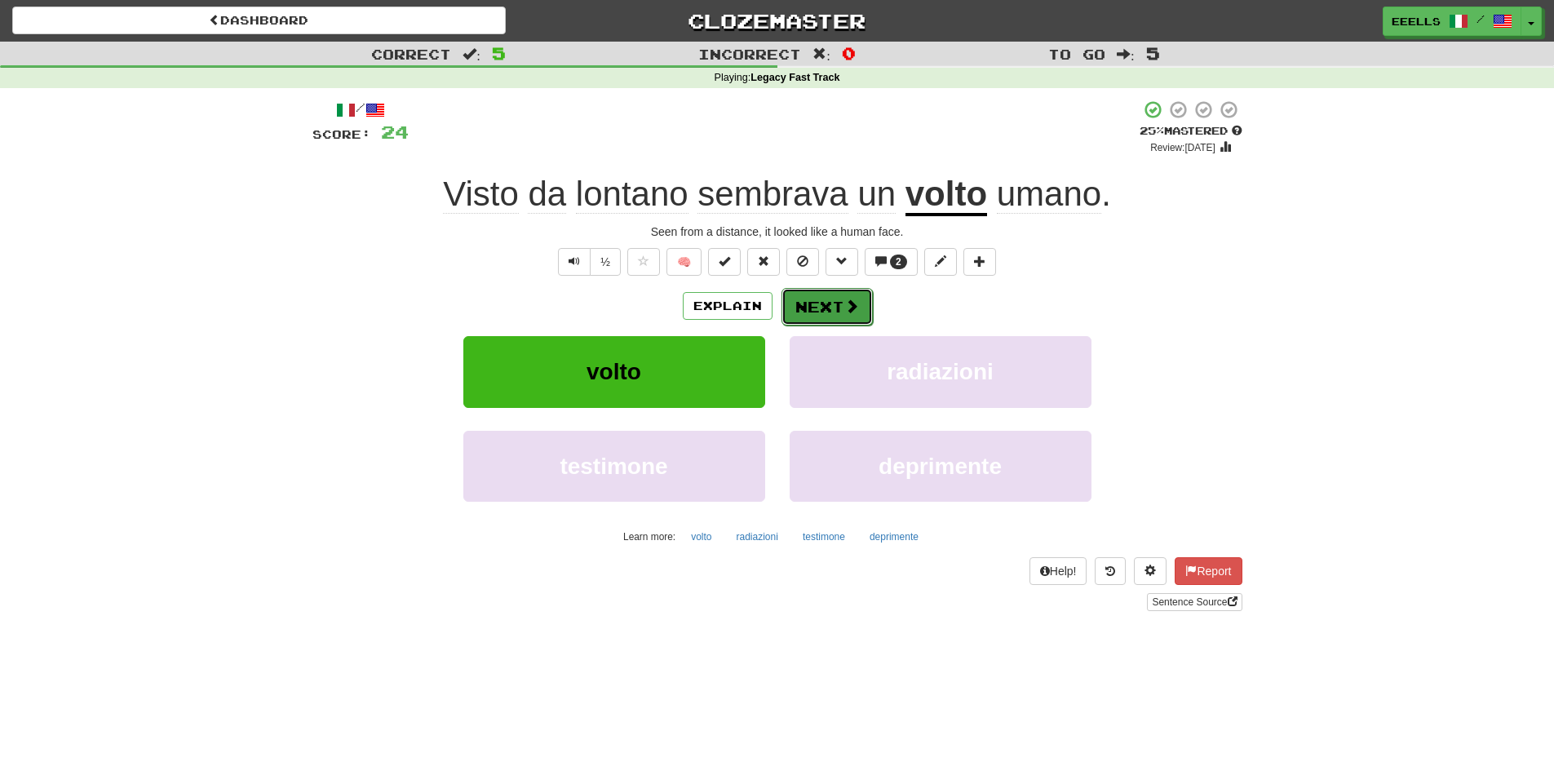
click at [812, 296] on button "Next" at bounding box center [826, 307] width 91 height 38
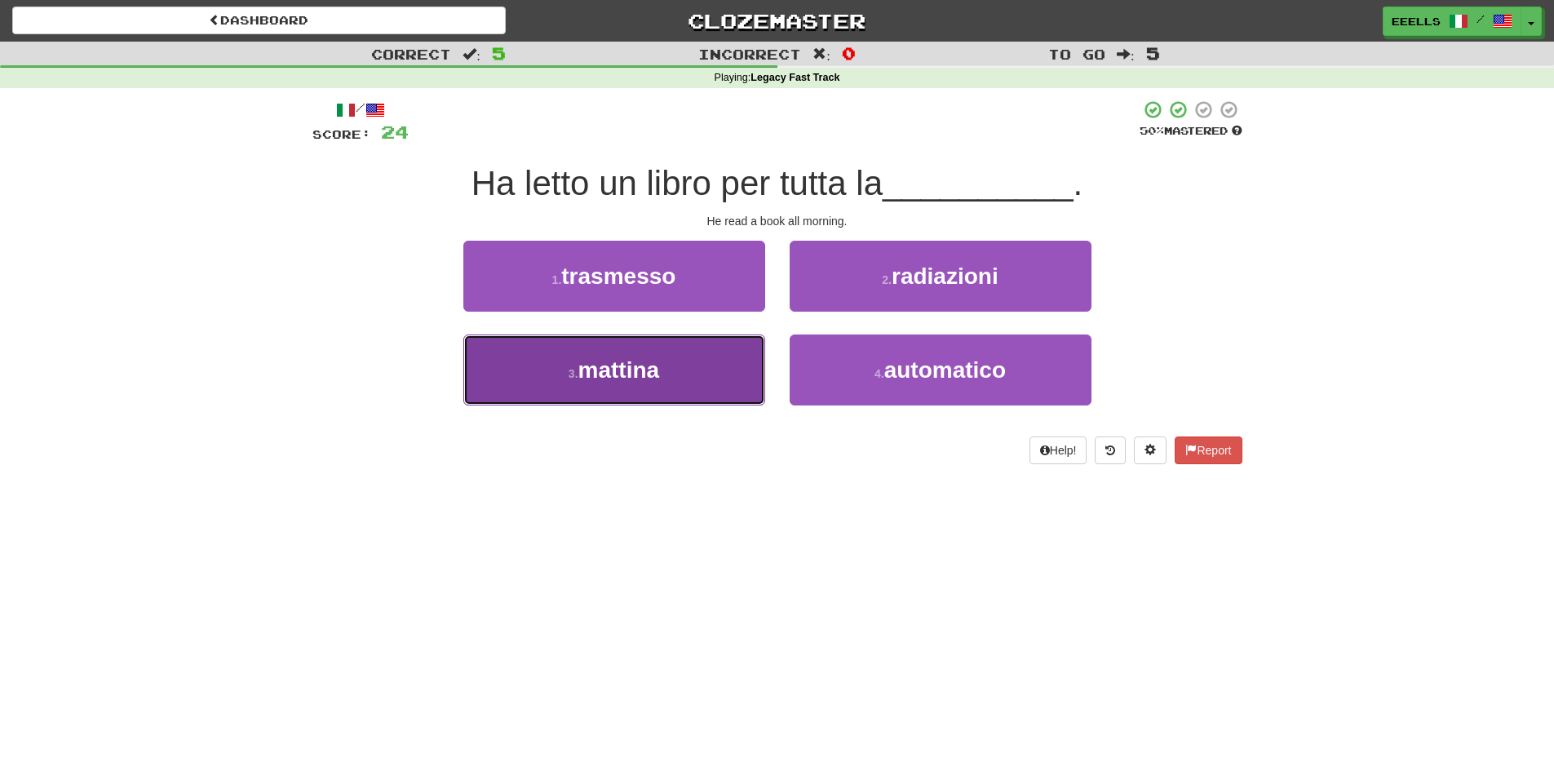
click at [695, 377] on button "3 . mattina" at bounding box center [614, 369] width 302 height 71
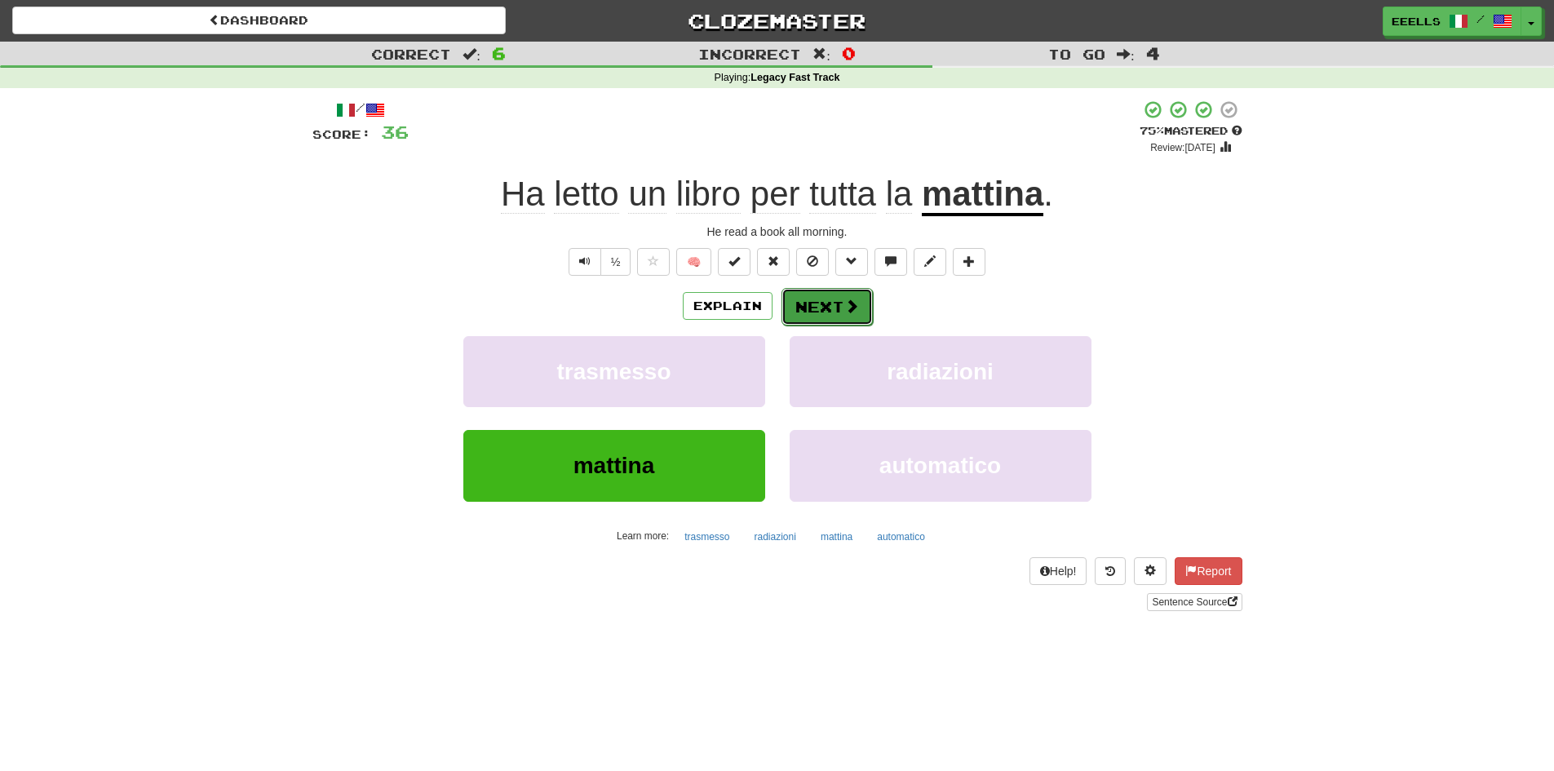
click at [813, 307] on button "Next" at bounding box center [826, 307] width 91 height 38
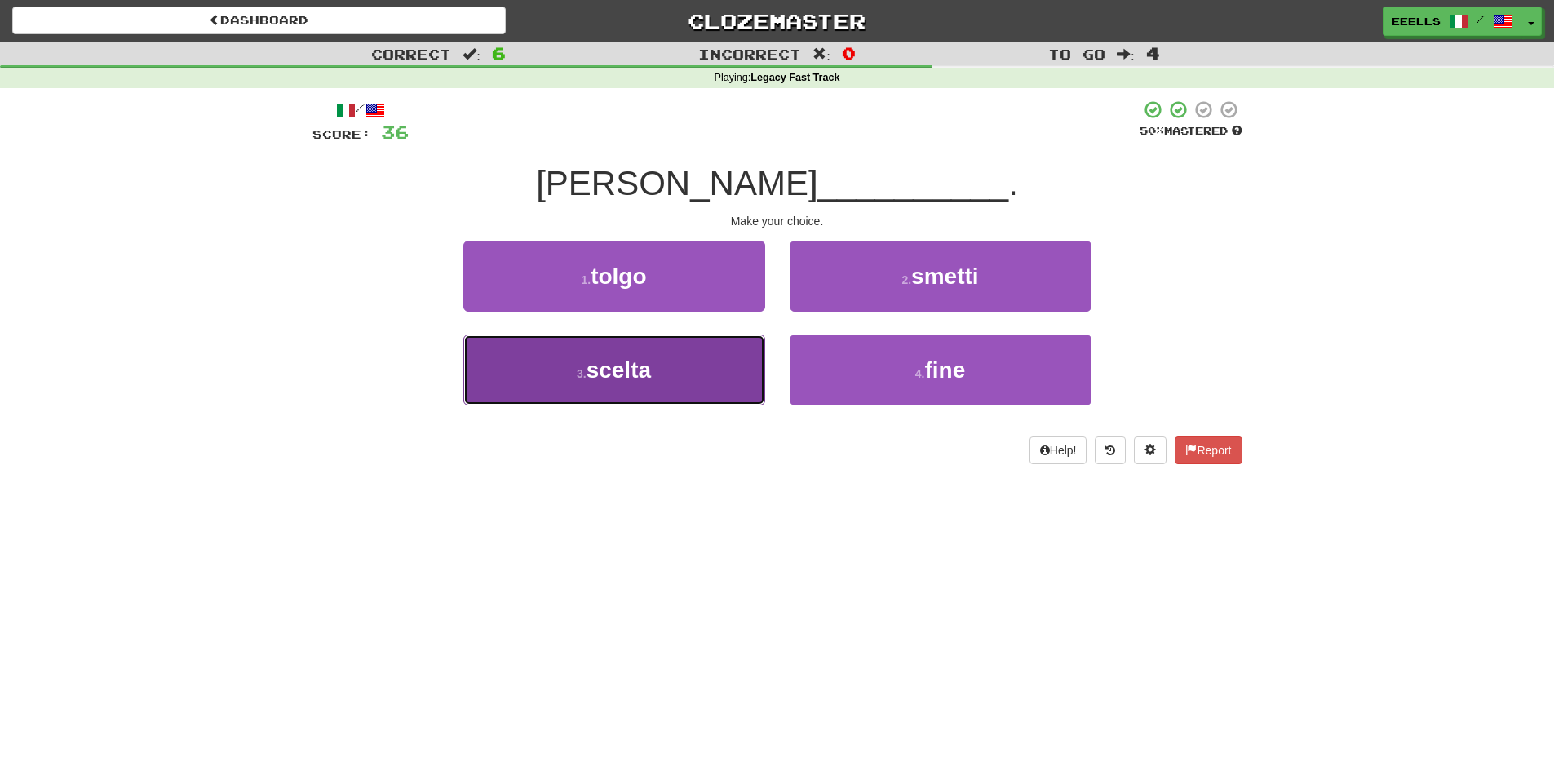
click at [719, 364] on button "3 . scelta" at bounding box center [614, 369] width 302 height 71
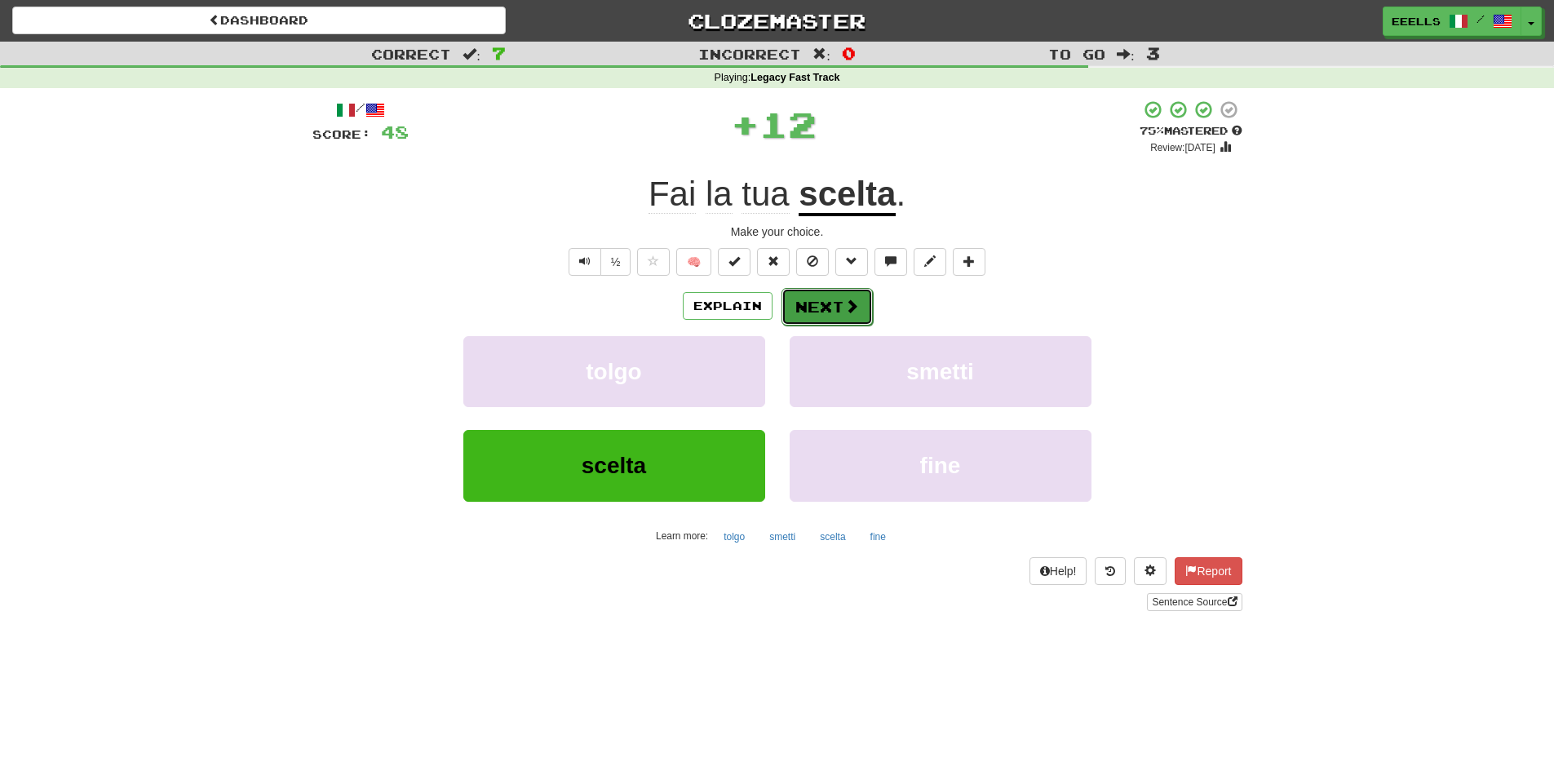
click at [831, 308] on button "Next" at bounding box center [826, 307] width 91 height 38
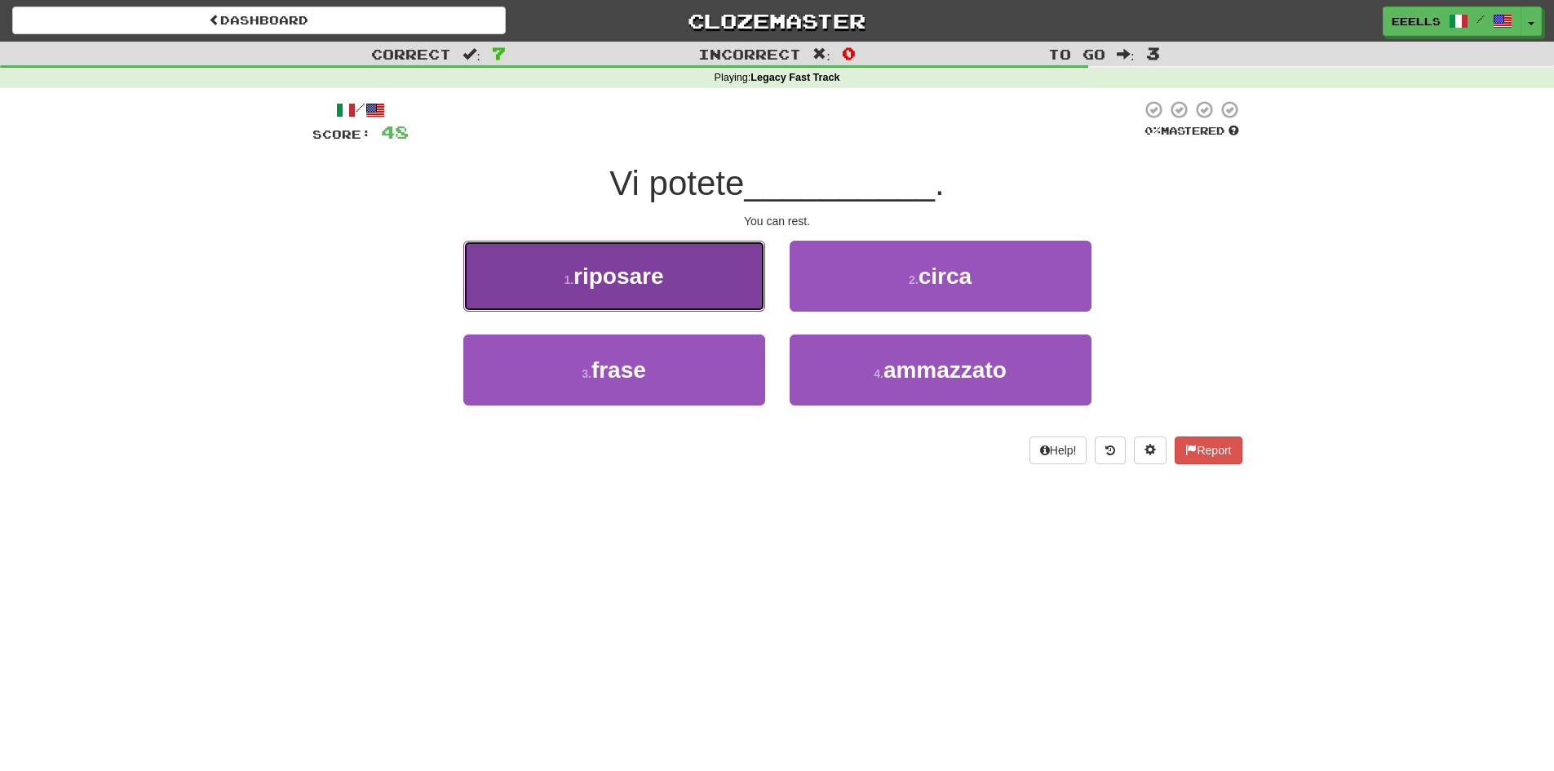
click at [717, 272] on button "1 . riposare" at bounding box center [614, 276] width 302 height 71
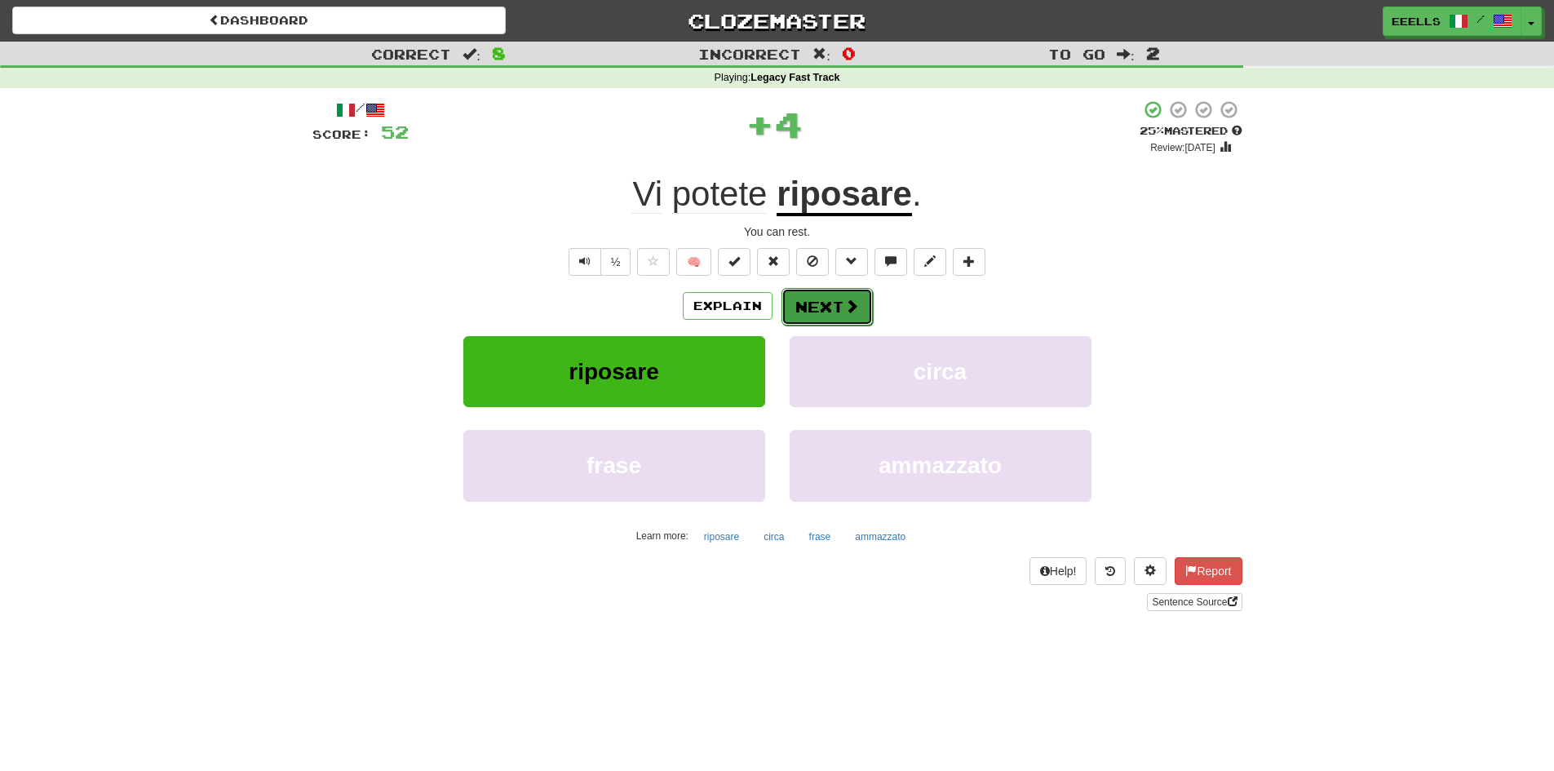
click at [831, 306] on button "Next" at bounding box center [826, 307] width 91 height 38
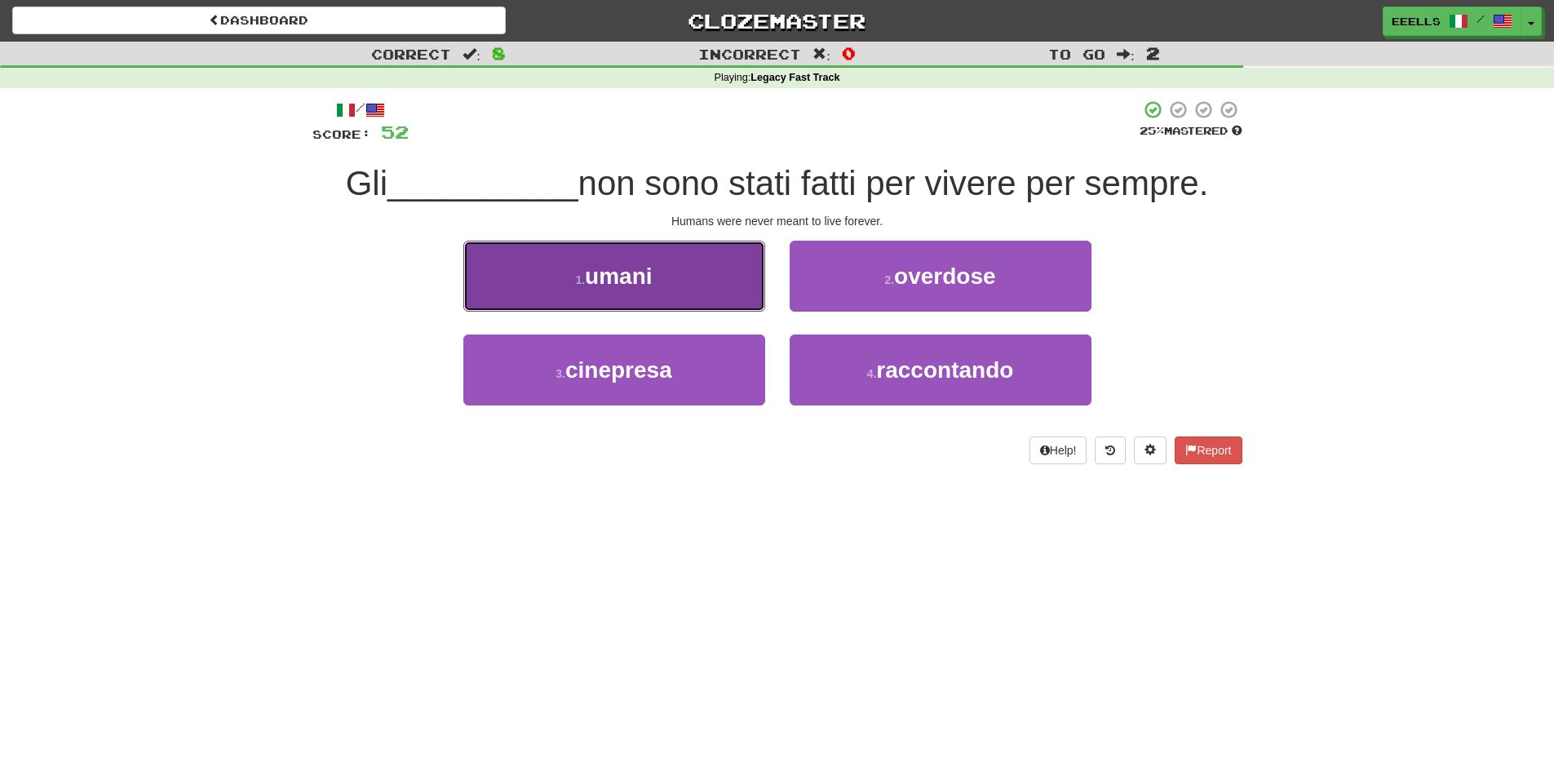
click at [715, 299] on button "1 . umani" at bounding box center [614, 276] width 302 height 71
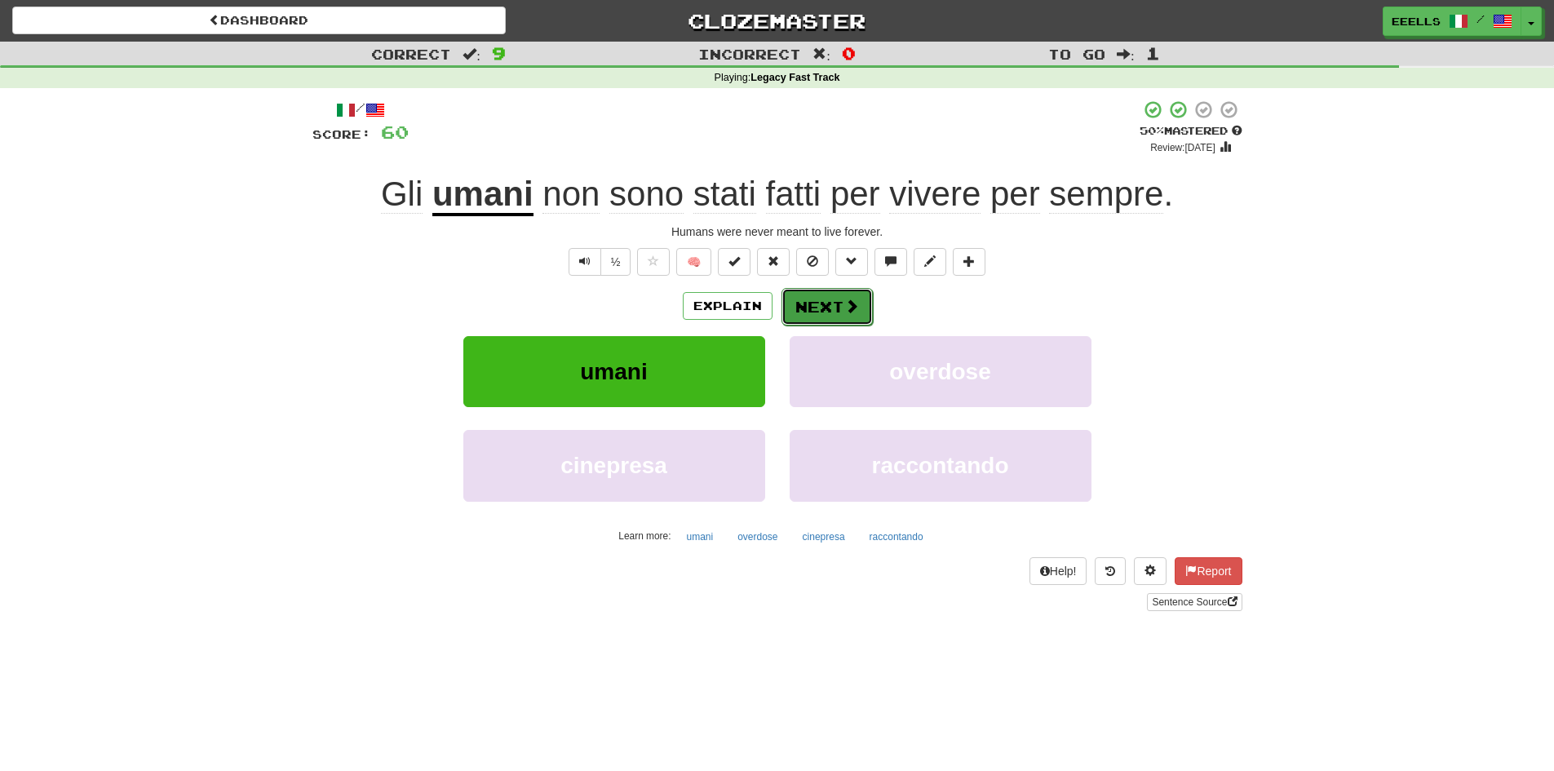
click at [844, 309] on span at bounding box center [851, 306] width 15 height 15
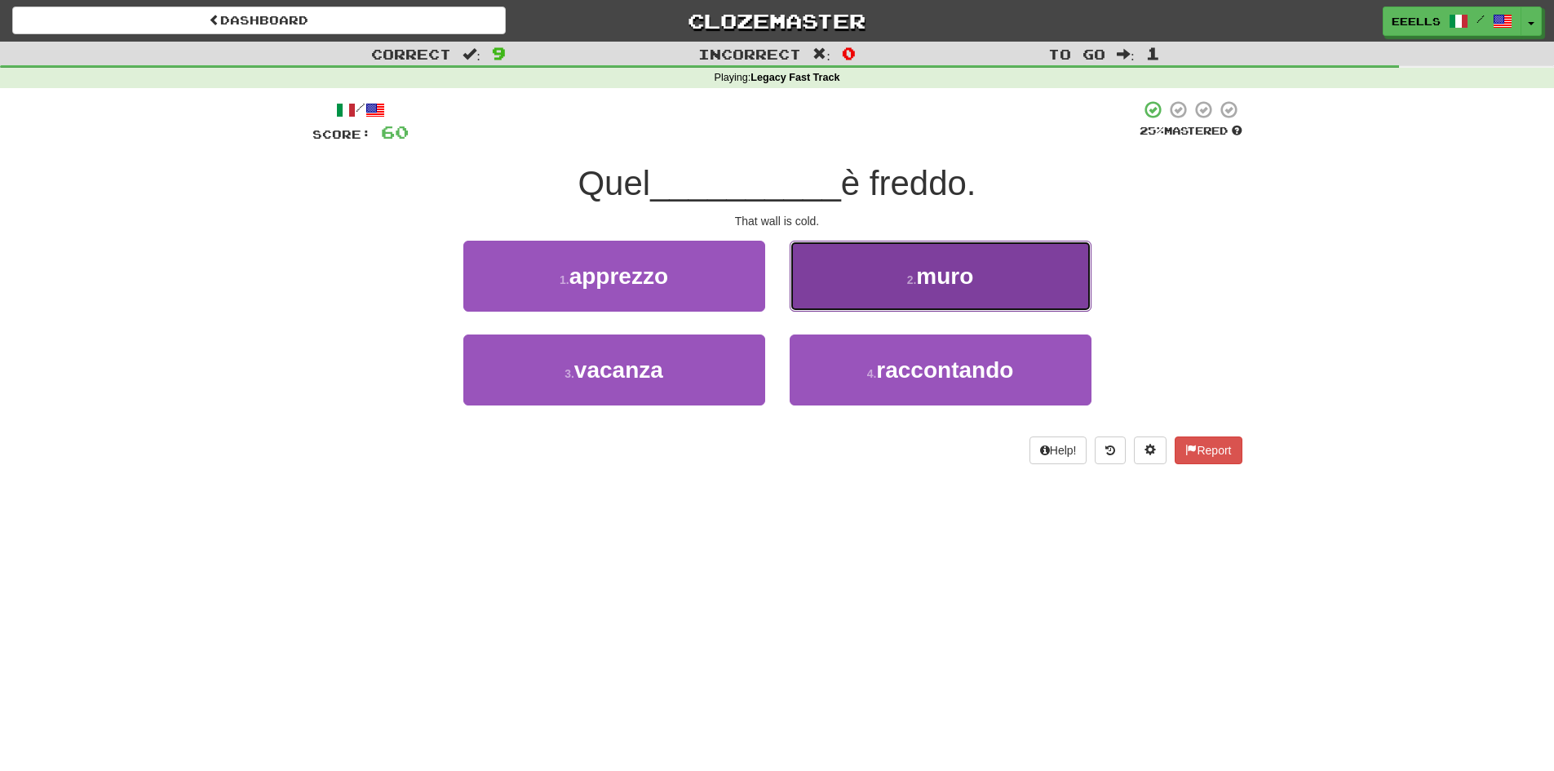
click at [919, 277] on span "muro" at bounding box center [944, 275] width 57 height 25
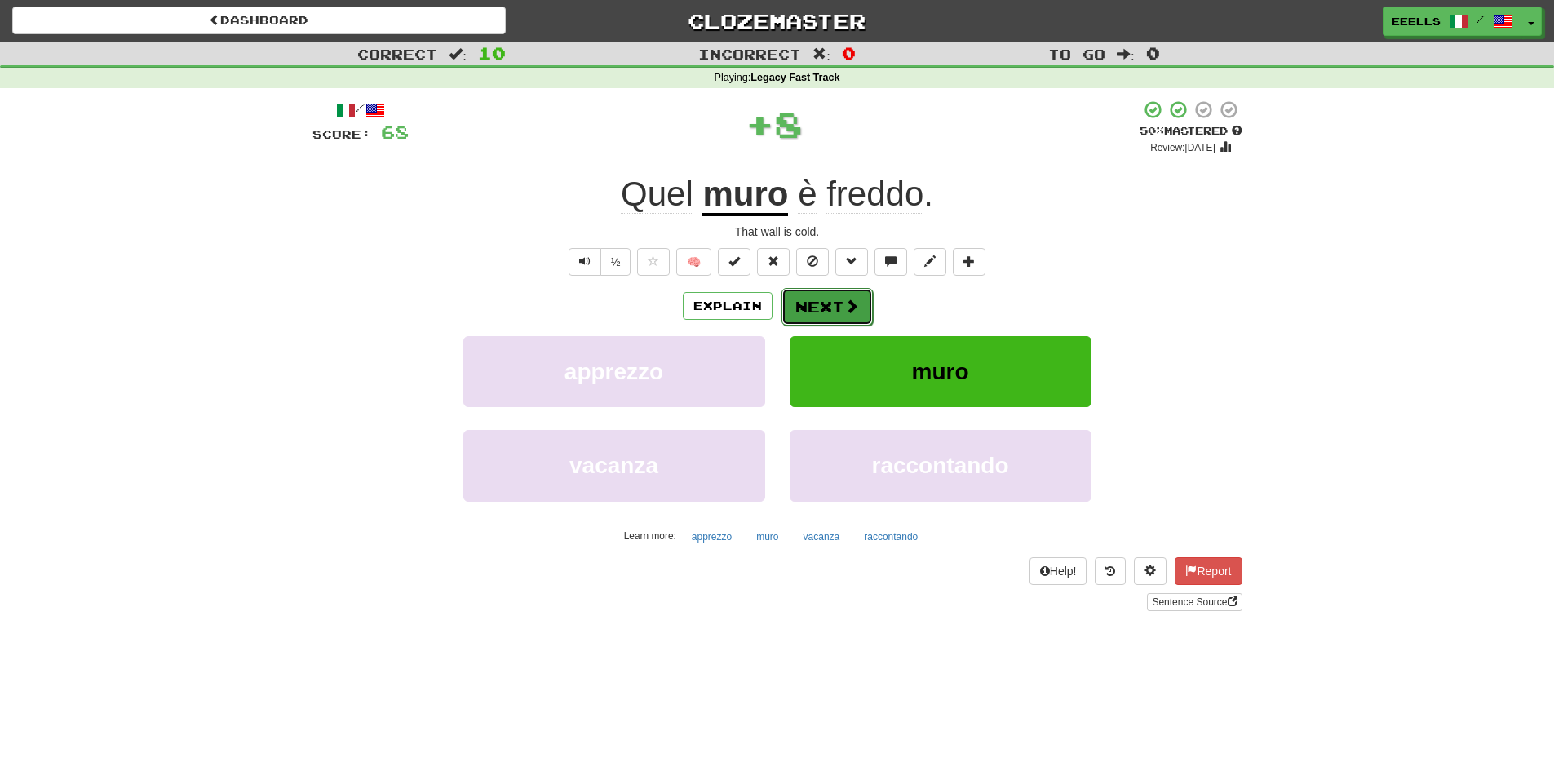
click at [825, 309] on button "Next" at bounding box center [826, 307] width 91 height 38
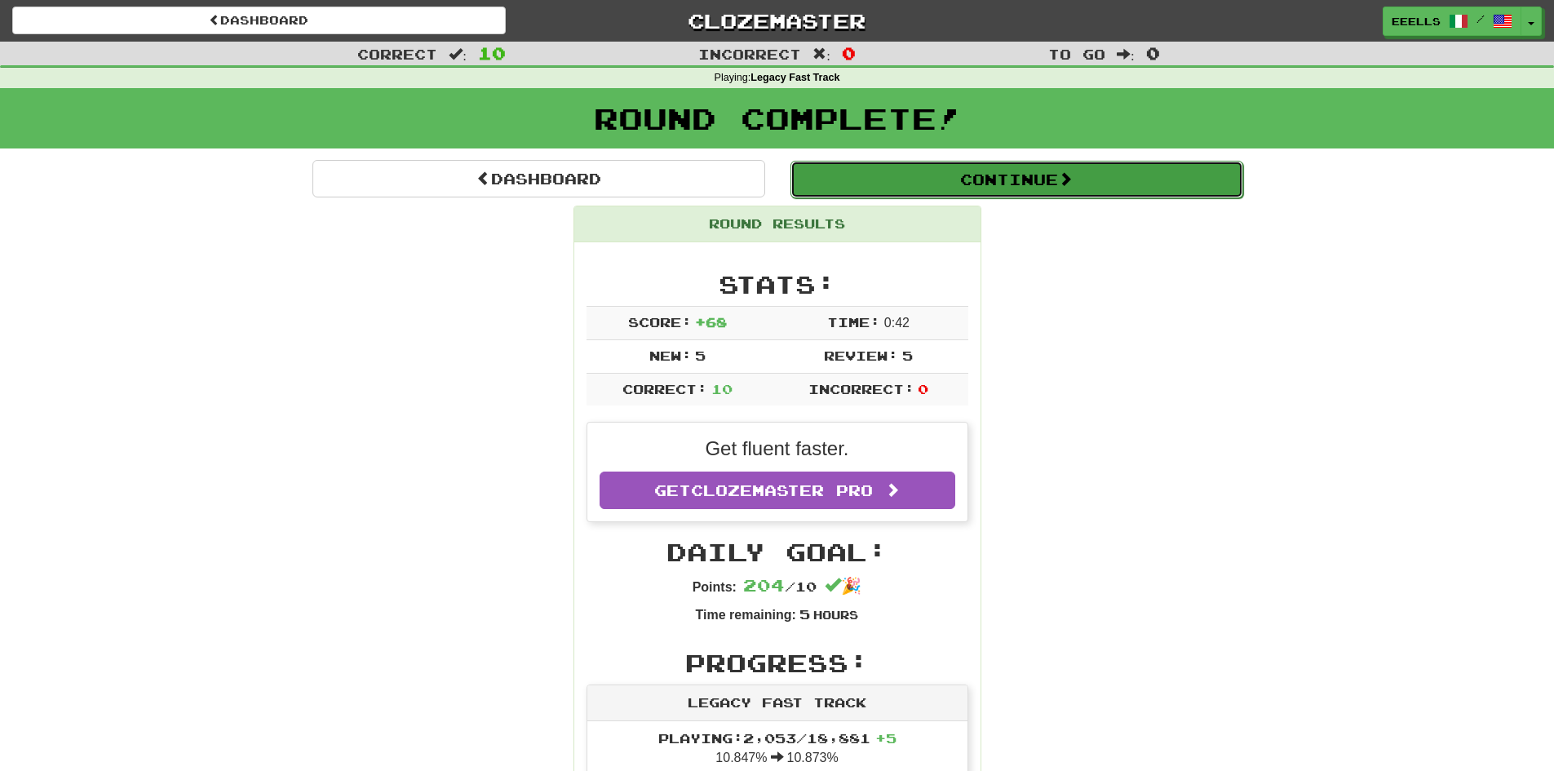
click at [978, 181] on button "Continue" at bounding box center [1016, 180] width 453 height 38
